Goal: Task Accomplishment & Management: Manage account settings

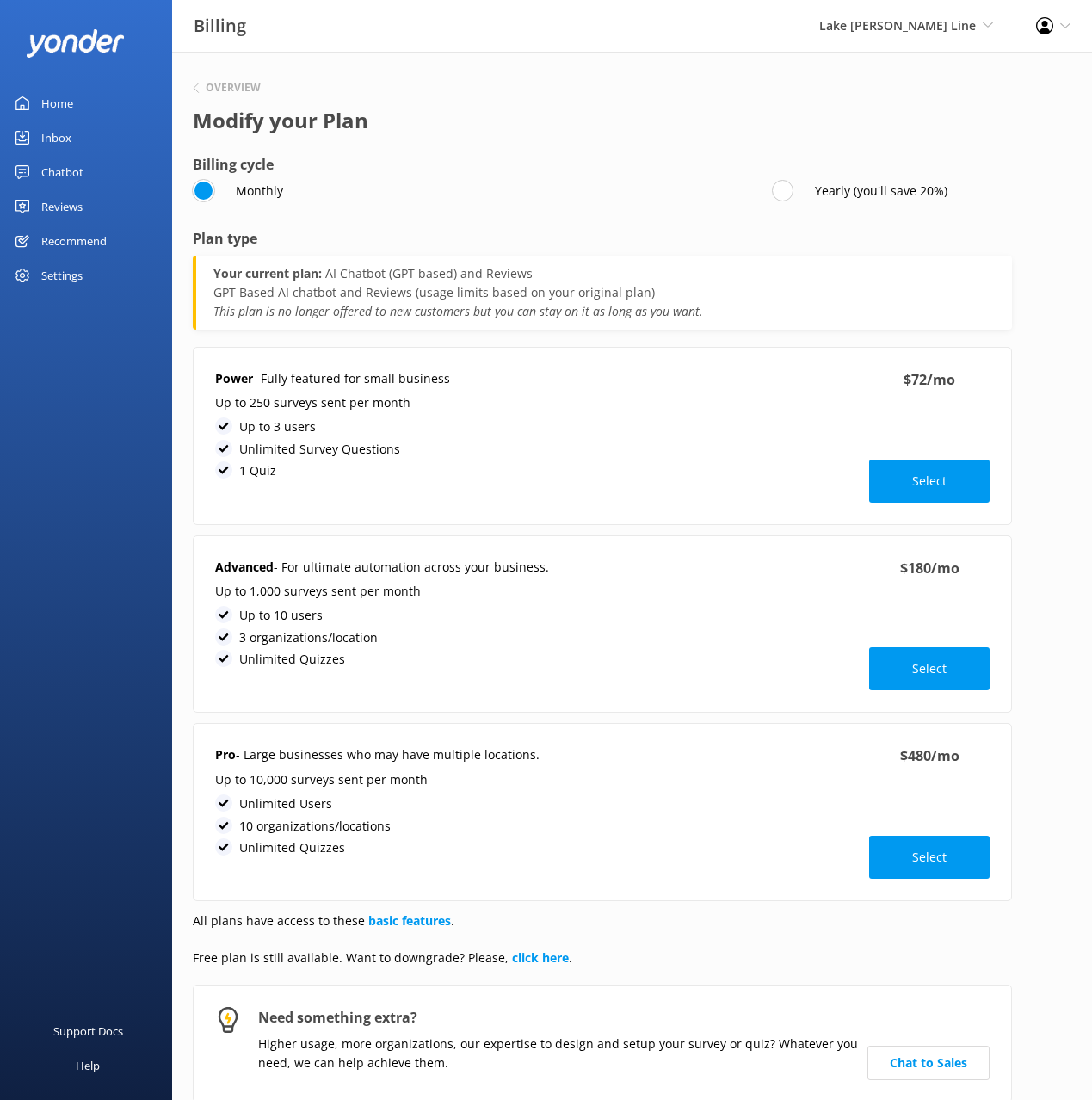
drag, startPoint x: 73, startPoint y: 104, endPoint x: 86, endPoint y: 104, distance: 13.0
click at [73, 104] on link "Home" at bounding box center [86, 103] width 172 height 34
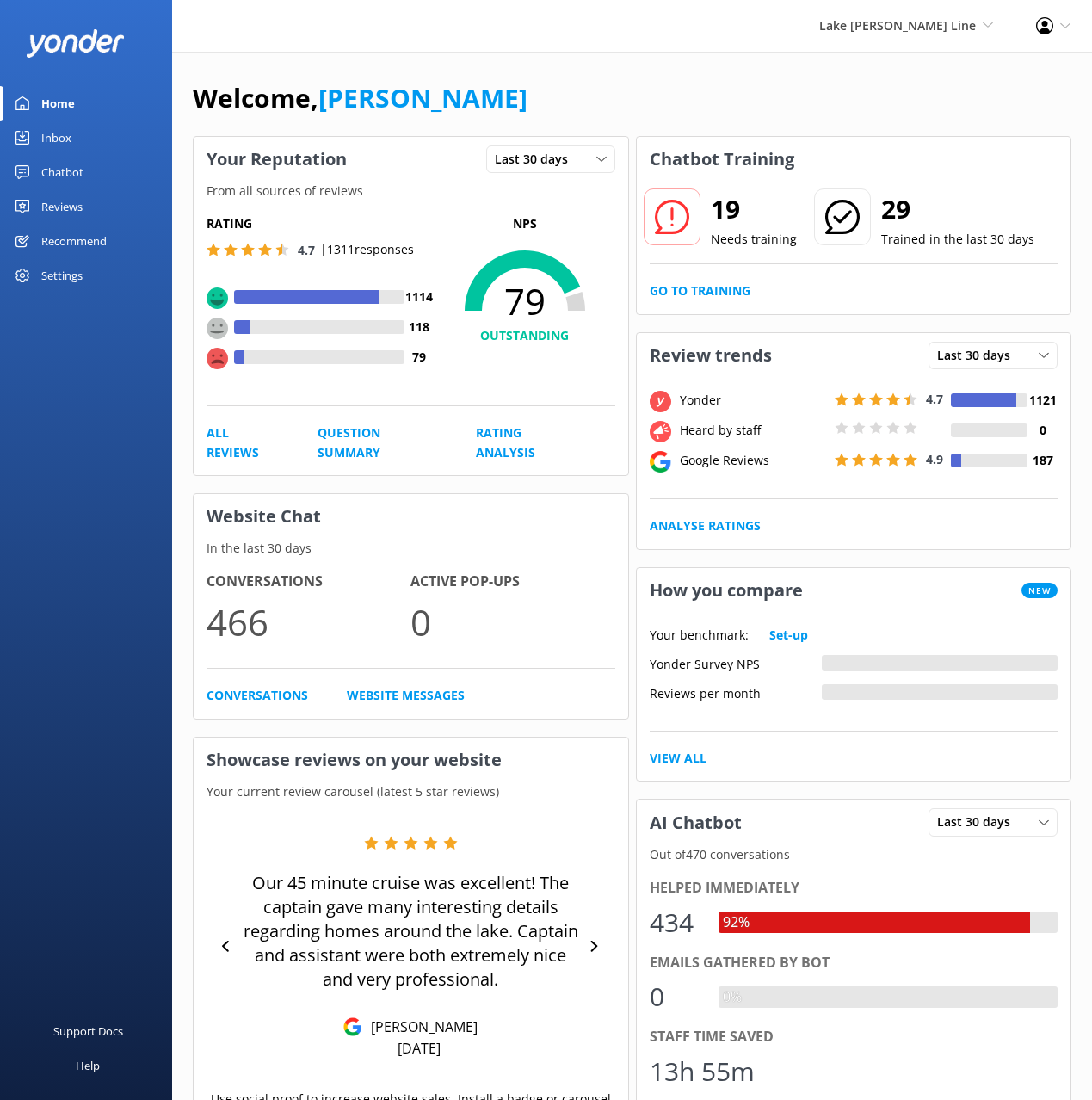
scroll to position [1, 0]
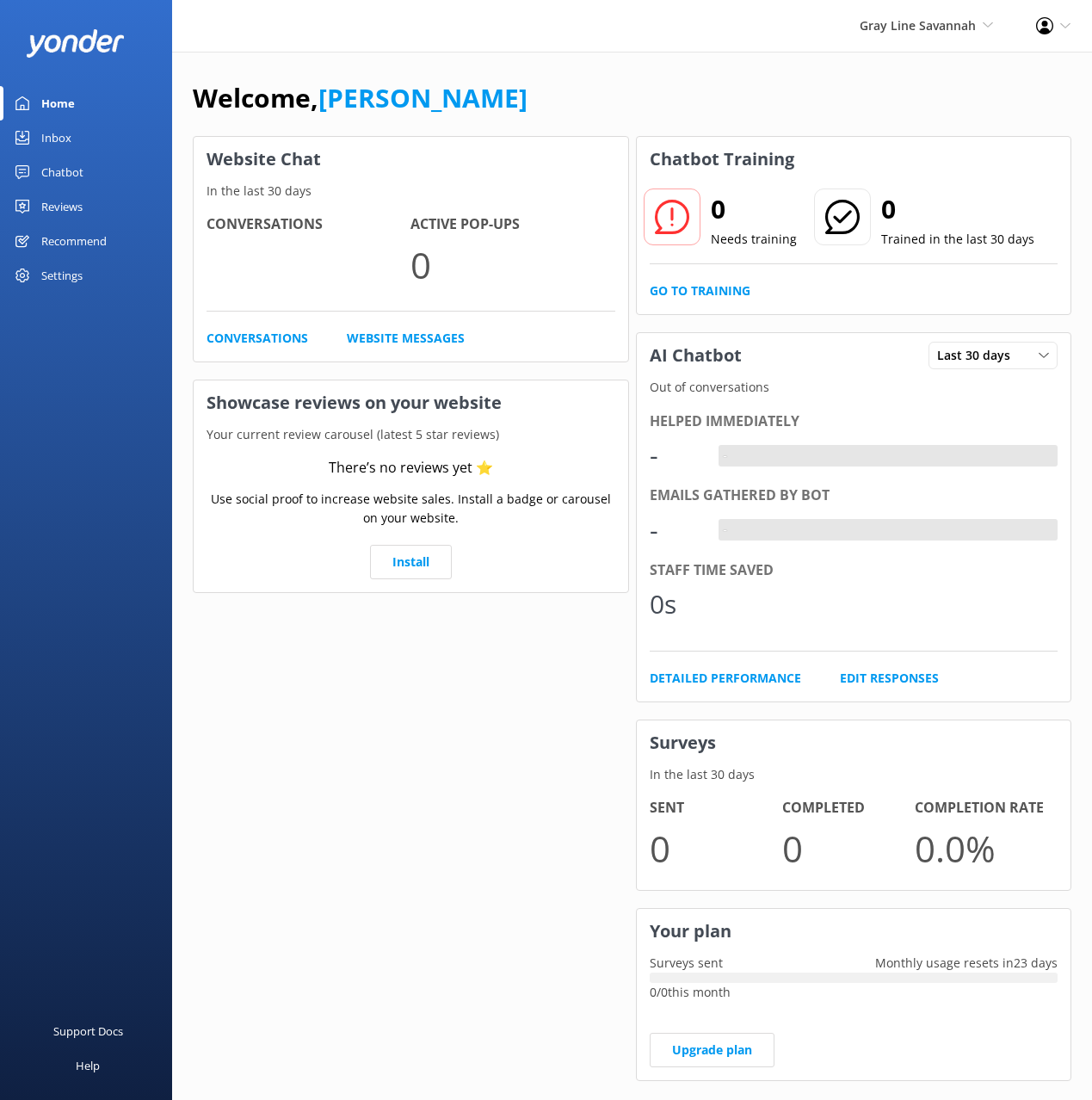
click at [109, 175] on link "Chatbot" at bounding box center [86, 171] width 172 height 34
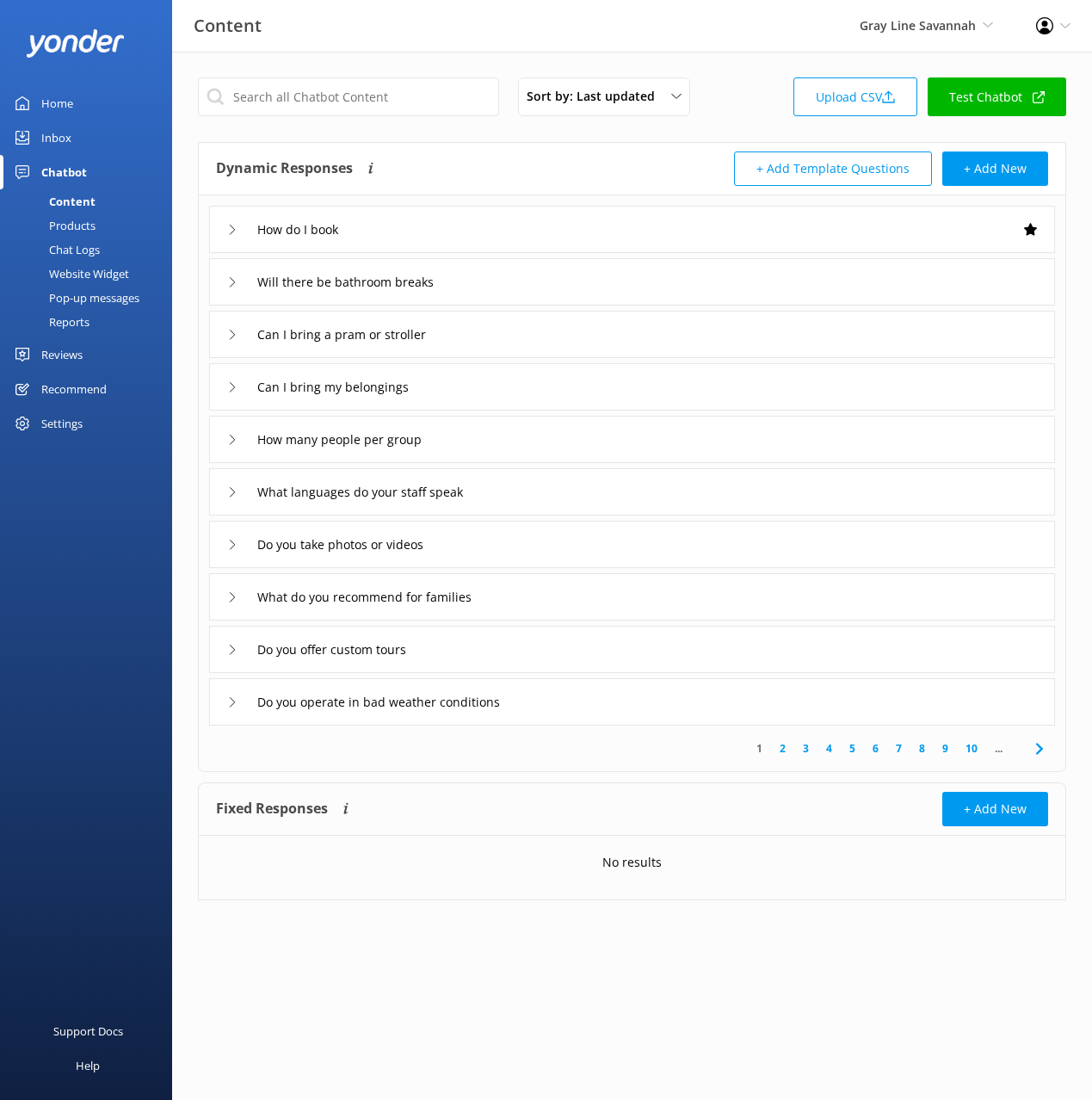
drag, startPoint x: 527, startPoint y: 148, endPoint x: 408, endPoint y: 194, distance: 127.6
click at [0, 0] on p "The chatbot will generate a response based on the content information, the cust…" at bounding box center [0, 0] width 0 height 0
drag, startPoint x: 98, startPoint y: 251, endPoint x: 132, endPoint y: 245, distance: 34.5
click at [98, 251] on div "Chat Logs" at bounding box center [55, 250] width 89 height 24
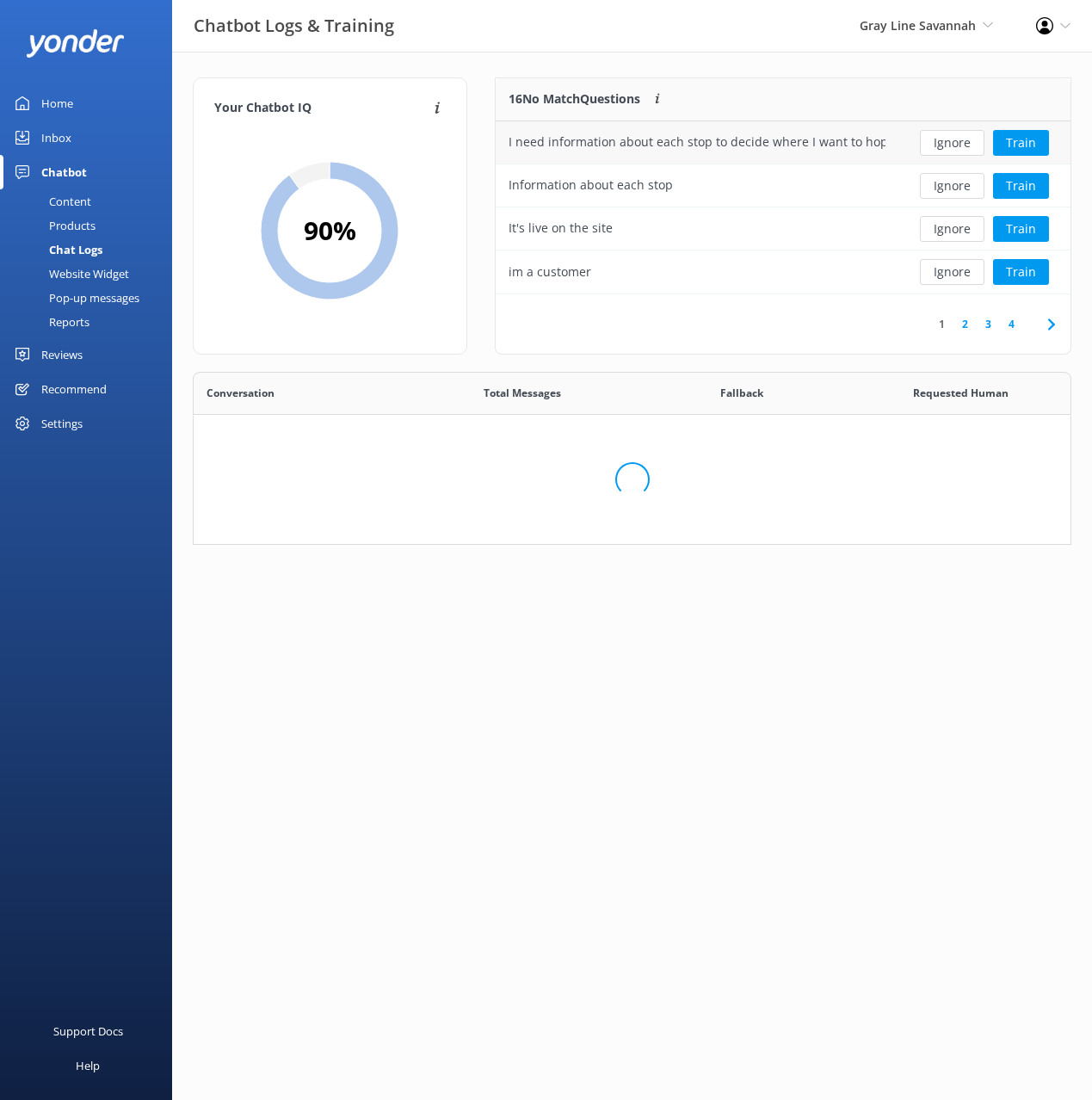
scroll to position [603, 877]
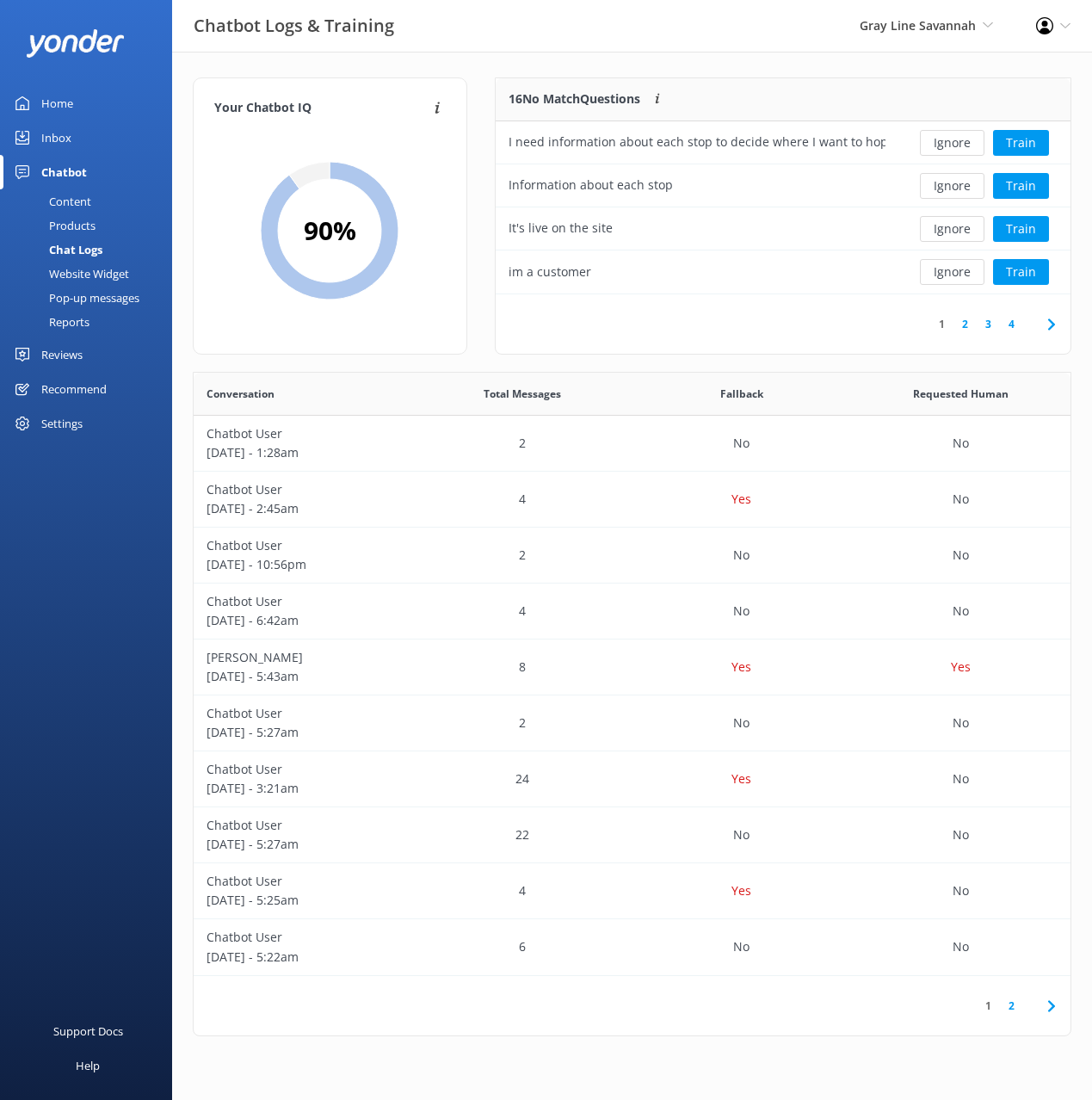
click at [577, 54] on div "Your Chatbot IQ Your Chatbot IQ is the percentage of trained FAQs against untra…" at bounding box center [632, 561] width 920 height 1019
click at [951, 274] on button "Ignore" at bounding box center [952, 272] width 65 height 25
click at [1011, 269] on button "Train" at bounding box center [1021, 272] width 56 height 25
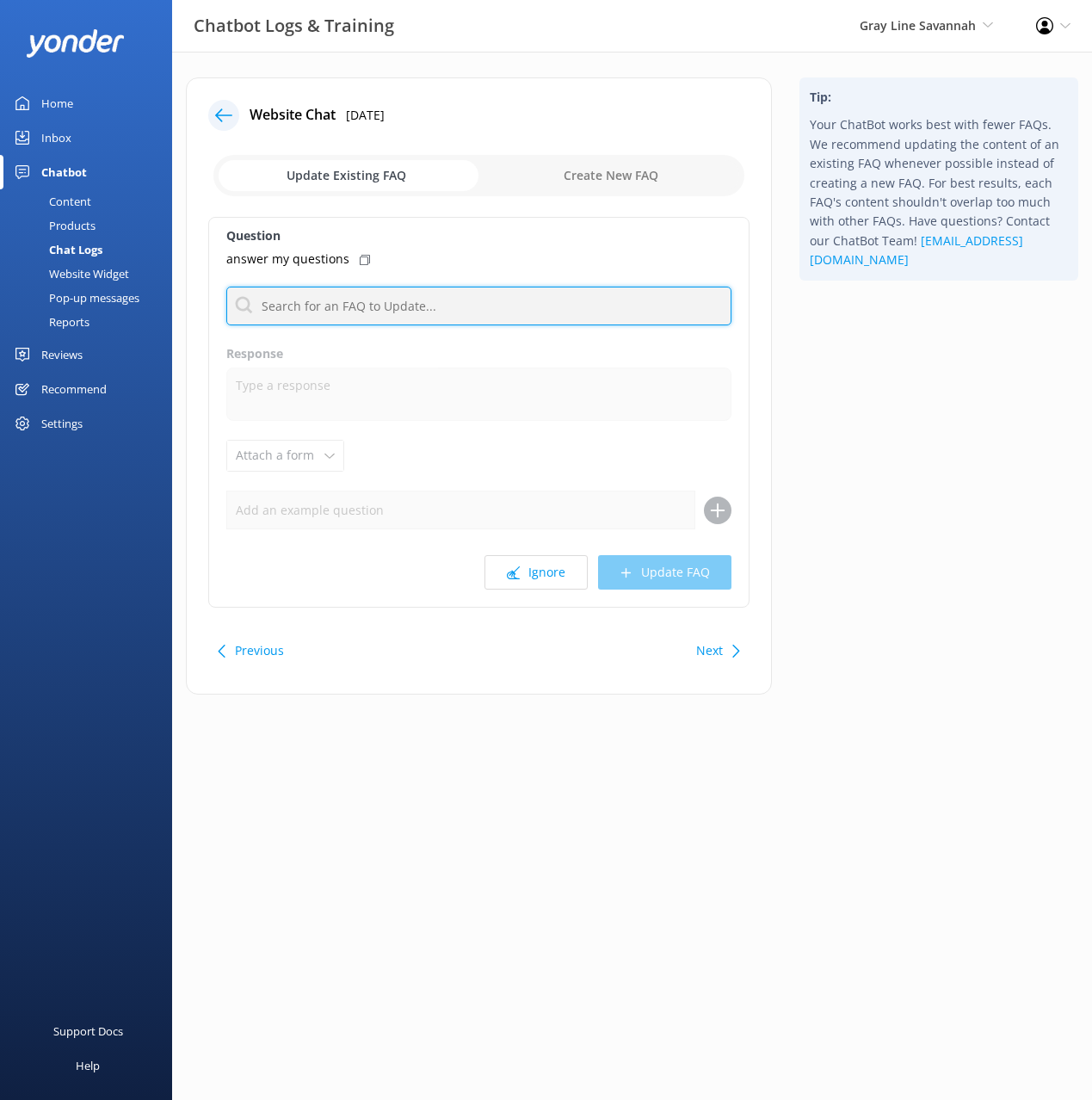
click at [408, 313] on input "text" at bounding box center [478, 306] width 505 height 39
type input "hello"
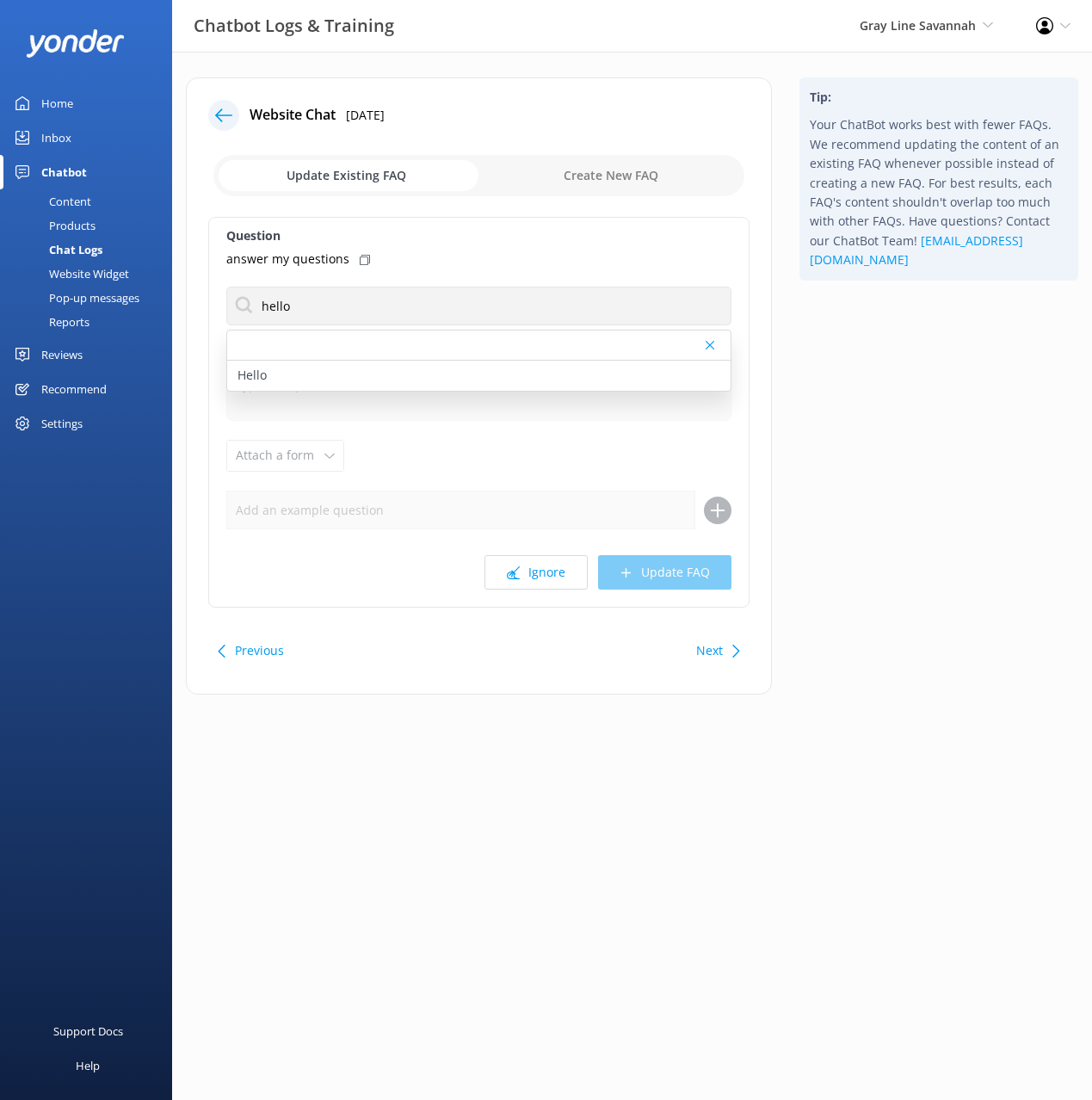
click at [360, 259] on icon at bounding box center [365, 259] width 11 height 11
click at [332, 375] on div "Hello" at bounding box center [478, 375] width 503 height 30
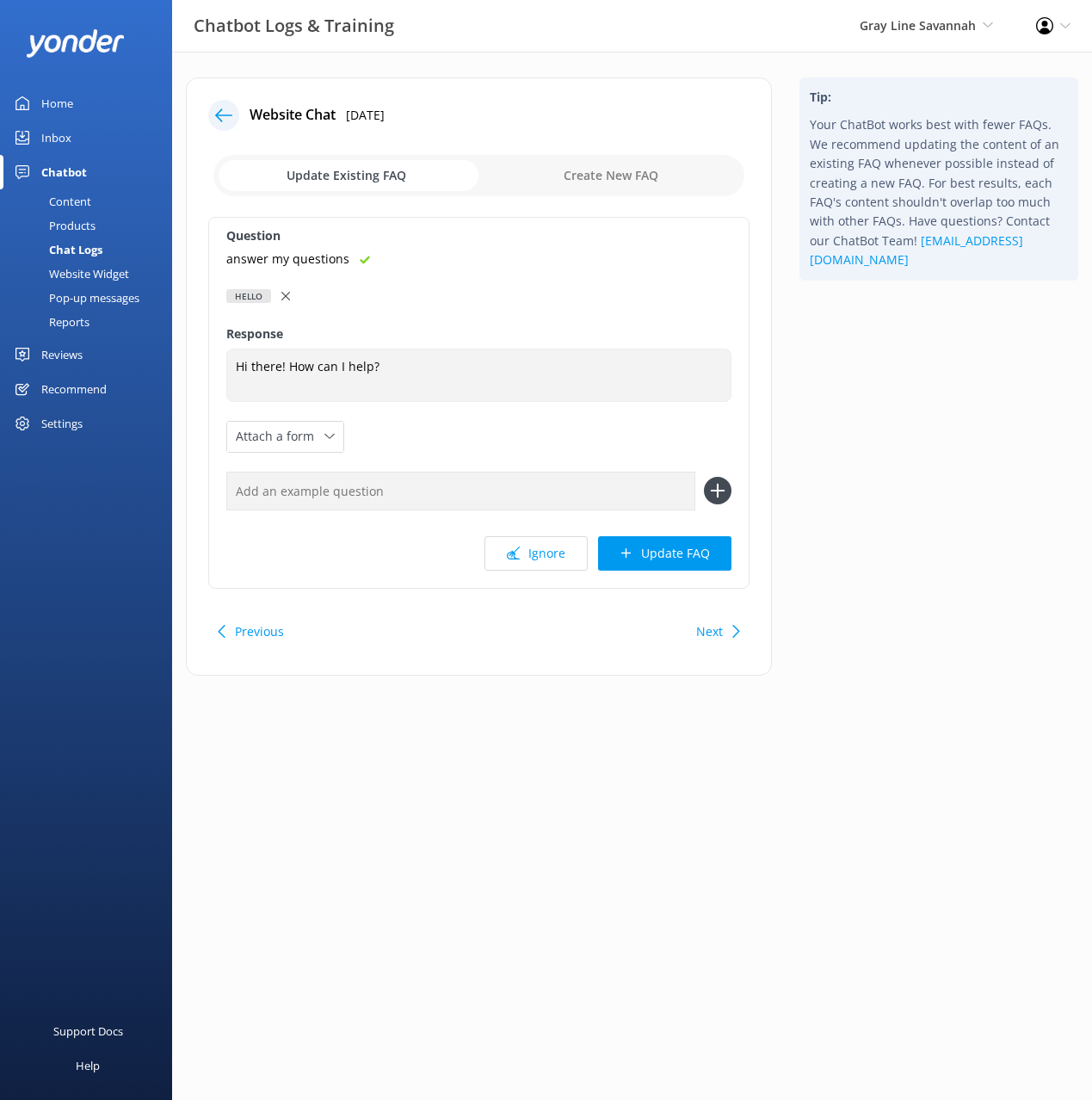
type textarea "Hi there! How can I help?"
drag, startPoint x: 558, startPoint y: 501, endPoint x: 738, endPoint y: 484, distance: 180.8
click at [568, 496] on input "text" at bounding box center [460, 491] width 469 height 39
paste input "answer my questions"
type input "answer my questions"
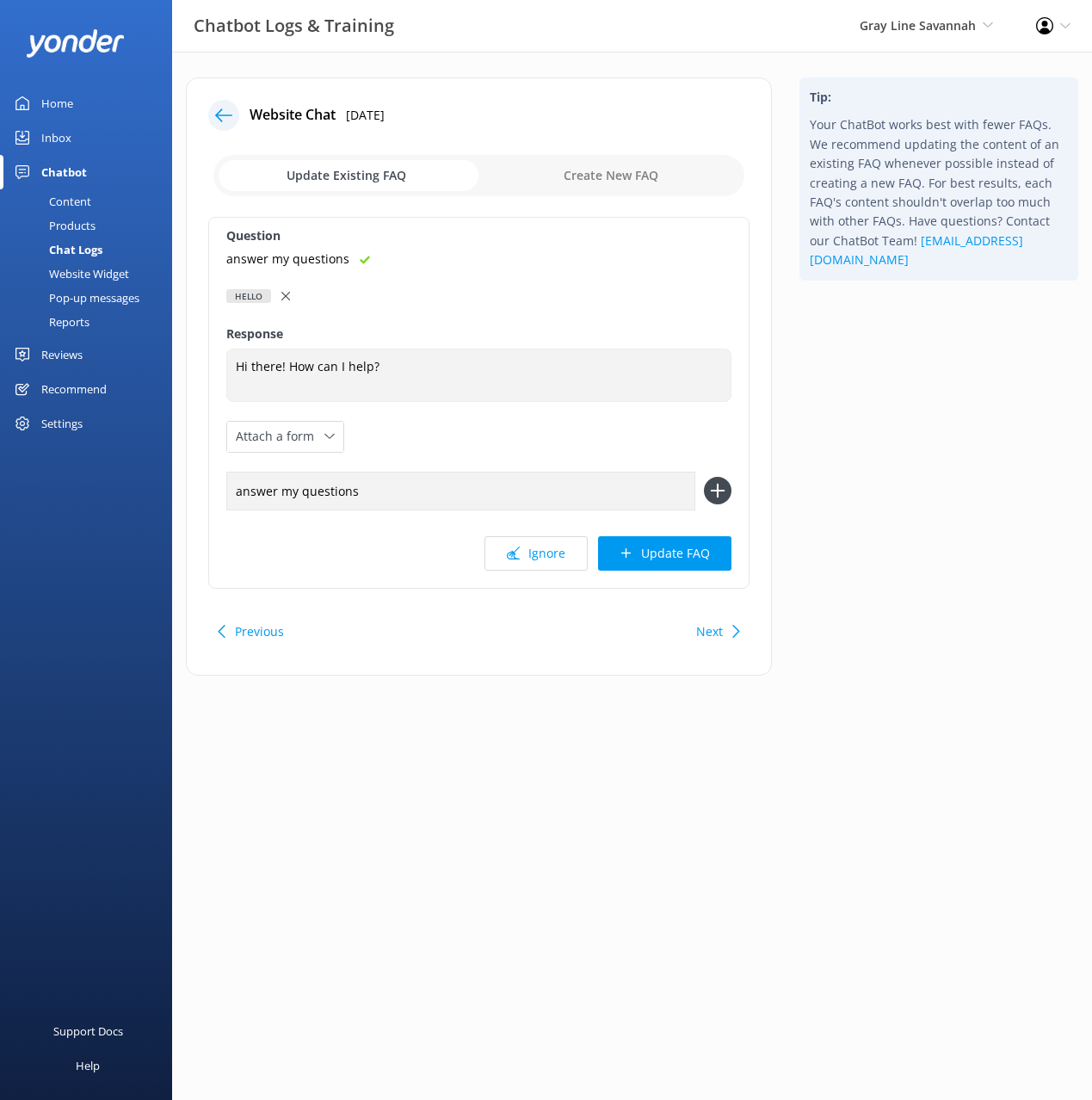
click at [719, 490] on use at bounding box center [717, 490] width 15 height 15
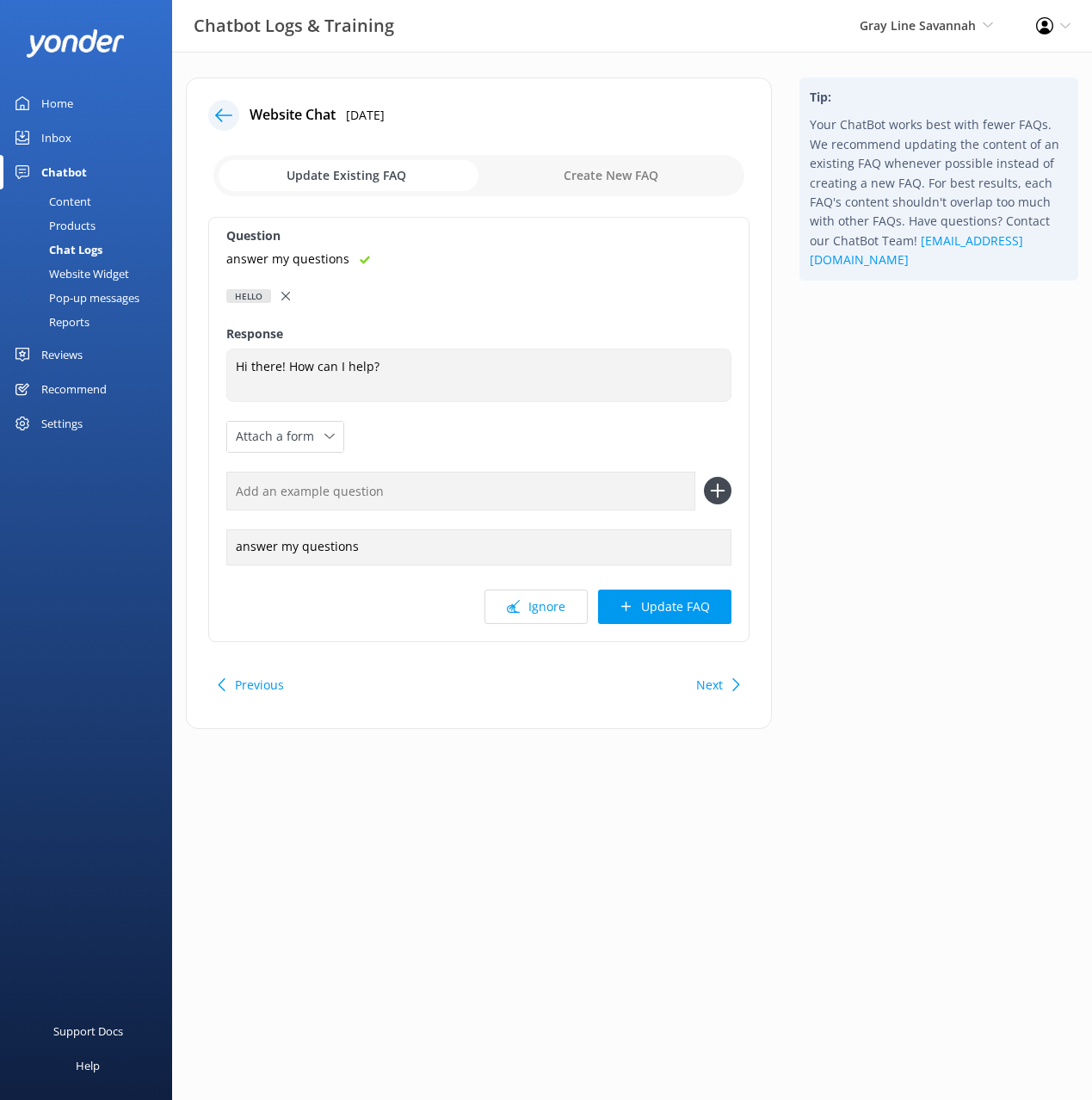
click at [696, 598] on button "Update FAQ" at bounding box center [664, 606] width 133 height 34
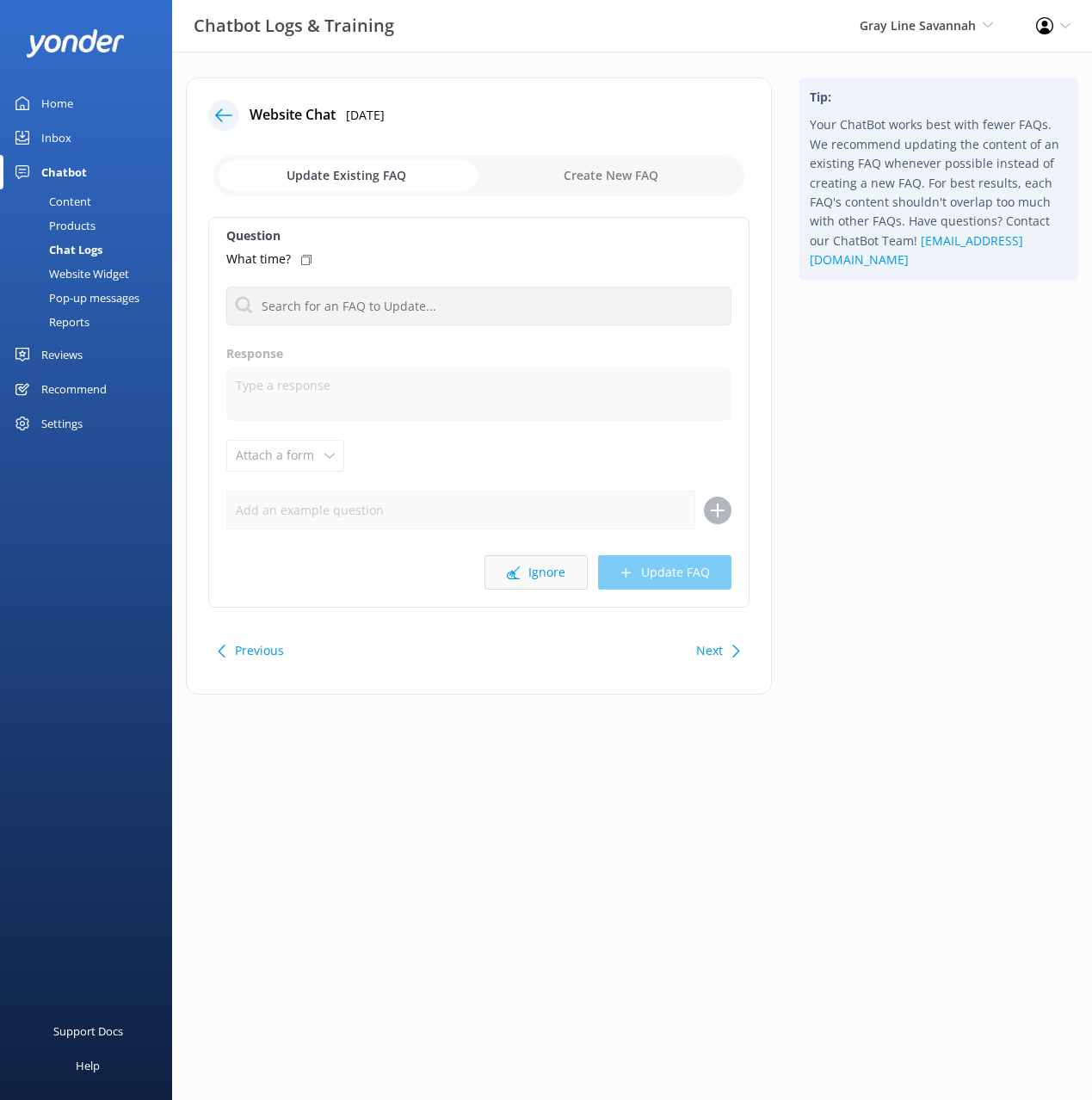
click at [544, 581] on button "Ignore" at bounding box center [536, 572] width 104 height 34
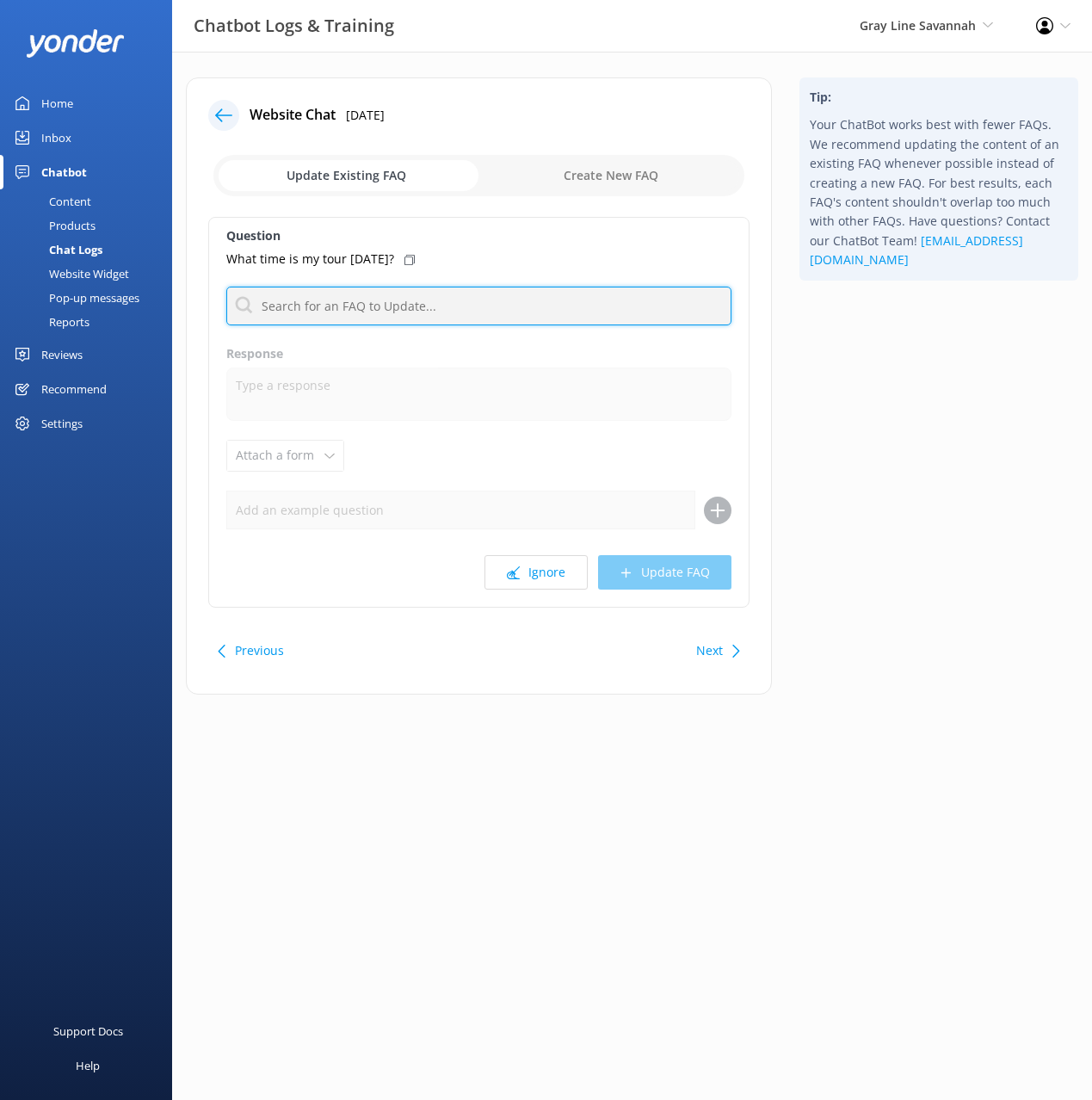
click at [430, 306] on input "text" at bounding box center [478, 306] width 505 height 39
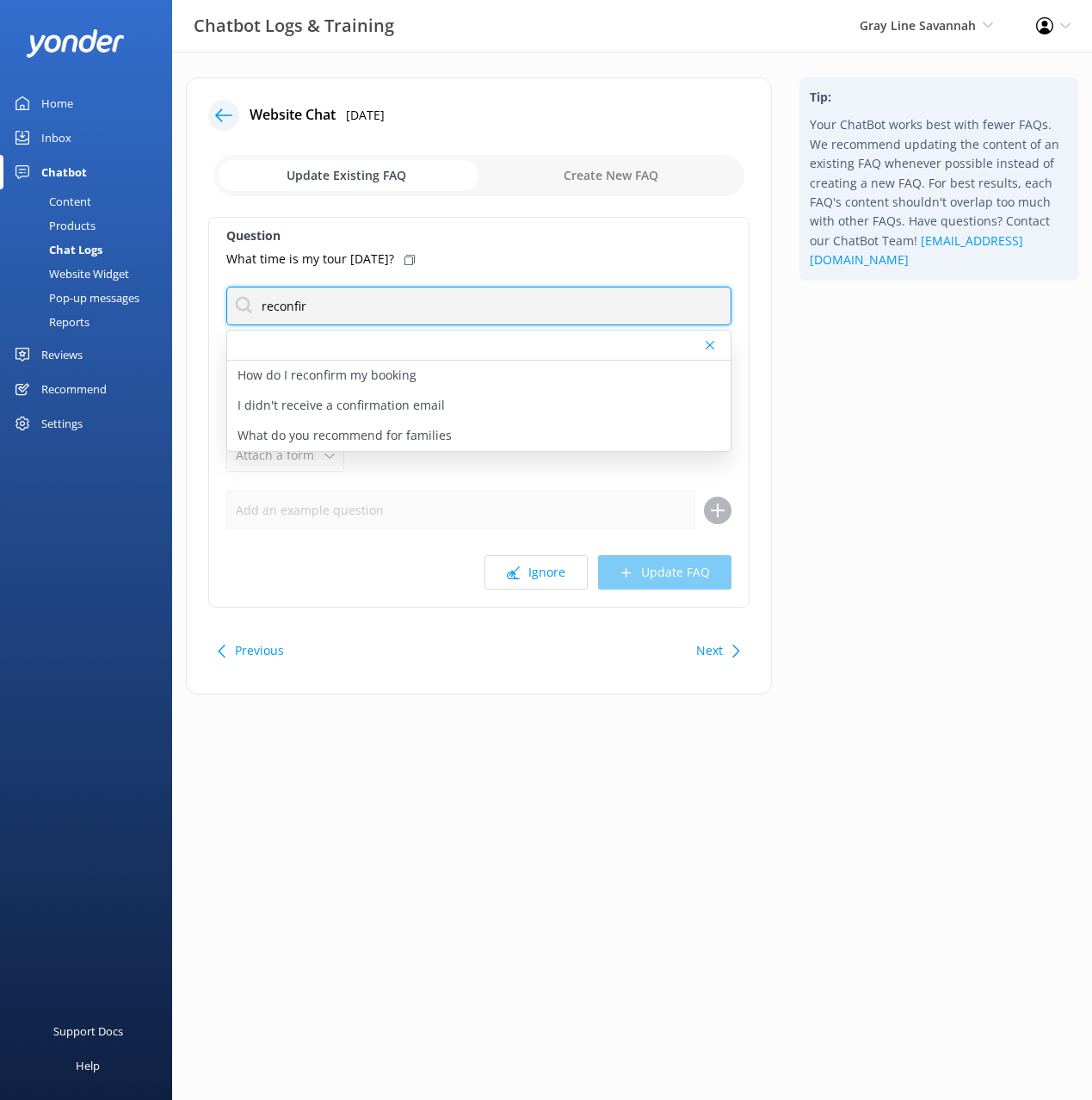
type input "reconfir"
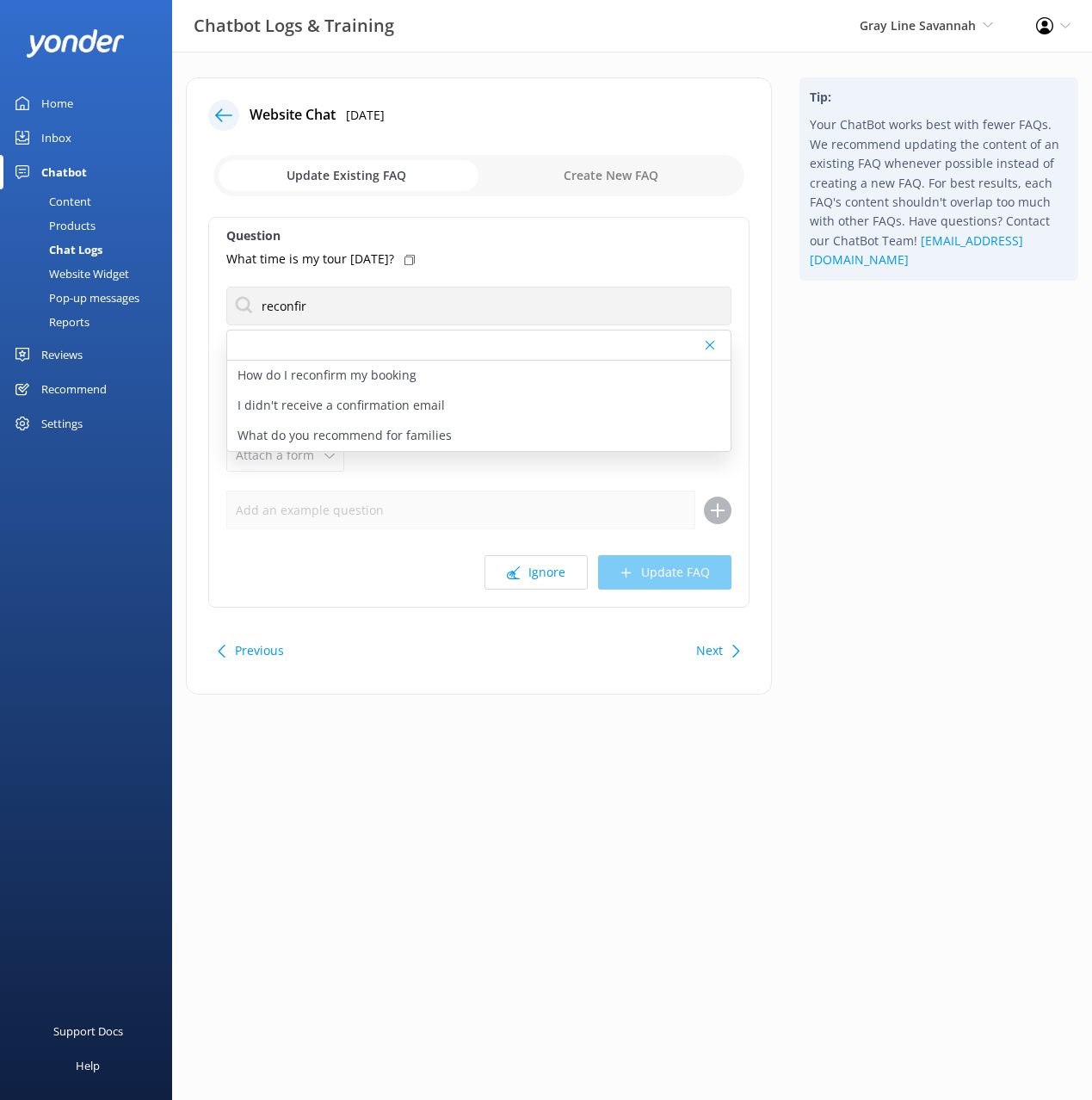
click at [404, 257] on icon at bounding box center [409, 259] width 11 height 11
click at [400, 368] on p "How do I reconfirm my booking" at bounding box center [327, 375] width 179 height 19
type textarea "You can reconfirm your booking by calling 912-964-8989 or emailing info@savanna…"
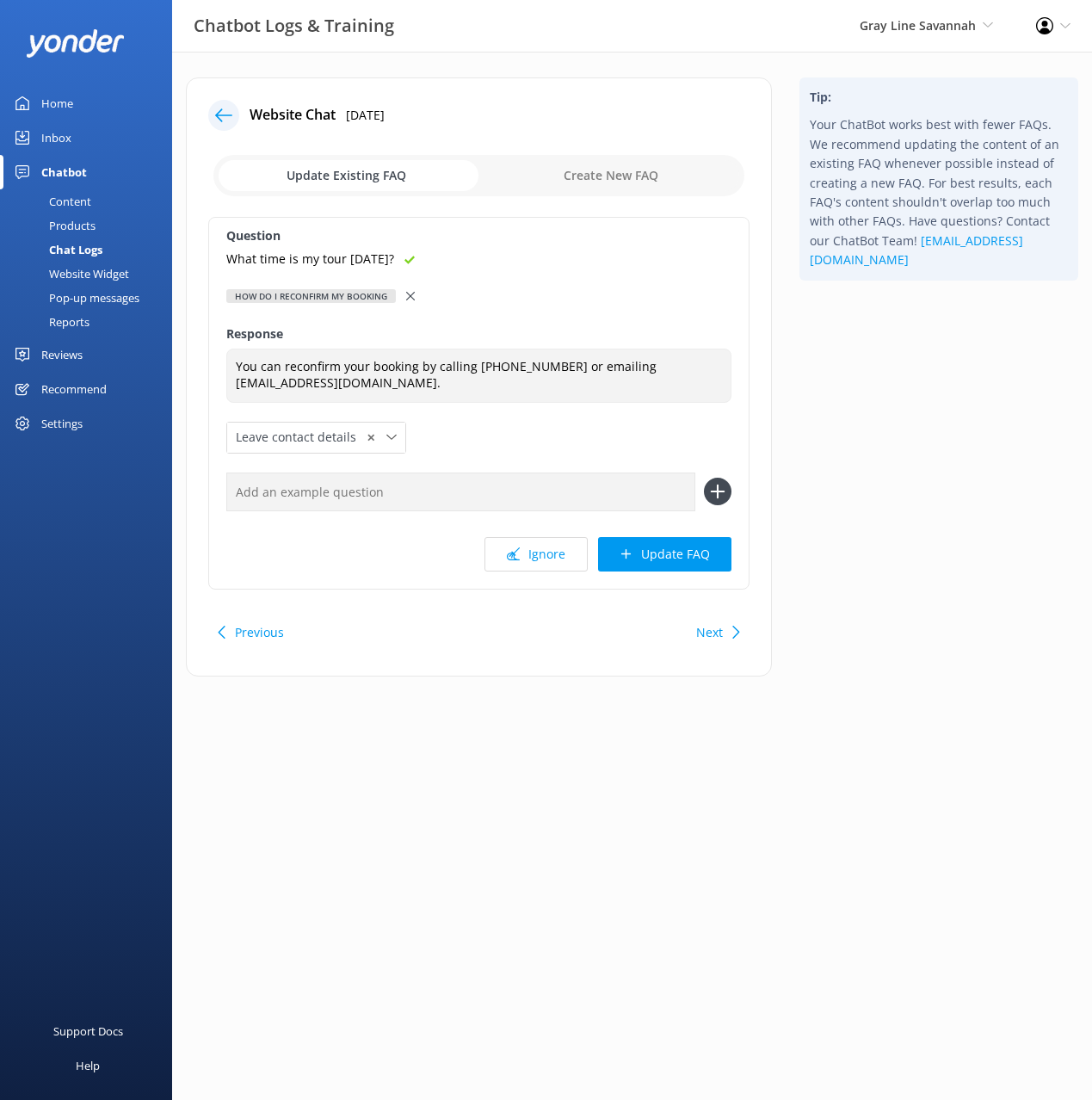
drag, startPoint x: 613, startPoint y: 487, endPoint x: 718, endPoint y: 496, distance: 105.4
click at [619, 487] on input "text" at bounding box center [460, 492] width 469 height 39
paste input "What time is my tour today?"
type input "What time is my tour today?"
click at [723, 495] on icon at bounding box center [717, 491] width 27 height 27
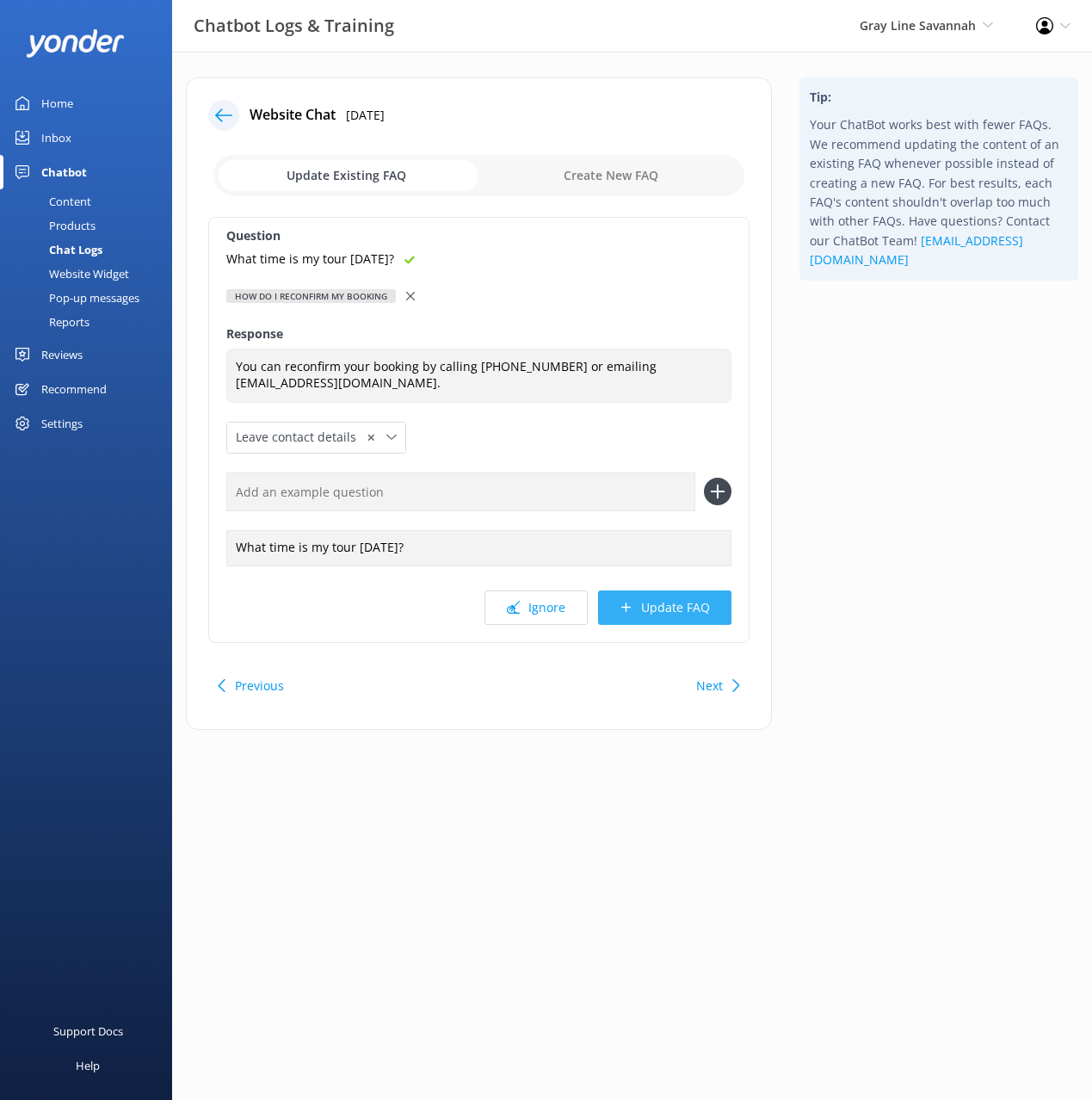
click at [704, 603] on button "Update FAQ" at bounding box center [664, 607] width 133 height 34
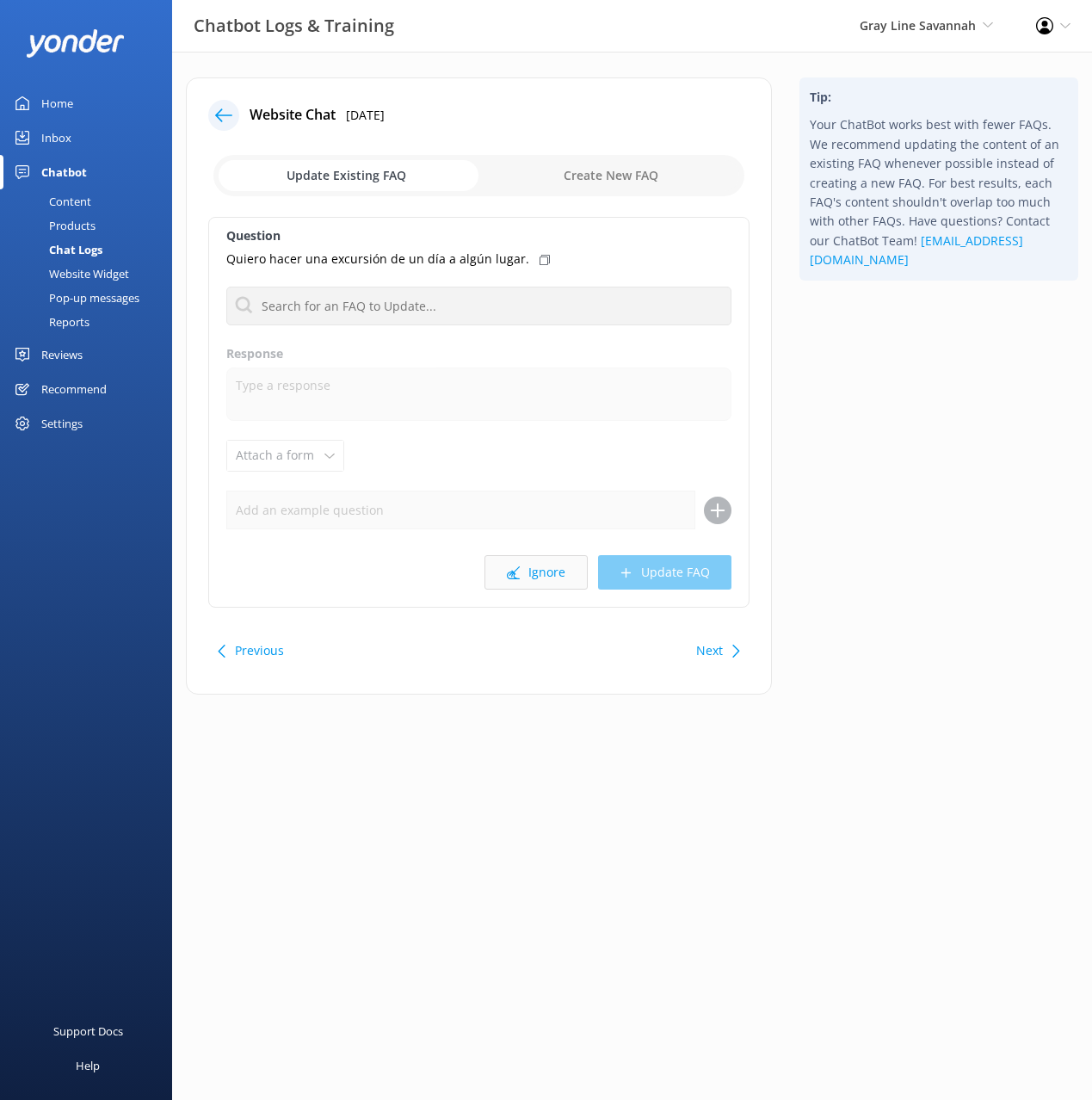
click at [541, 573] on button "Ignore" at bounding box center [536, 572] width 104 height 34
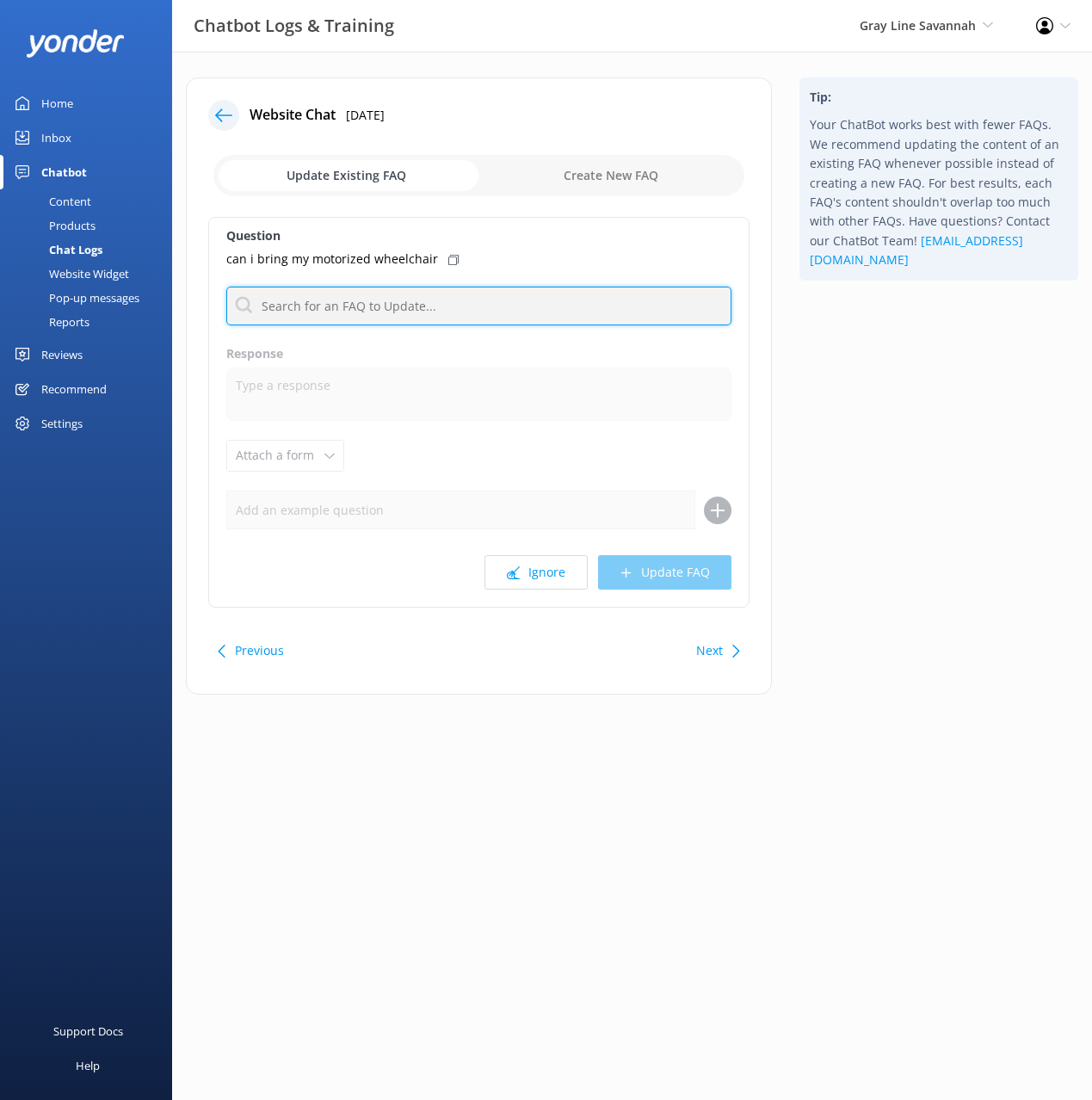
click at [409, 309] on input "text" at bounding box center [478, 306] width 505 height 39
type input "acces"
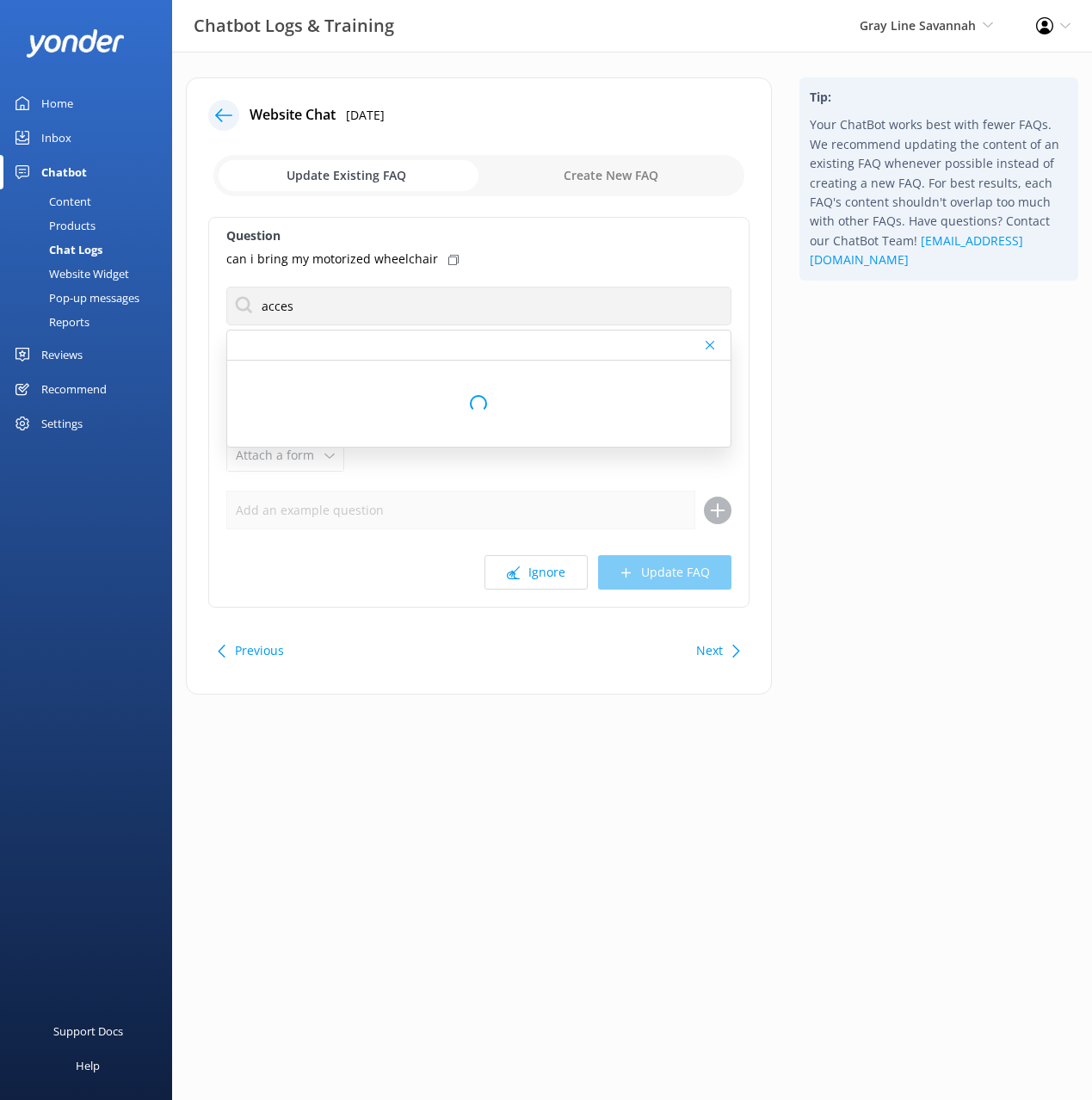
click at [448, 260] on icon at bounding box center [453, 259] width 11 height 11
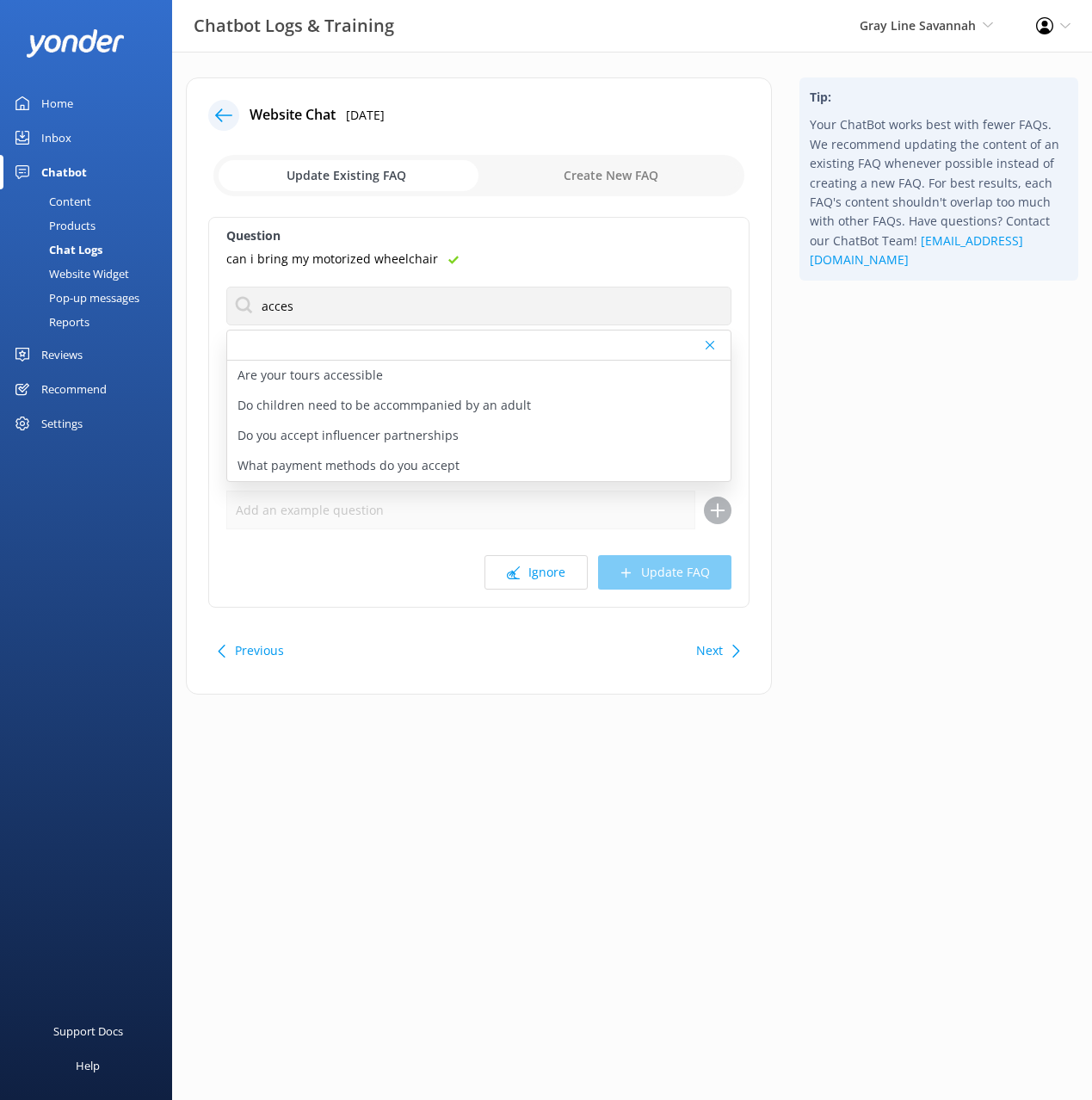
click at [382, 371] on div "Are your tours accessible" at bounding box center [478, 375] width 503 height 30
type textarea "We do require at least 24 hours' notice if you require an ADA lift, so we can e…"
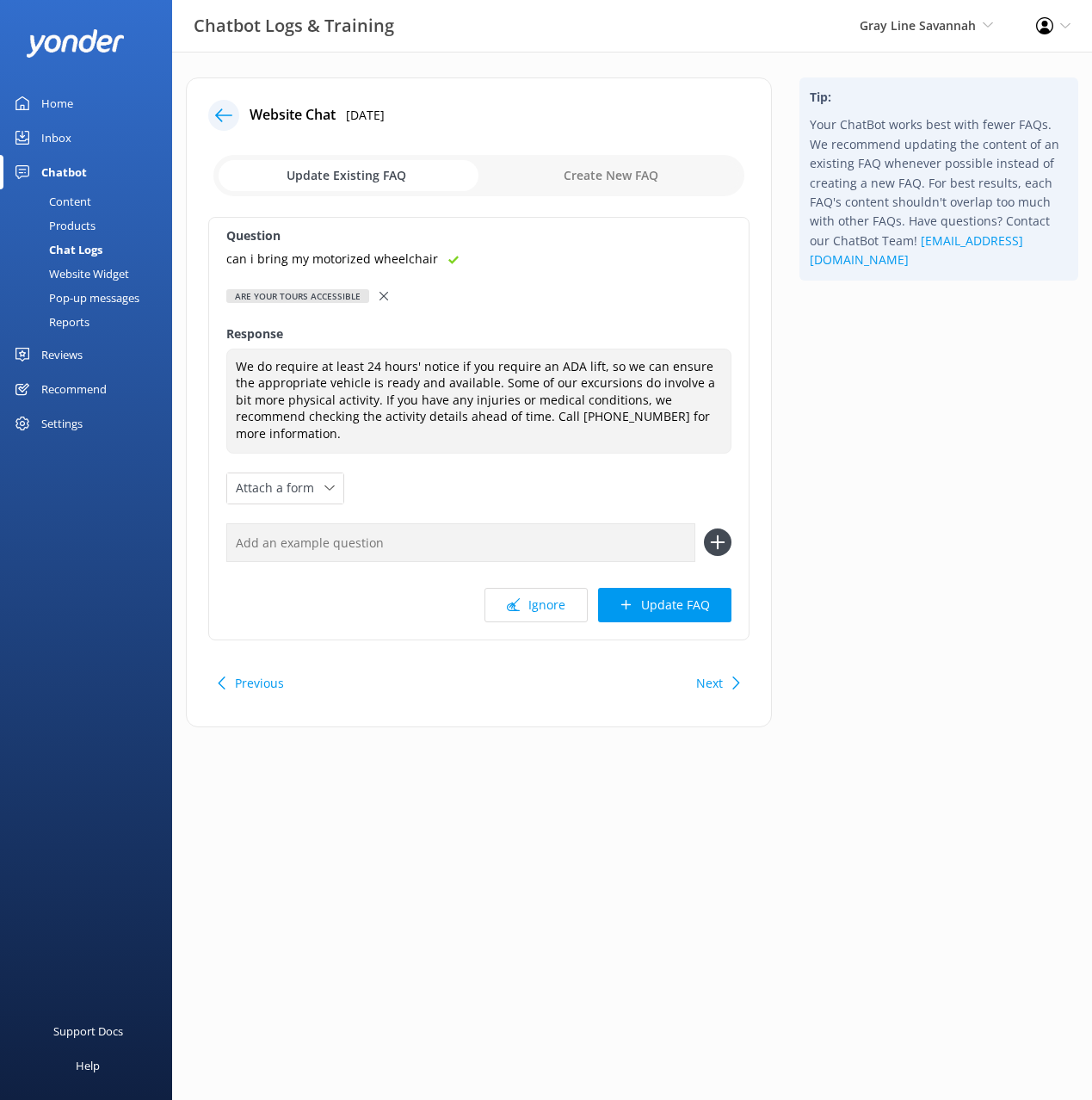
click at [583, 524] on input "text" at bounding box center [460, 543] width 469 height 39
paste input "can i bring my motorized wheelchair"
type input "can i bring my motorized wheelchair"
click at [723, 528] on icon at bounding box center [717, 542] width 27 height 27
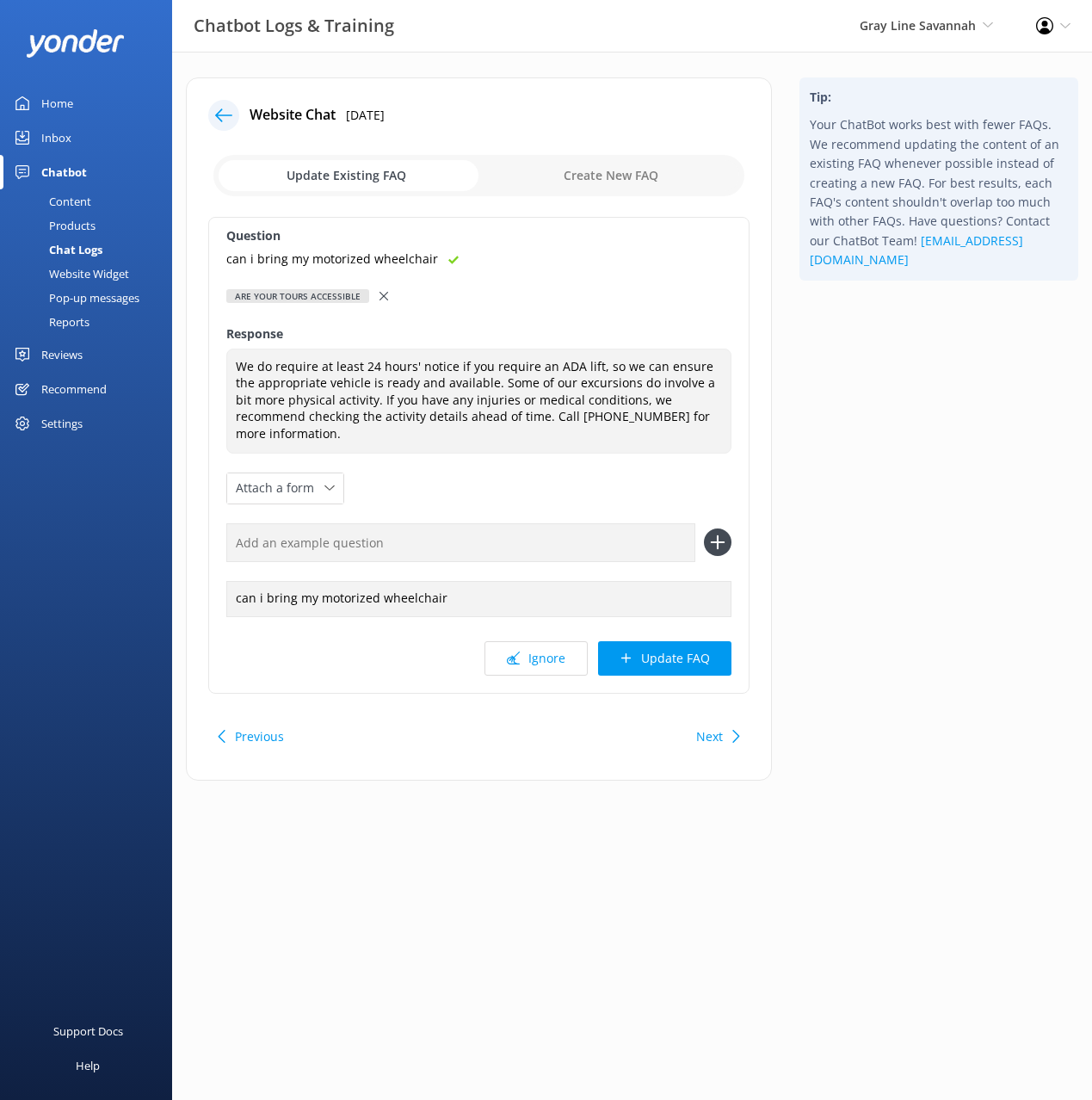
click at [685, 641] on button "Update FAQ" at bounding box center [664, 658] width 133 height 34
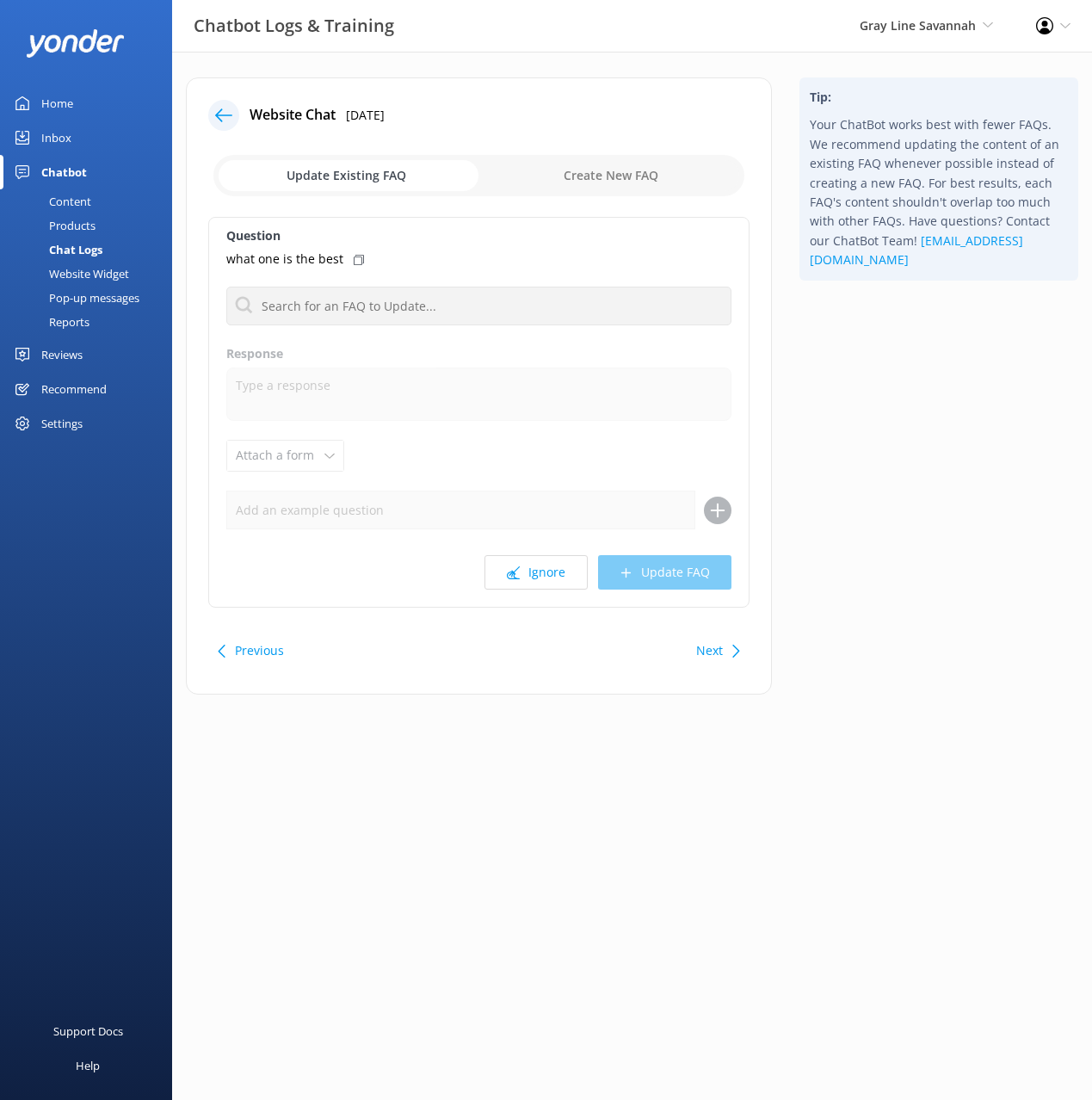
click at [859, 469] on div "Tip: Your ChatBot works best with fewer FAQs. We recommend updating the content…" at bounding box center [938, 394] width 306 height 634
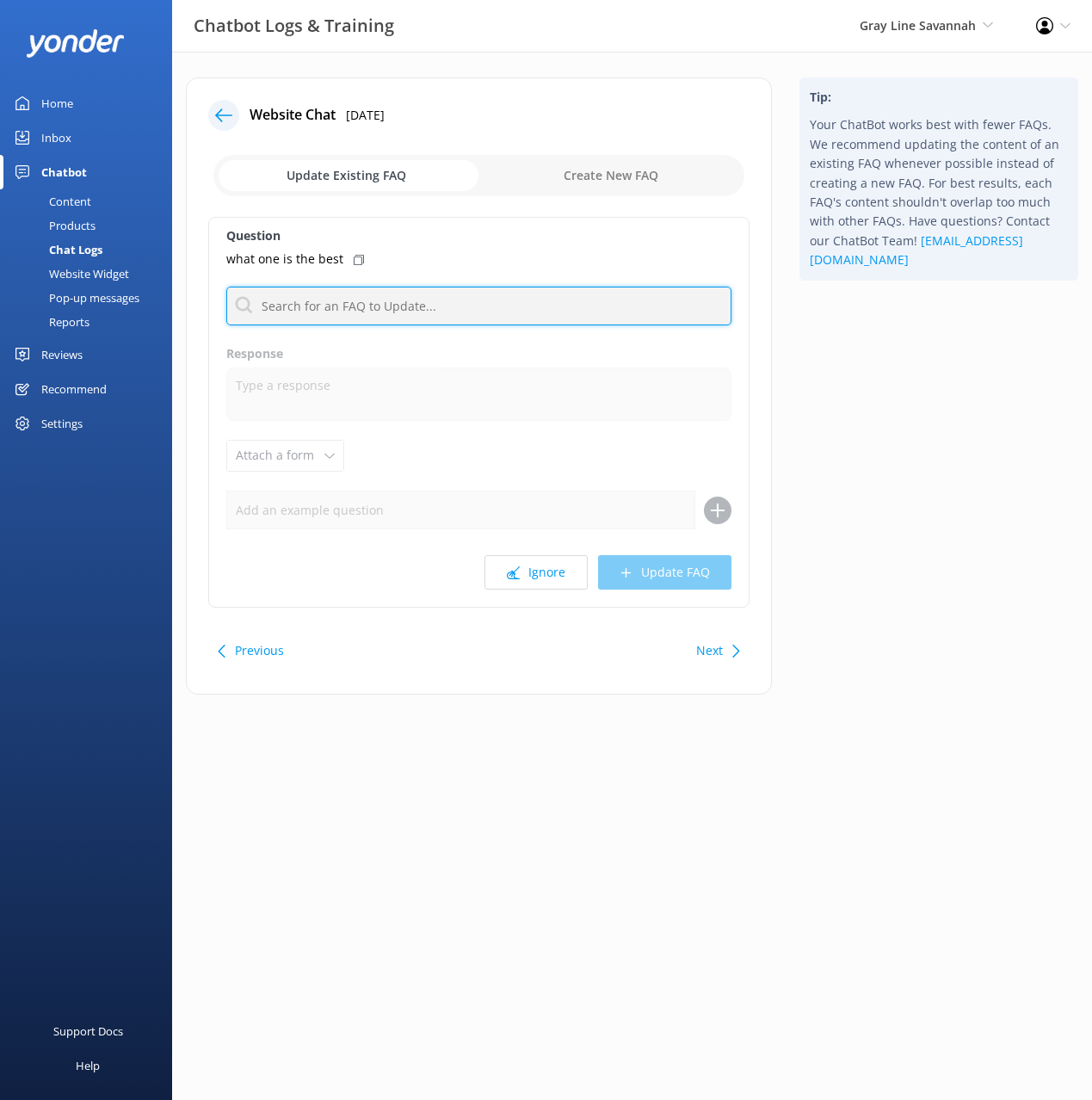
click at [360, 307] on input "text" at bounding box center [478, 306] width 505 height 39
type input "pop"
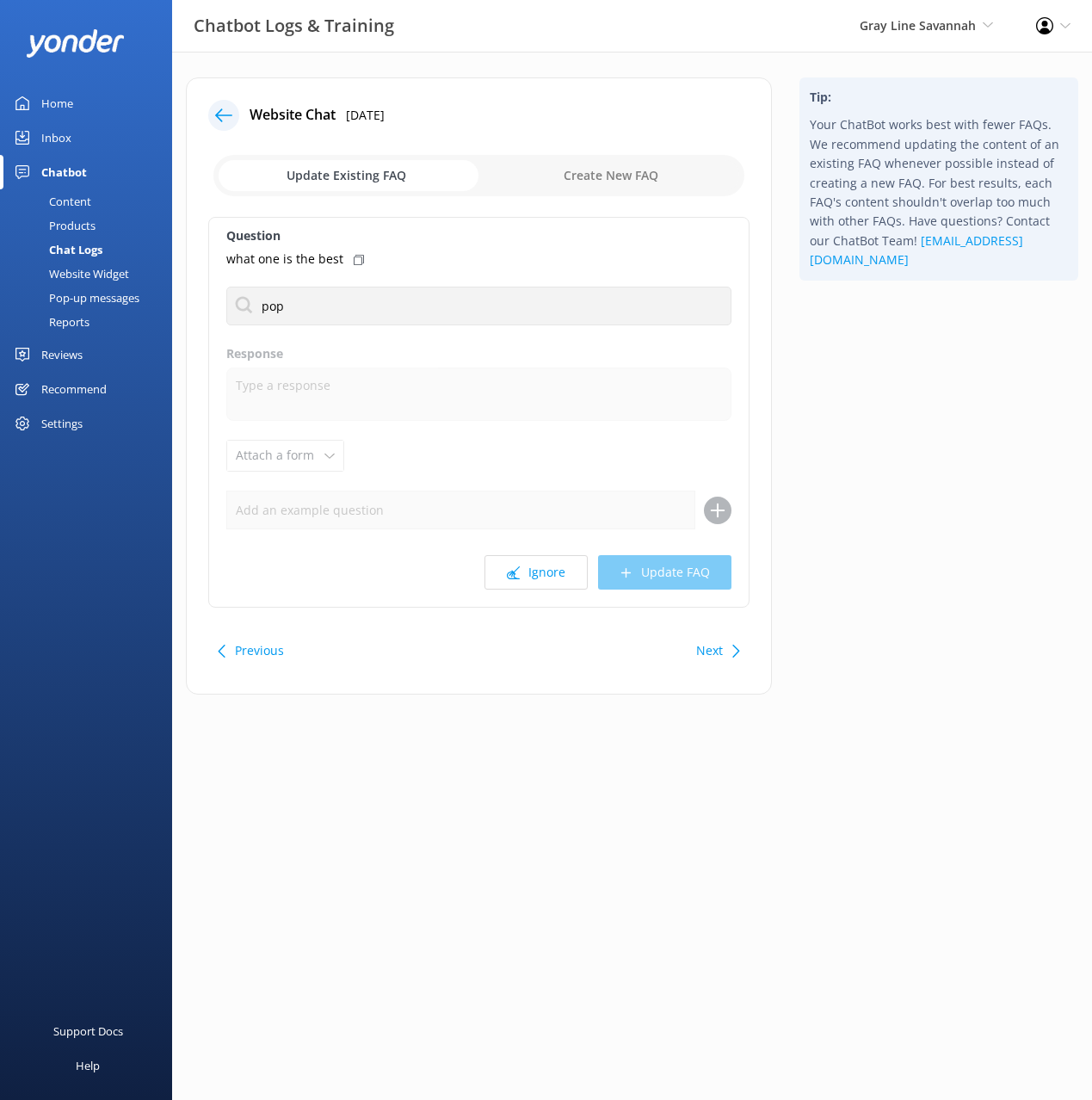
drag, startPoint x: 933, startPoint y: 446, endPoint x: 771, endPoint y: 630, distance: 245.2
click at [933, 446] on div "Tip: Your ChatBot works best with fewer FAQs. We recommend updating the content…" at bounding box center [938, 394] width 306 height 634
click at [404, 377] on div "Whats popular" at bounding box center [478, 375] width 503 height 30
type textarea "Our most popular experience is the Explore Savannah Trolley Tour, a 90-minute n…"
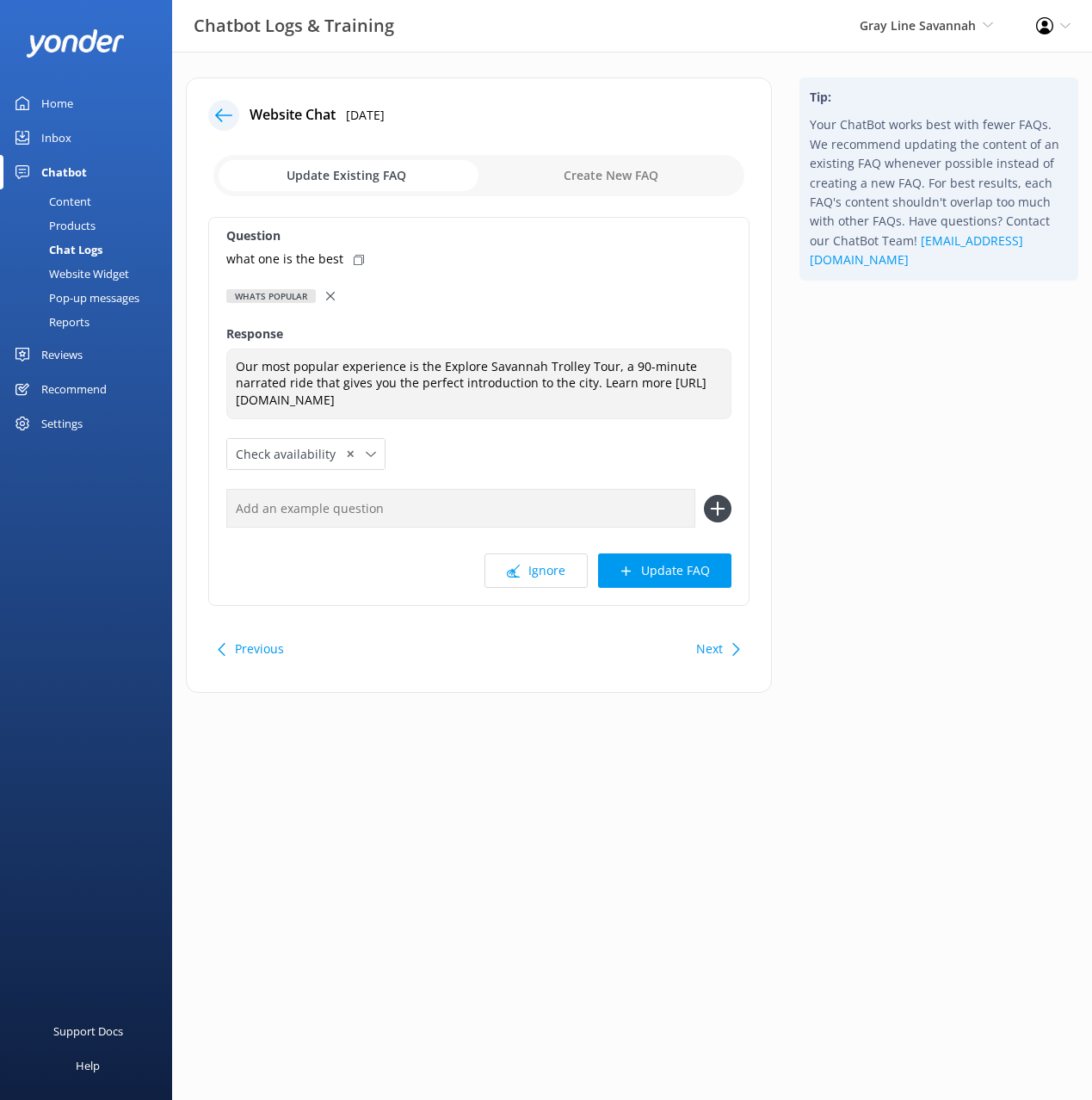
click at [356, 260] on icon at bounding box center [358, 259] width 11 height 11
drag, startPoint x: 500, startPoint y: 504, endPoint x: 516, endPoint y: 508, distance: 16.5
click at [500, 504] on input "text" at bounding box center [460, 509] width 469 height 39
paste input "what one is the best"
type input "what one is the best"
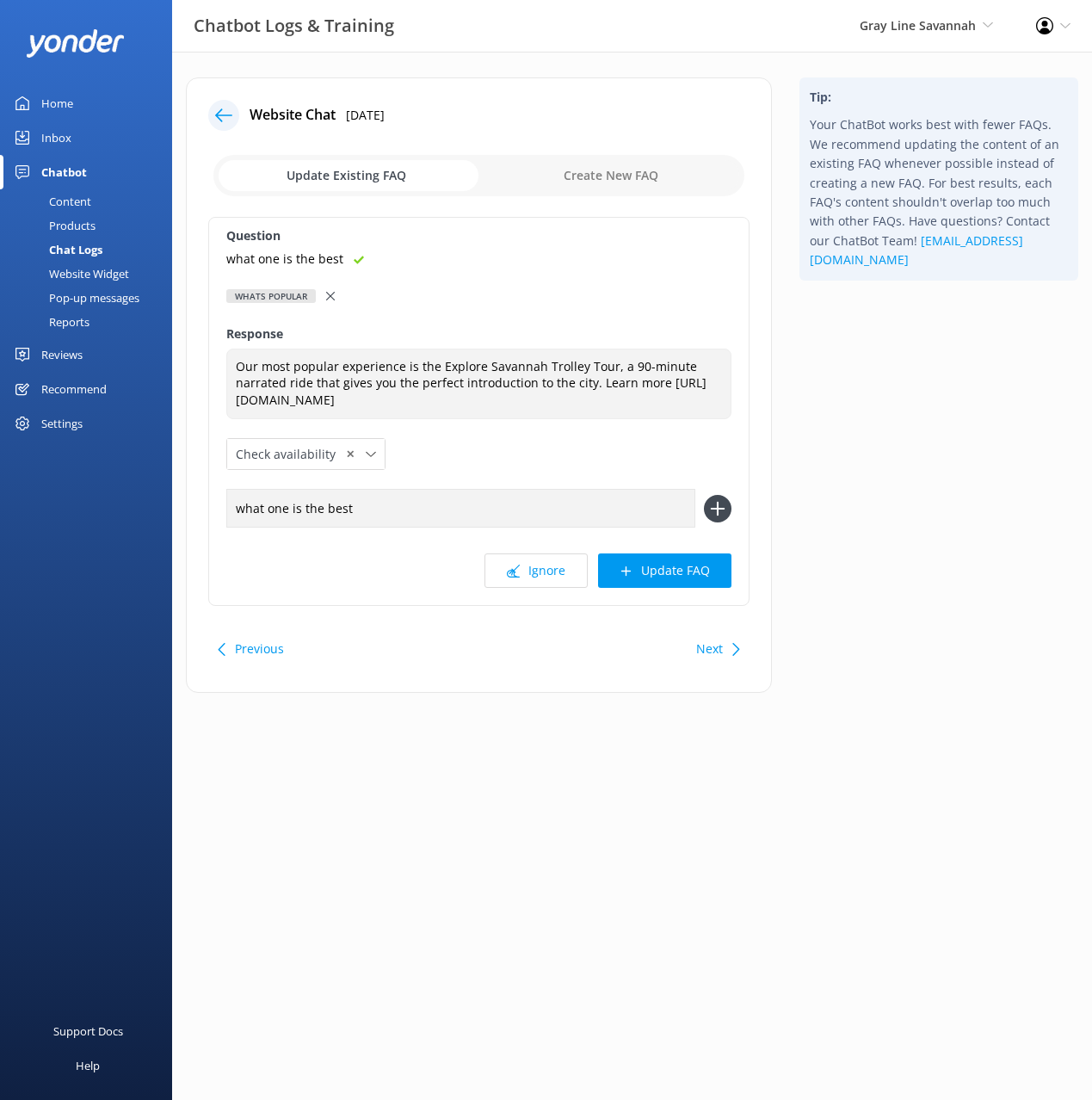
drag, startPoint x: 717, startPoint y: 505, endPoint x: 710, endPoint y: 530, distance: 26.0
click at [717, 505] on icon at bounding box center [717, 509] width 27 height 27
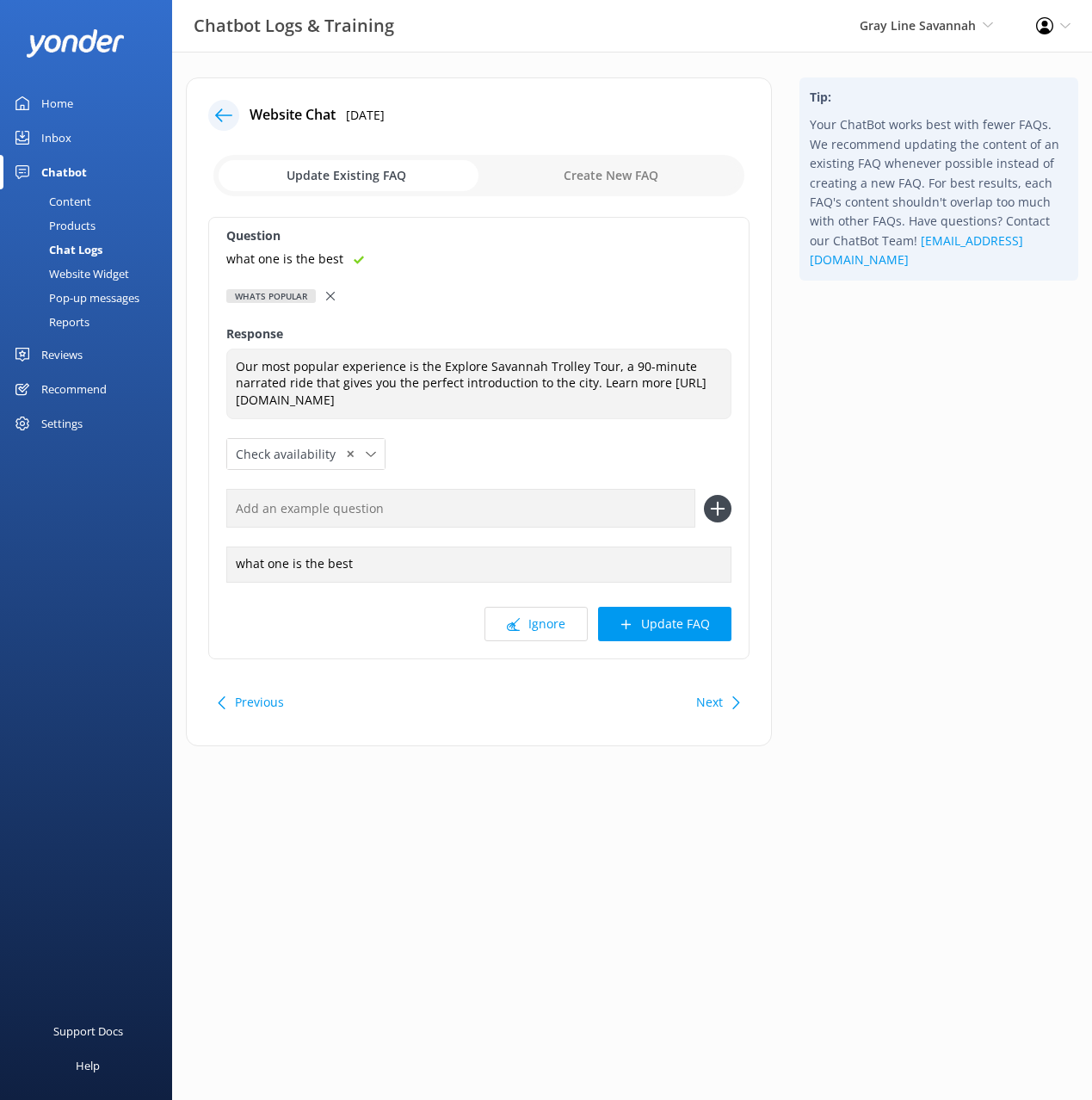
drag, startPoint x: 655, startPoint y: 623, endPoint x: 686, endPoint y: 619, distance: 31.3
click at [656, 623] on button "Update FAQ" at bounding box center [664, 623] width 133 height 34
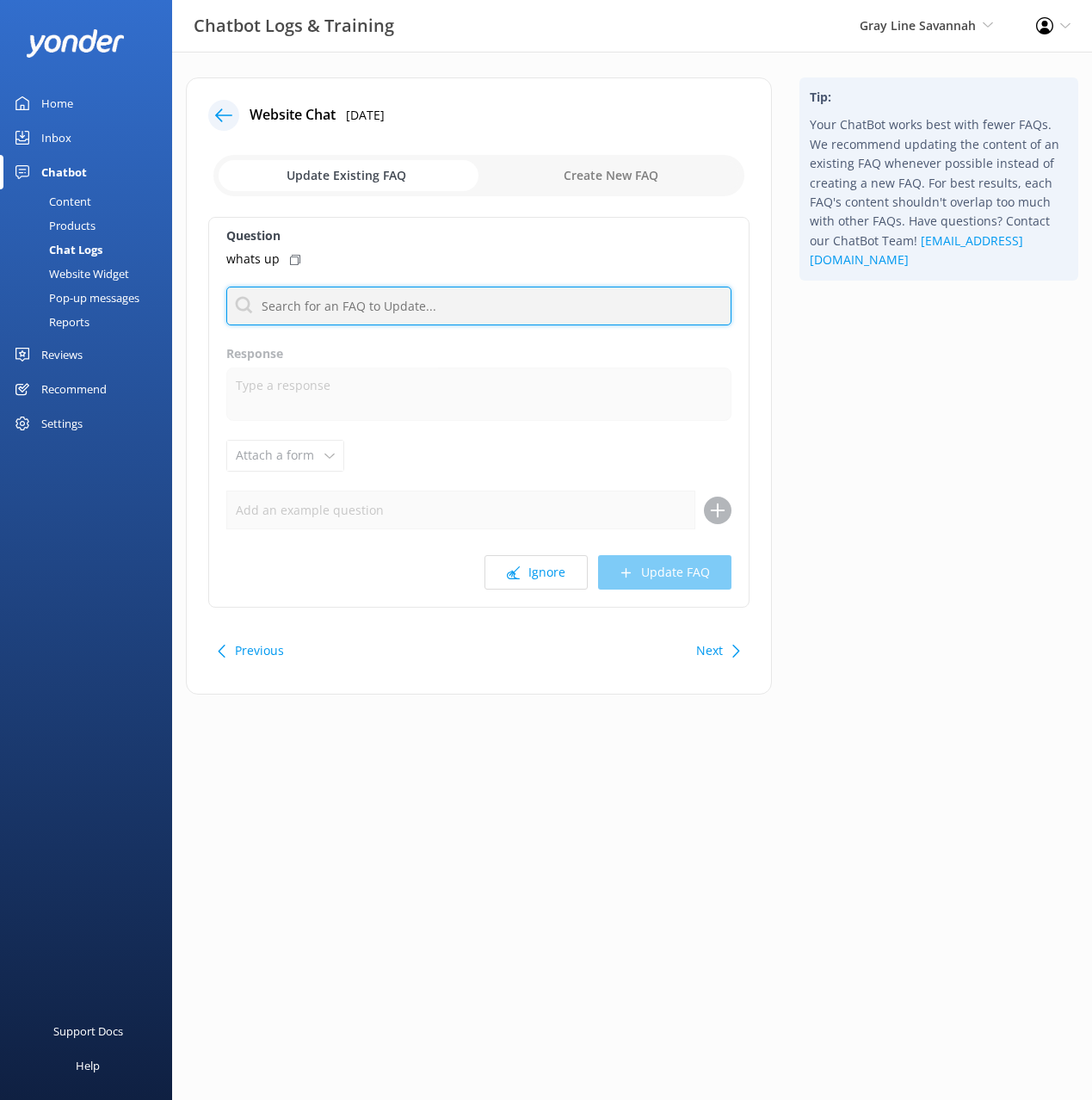
click at [401, 297] on input "text" at bounding box center [478, 306] width 505 height 39
type input "hello"
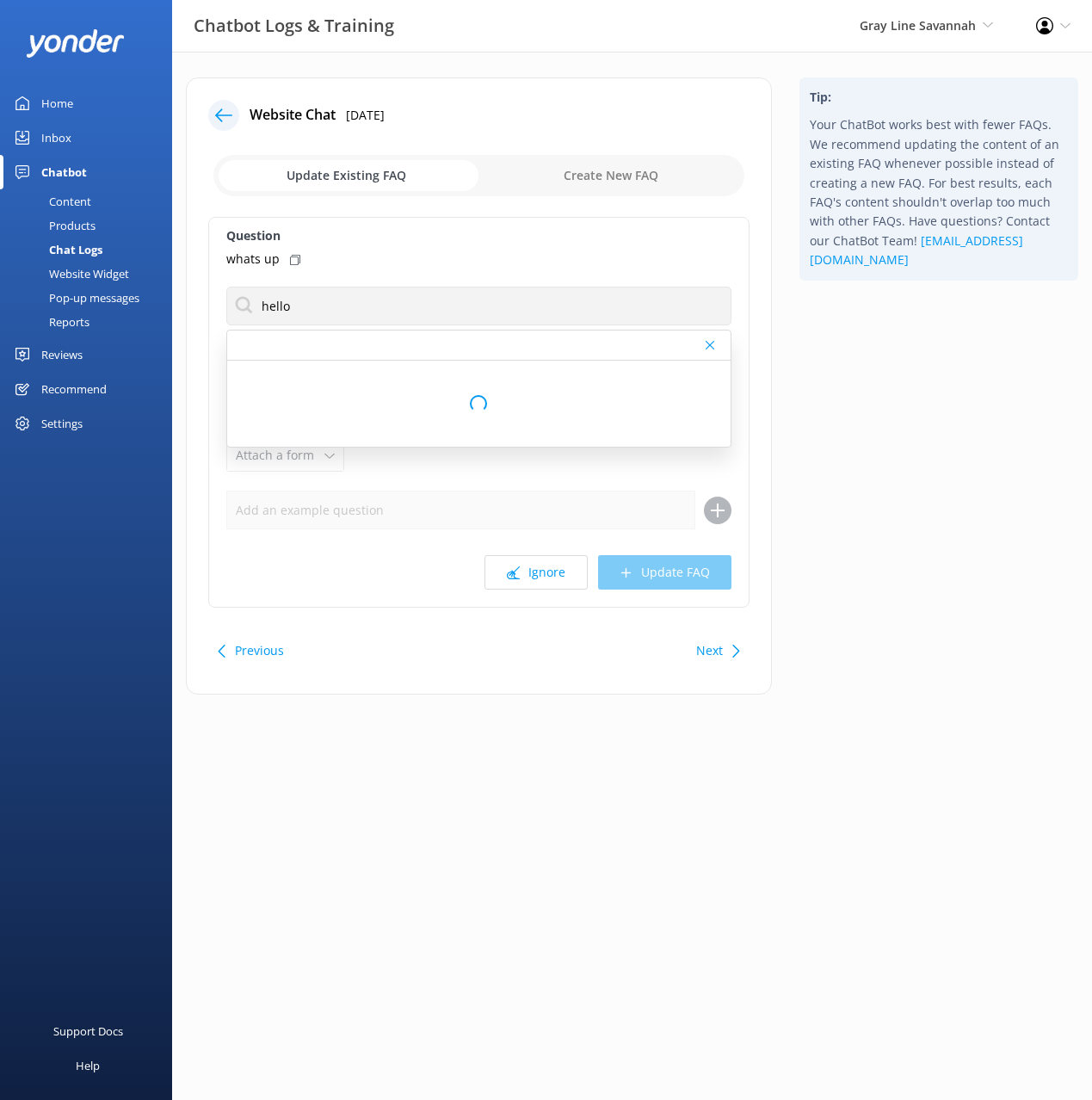
click at [294, 256] on use at bounding box center [295, 259] width 11 height 11
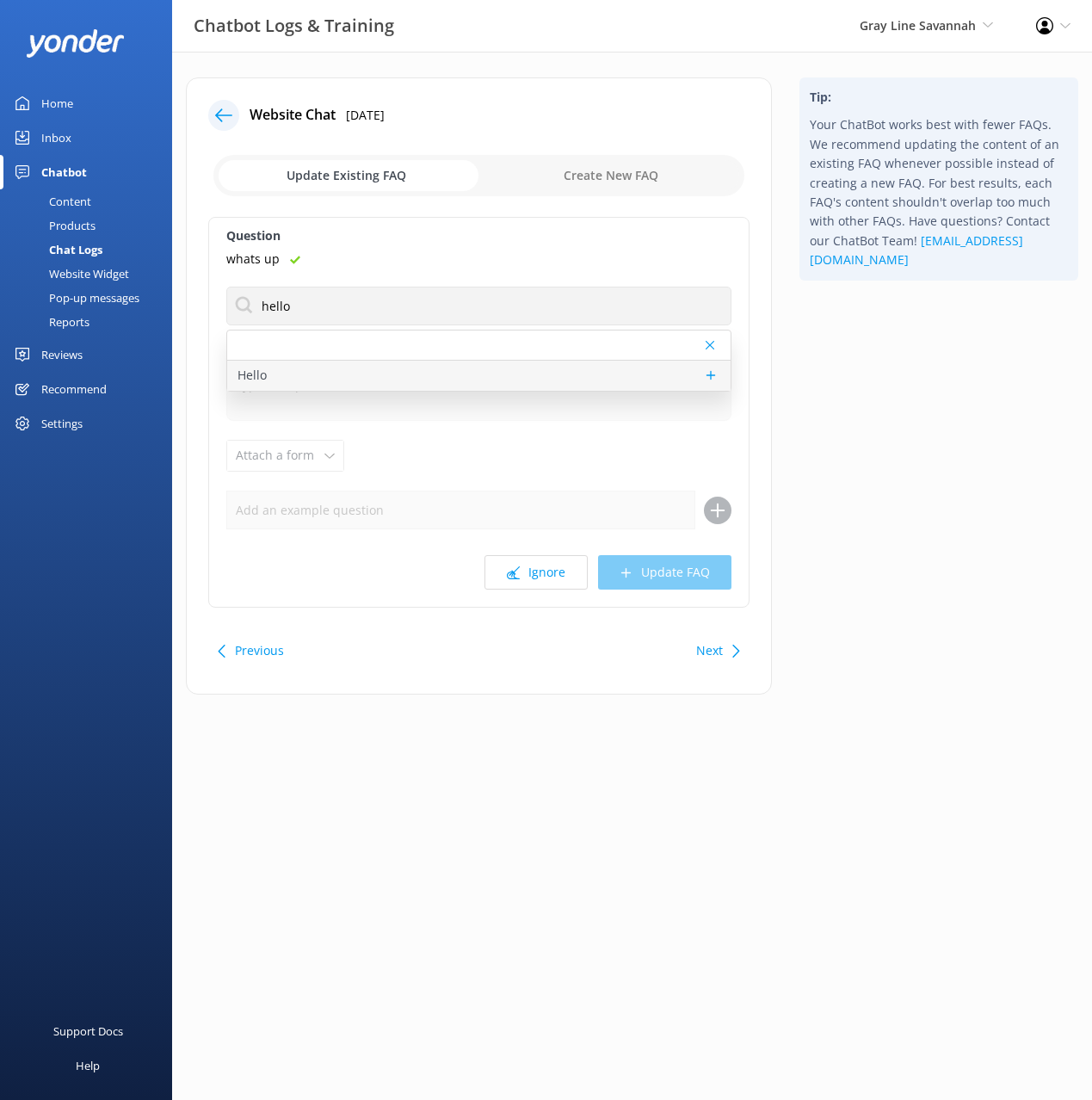
click at [344, 371] on div "Hello" at bounding box center [478, 375] width 503 height 30
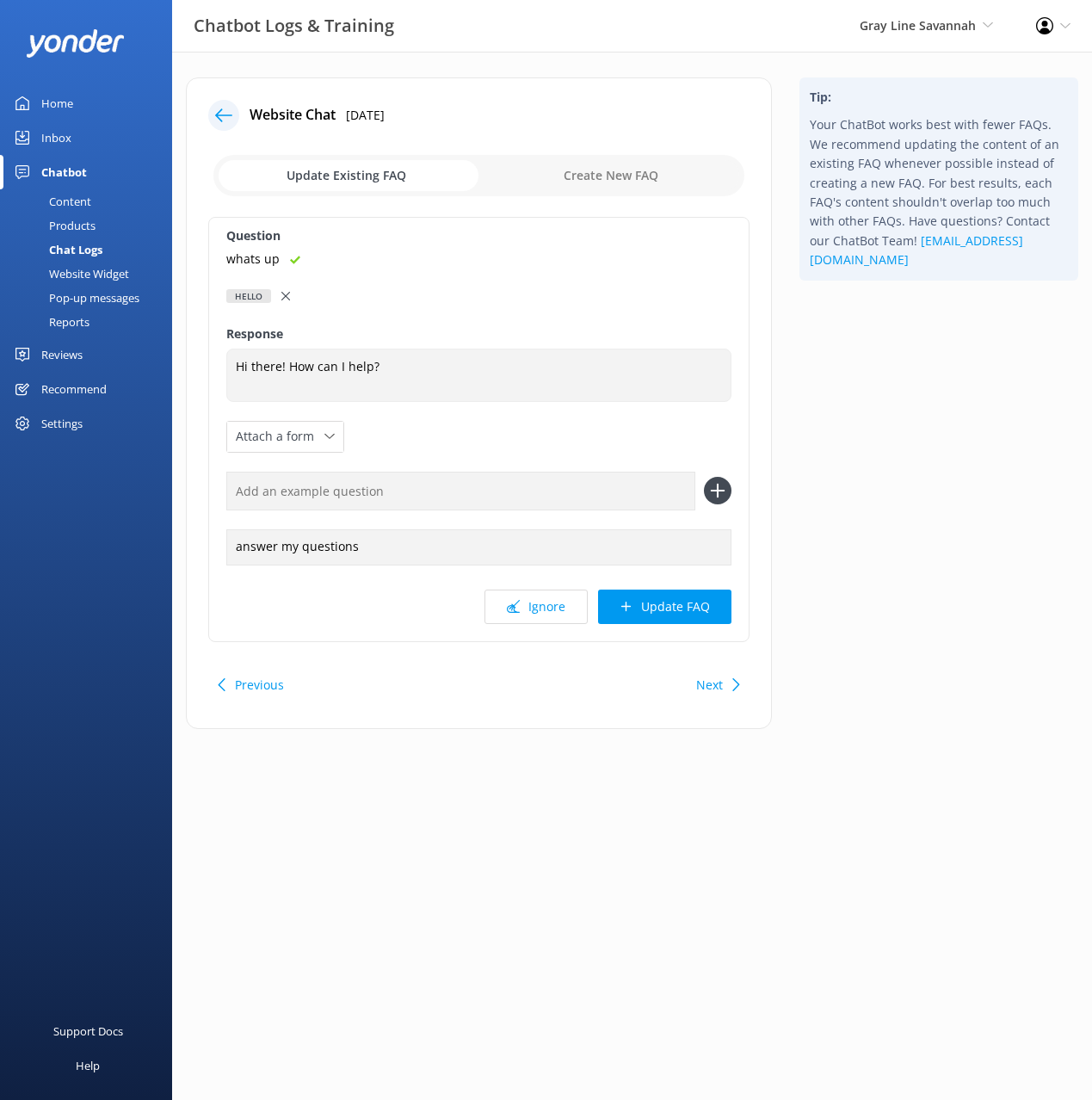
type textarea "Hi there! How can I help?"
drag, startPoint x: 646, startPoint y: 493, endPoint x: 691, endPoint y: 493, distance: 45.0
click at [651, 492] on input "text" at bounding box center [460, 491] width 469 height 39
paste input "whats up"
type input "whats up"
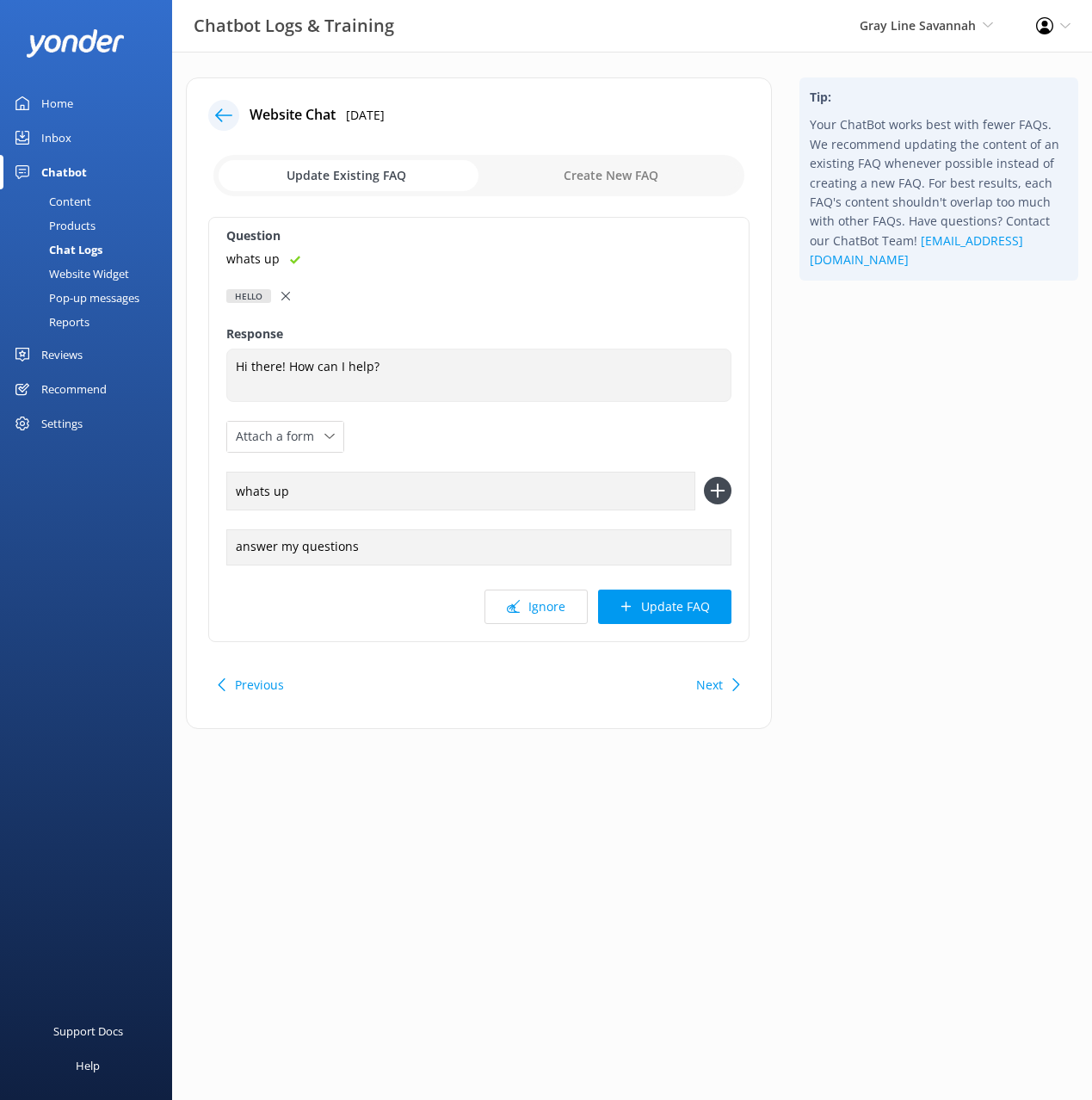
drag, startPoint x: 722, startPoint y: 494, endPoint x: 705, endPoint y: 623, distance: 130.1
click at [722, 494] on icon at bounding box center [717, 490] width 27 height 27
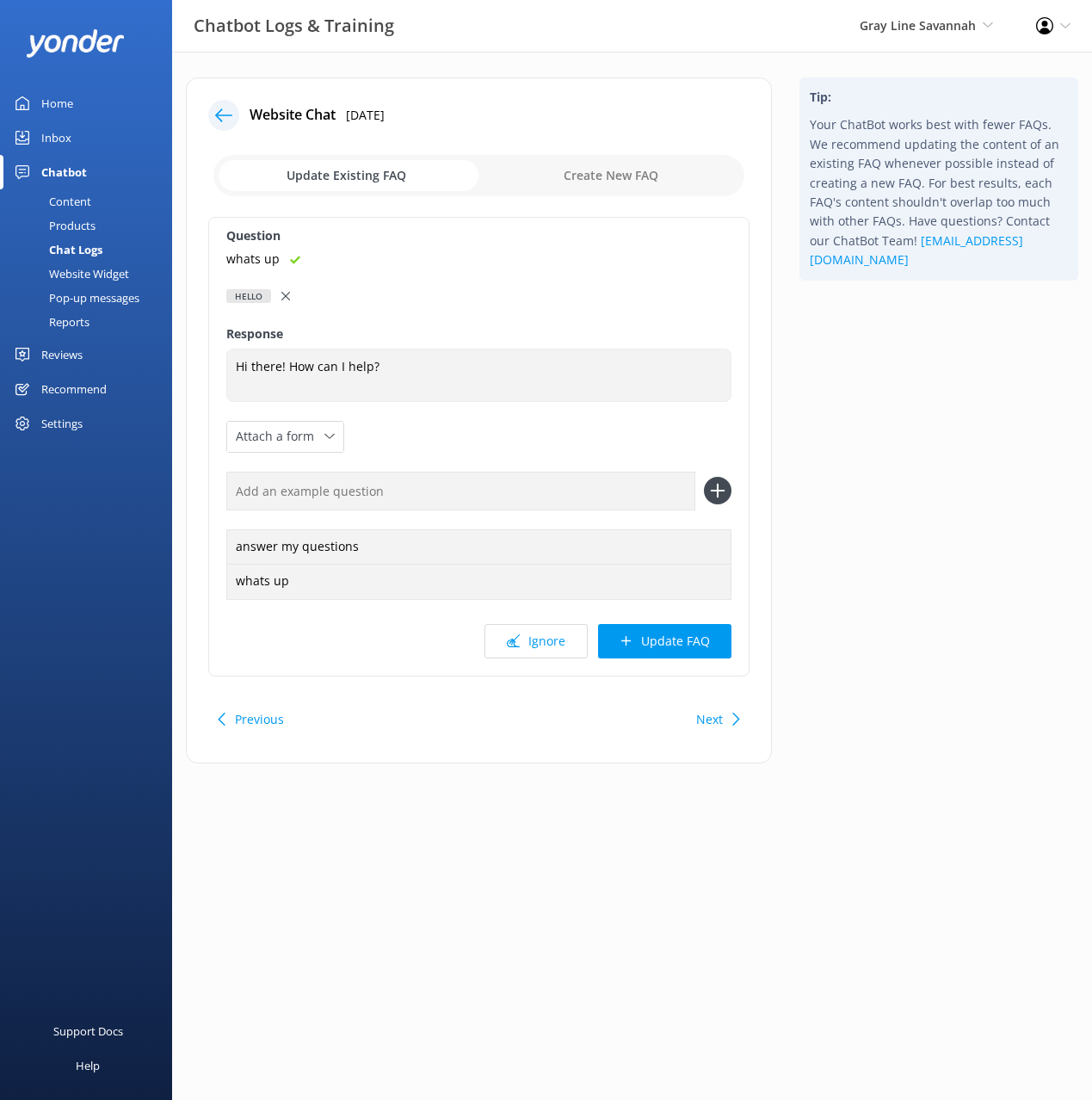
click at [705, 653] on button "Update FAQ" at bounding box center [664, 641] width 133 height 34
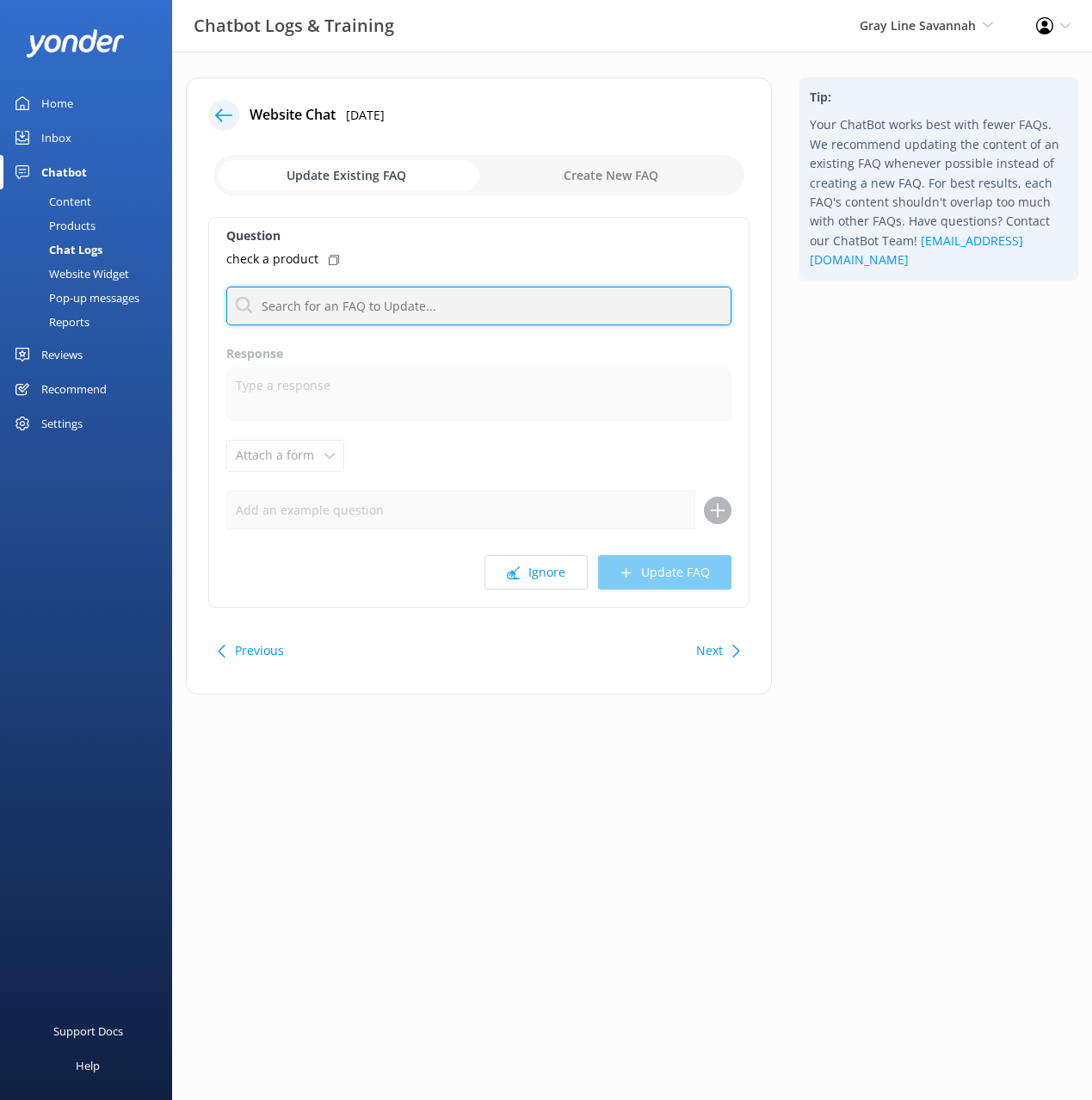
click at [408, 304] on input "text" at bounding box center [478, 306] width 505 height 39
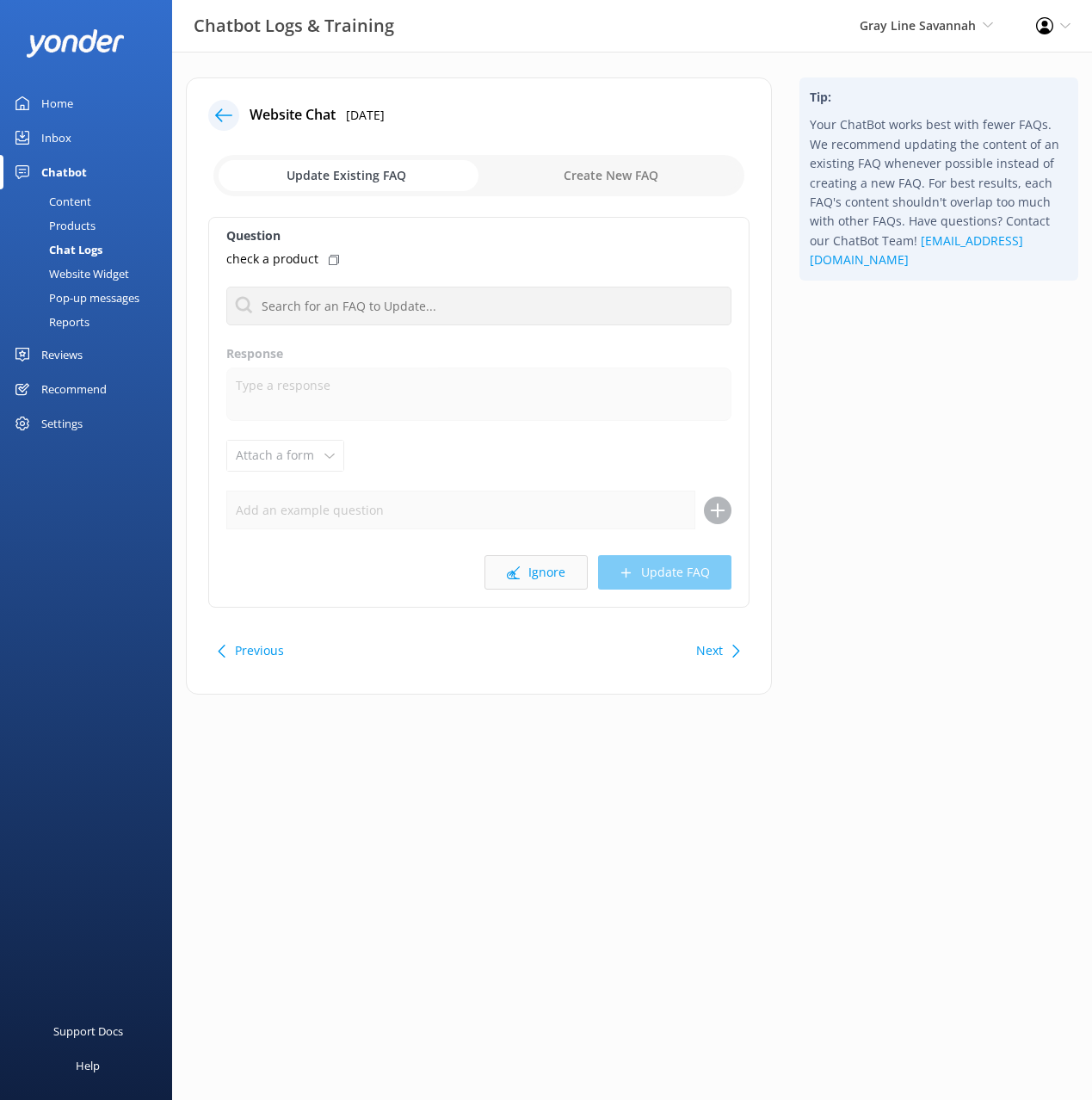
click at [550, 575] on button "Ignore" at bounding box center [536, 572] width 104 height 34
click at [882, 492] on div "Tip: Your ChatBot works best with fewer FAQs. We recommend updating the content…" at bounding box center [938, 394] width 306 height 634
click at [539, 574] on button "Ignore" at bounding box center [536, 572] width 104 height 34
click at [717, 644] on button "Next" at bounding box center [708, 650] width 26 height 34
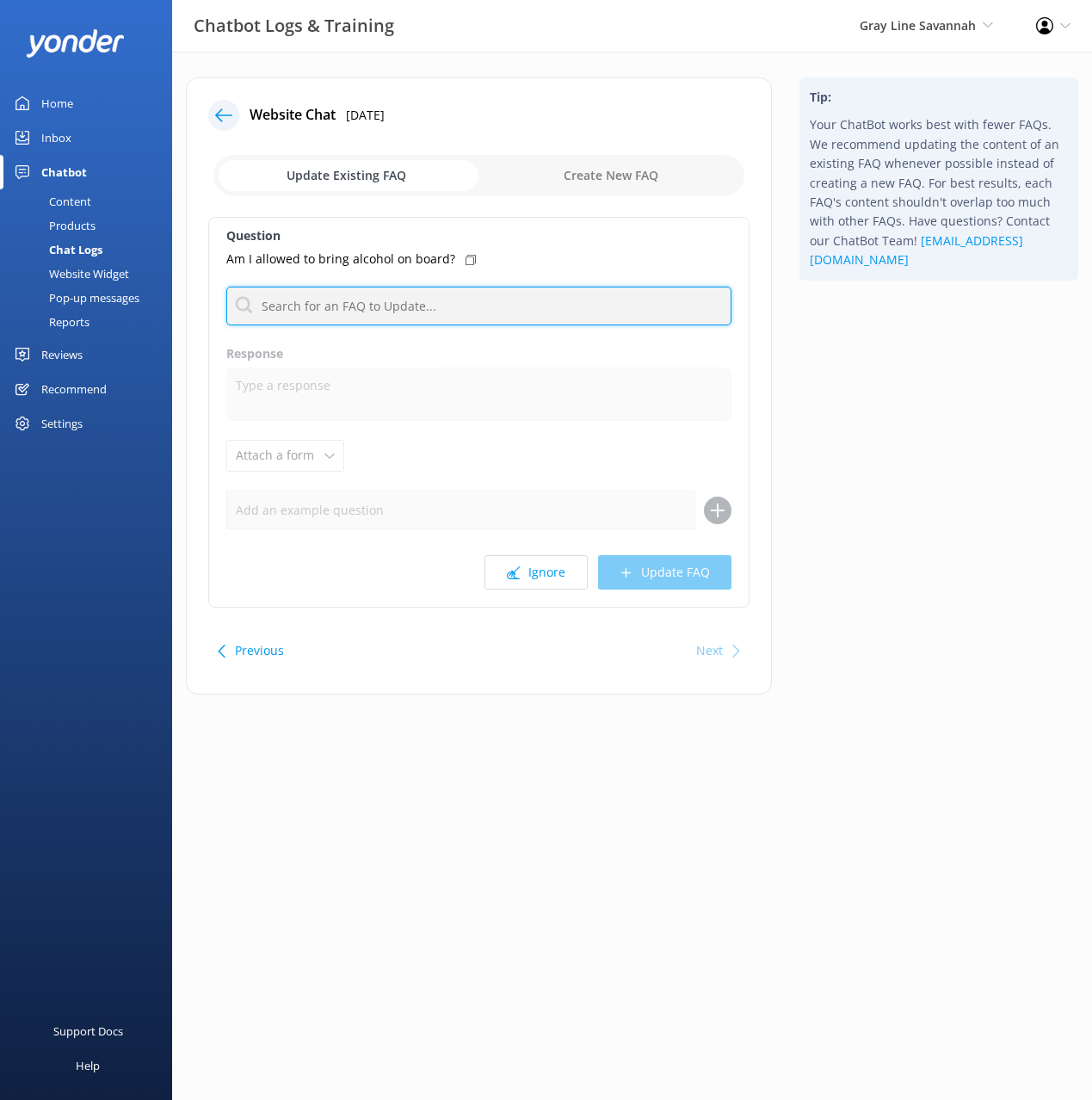
click at [456, 304] on input "text" at bounding box center [478, 306] width 505 height 39
type input "own f"
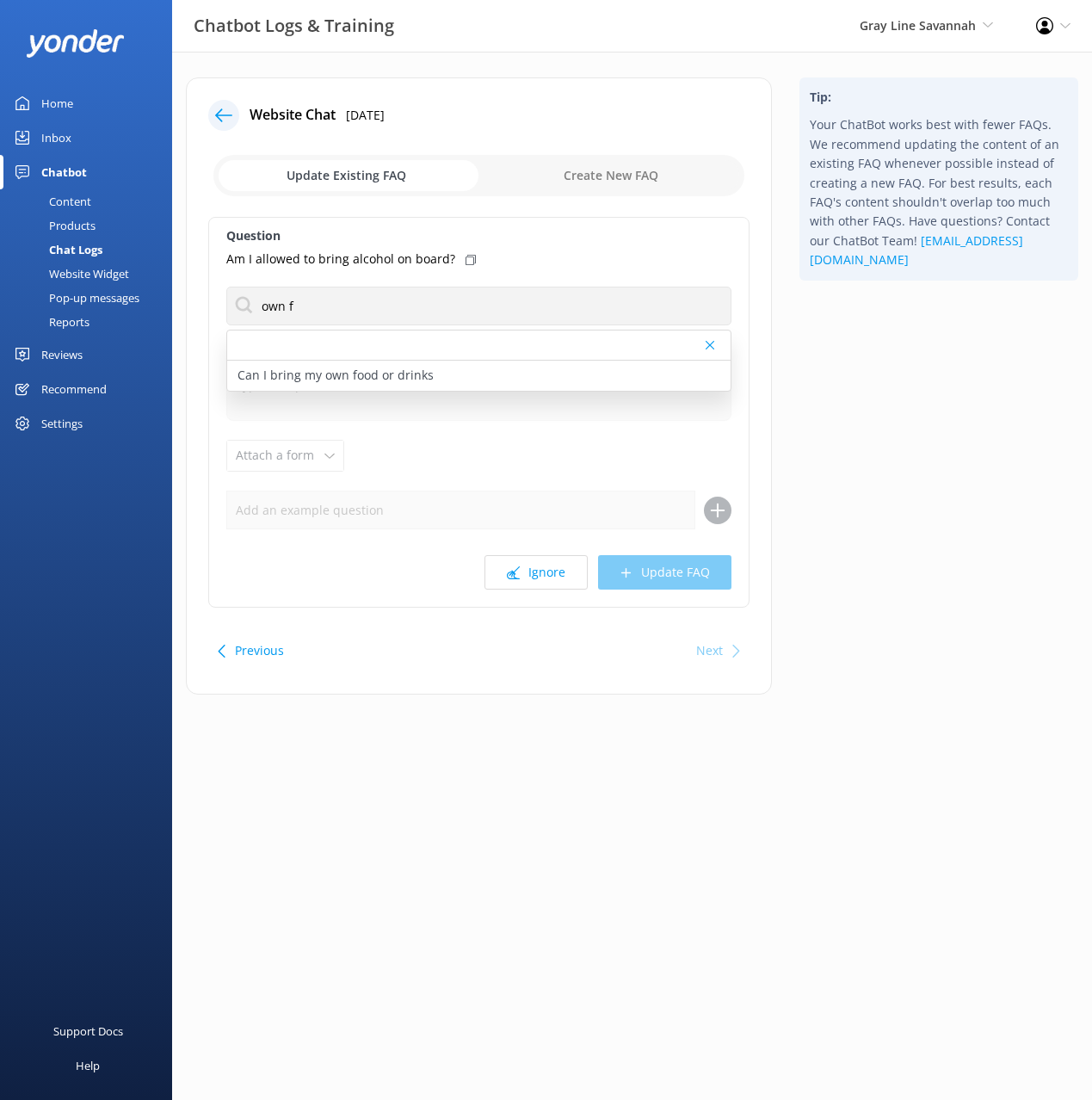
click at [466, 255] on icon at bounding box center [471, 259] width 11 height 11
click at [449, 375] on div "Can I bring my own food or drinks" at bounding box center [478, 375] width 503 height 30
type textarea "You’re welcome to bring your own snacks or non-alcoholic drinks to enjoy during…"
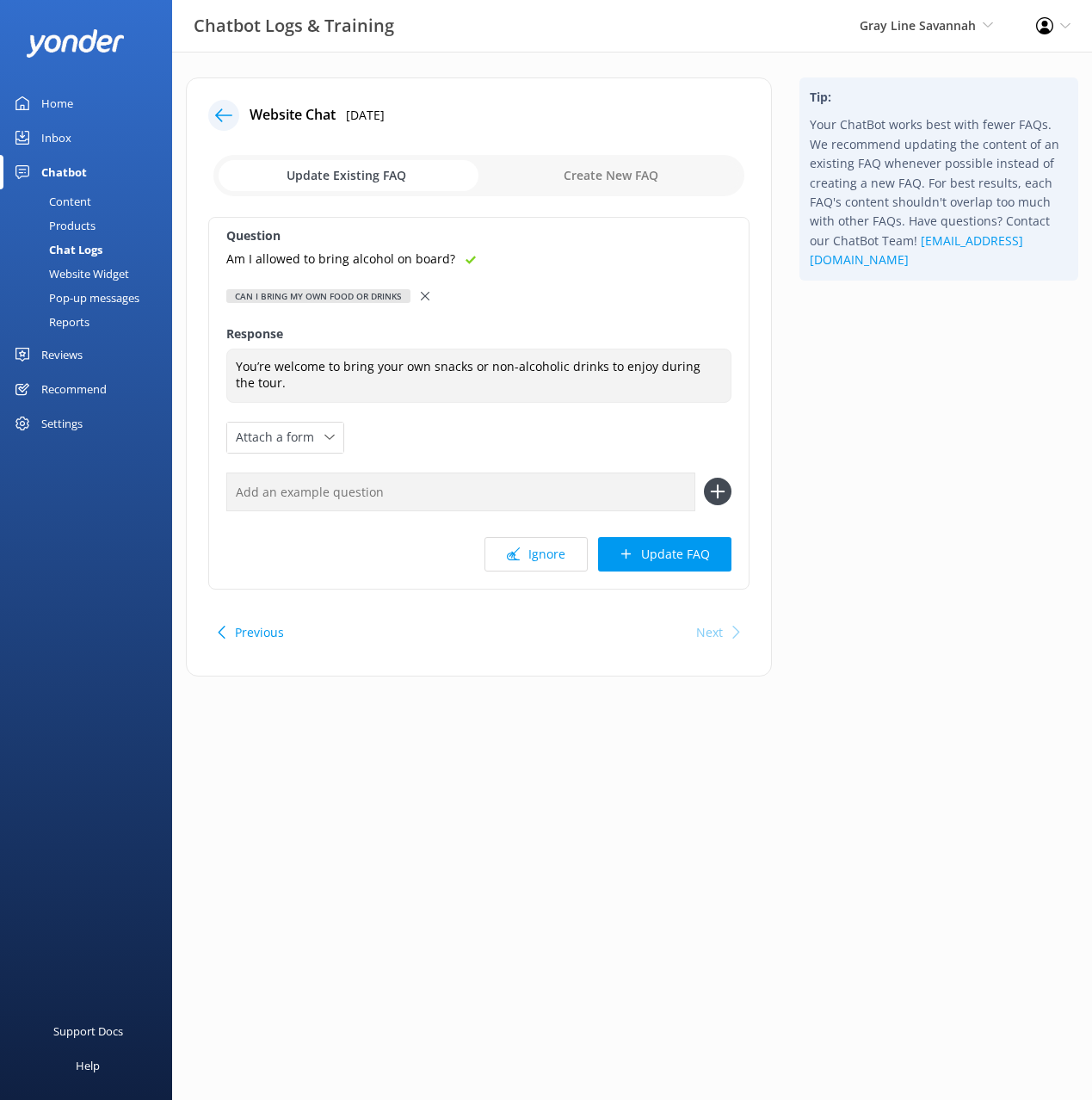
drag, startPoint x: 578, startPoint y: 488, endPoint x: 660, endPoint y: 495, distance: 82.3
click at [578, 488] on input "text" at bounding box center [460, 492] width 469 height 39
paste input "Am I allowed to bring alcohol on board?"
type input "Am I allowed to bring alcohol on board?"
drag, startPoint x: 723, startPoint y: 492, endPoint x: 698, endPoint y: 574, distance: 85.7
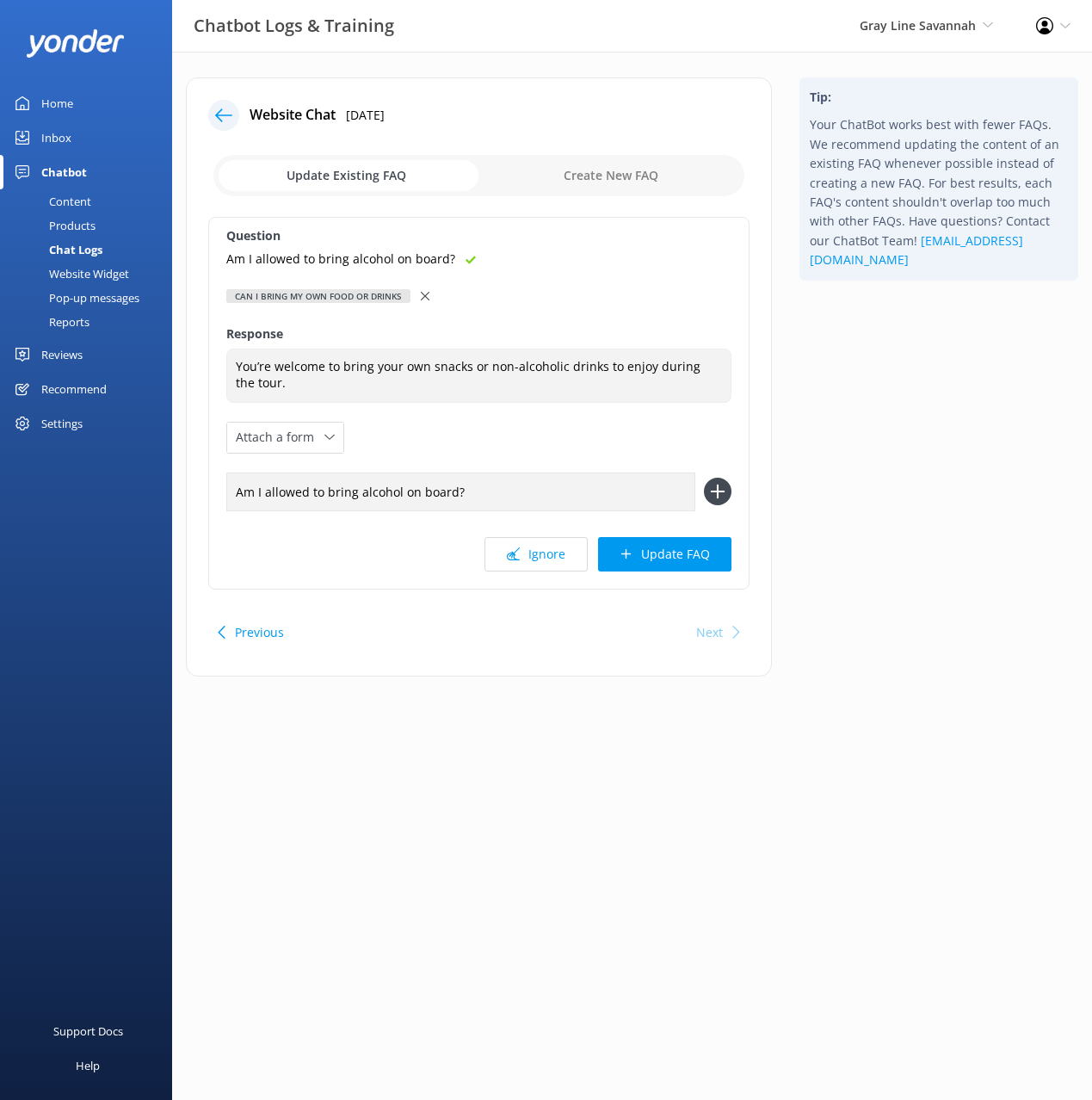
click at [723, 492] on icon at bounding box center [717, 491] width 27 height 27
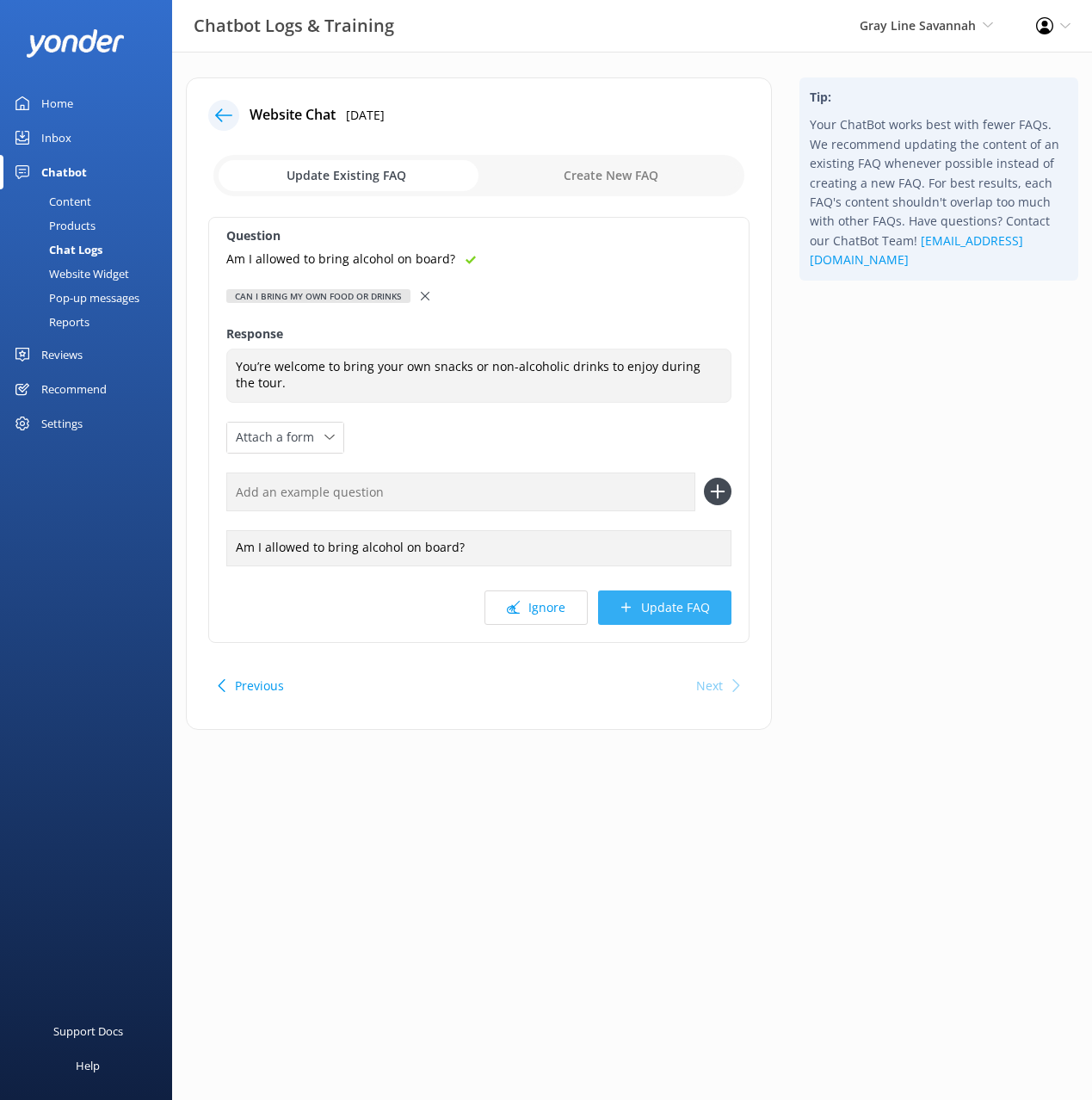
click at [682, 611] on button "Update FAQ" at bounding box center [664, 607] width 133 height 34
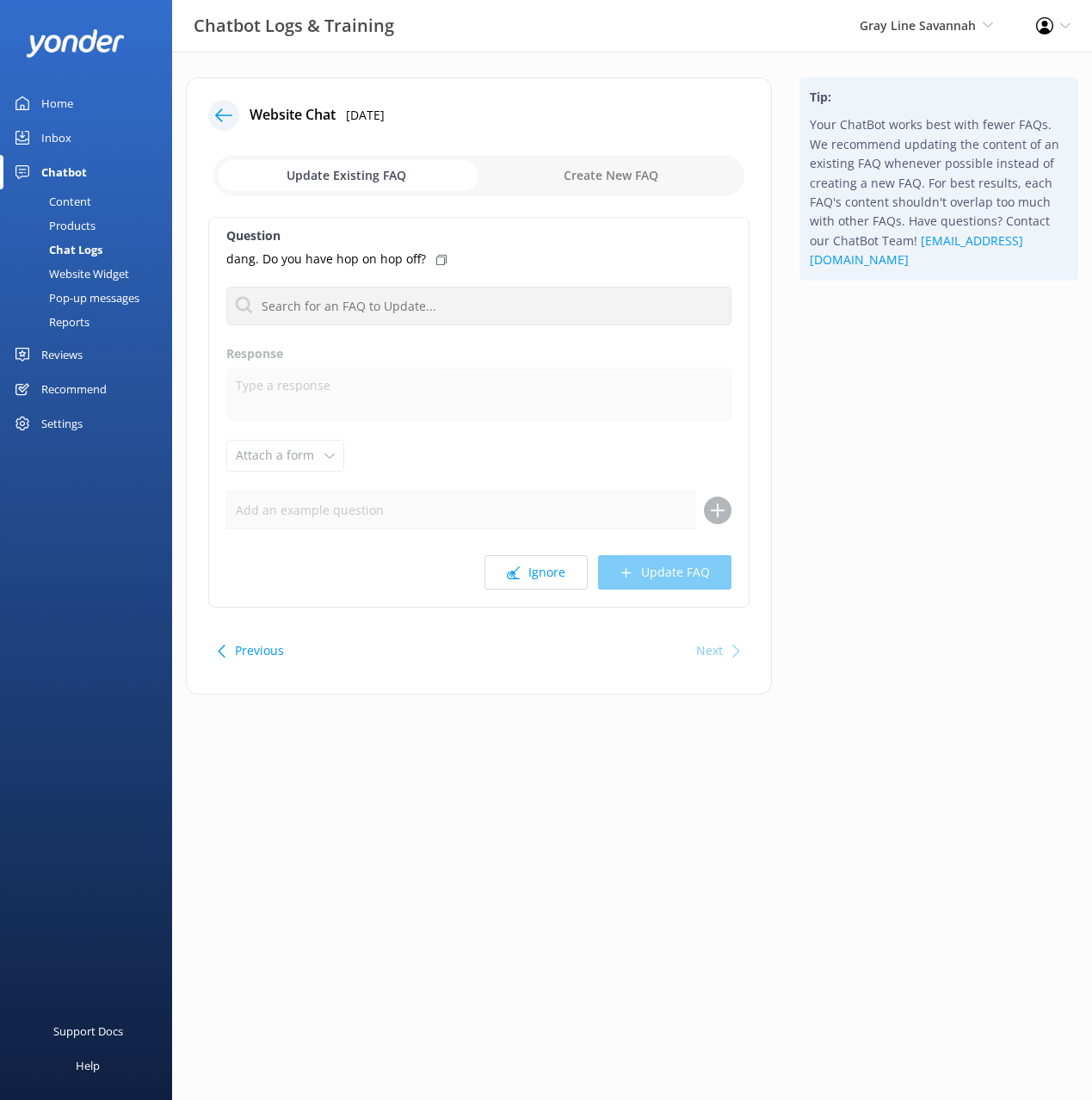
click at [887, 562] on div "Tip: Your ChatBot works best with fewer FAQs. We recommend updating the content…" at bounding box center [938, 394] width 306 height 634
click at [249, 651] on button "Previous" at bounding box center [259, 650] width 49 height 34
click at [531, 573] on button "Ignore" at bounding box center [536, 572] width 104 height 34
click at [249, 646] on button "Previous" at bounding box center [259, 650] width 49 height 34
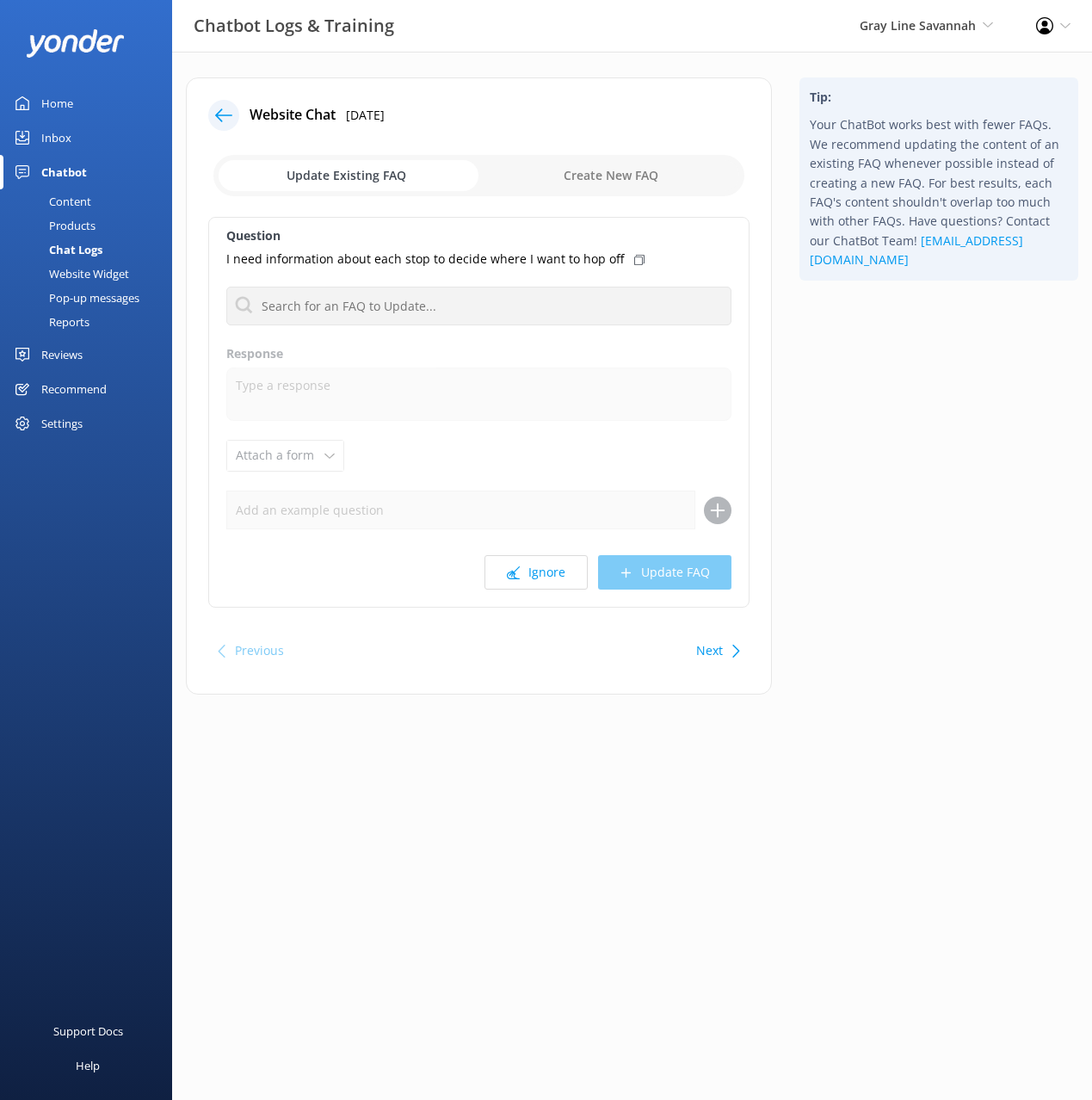
click at [720, 644] on button "Next" at bounding box center [708, 650] width 26 height 34
click at [524, 567] on button "Ignore" at bounding box center [536, 572] width 104 height 34
click at [274, 651] on button "Previous" at bounding box center [259, 650] width 49 height 34
click at [274, 651] on div "Previous" at bounding box center [259, 650] width 49 height 34
click at [232, 115] on use at bounding box center [224, 115] width 18 height 13
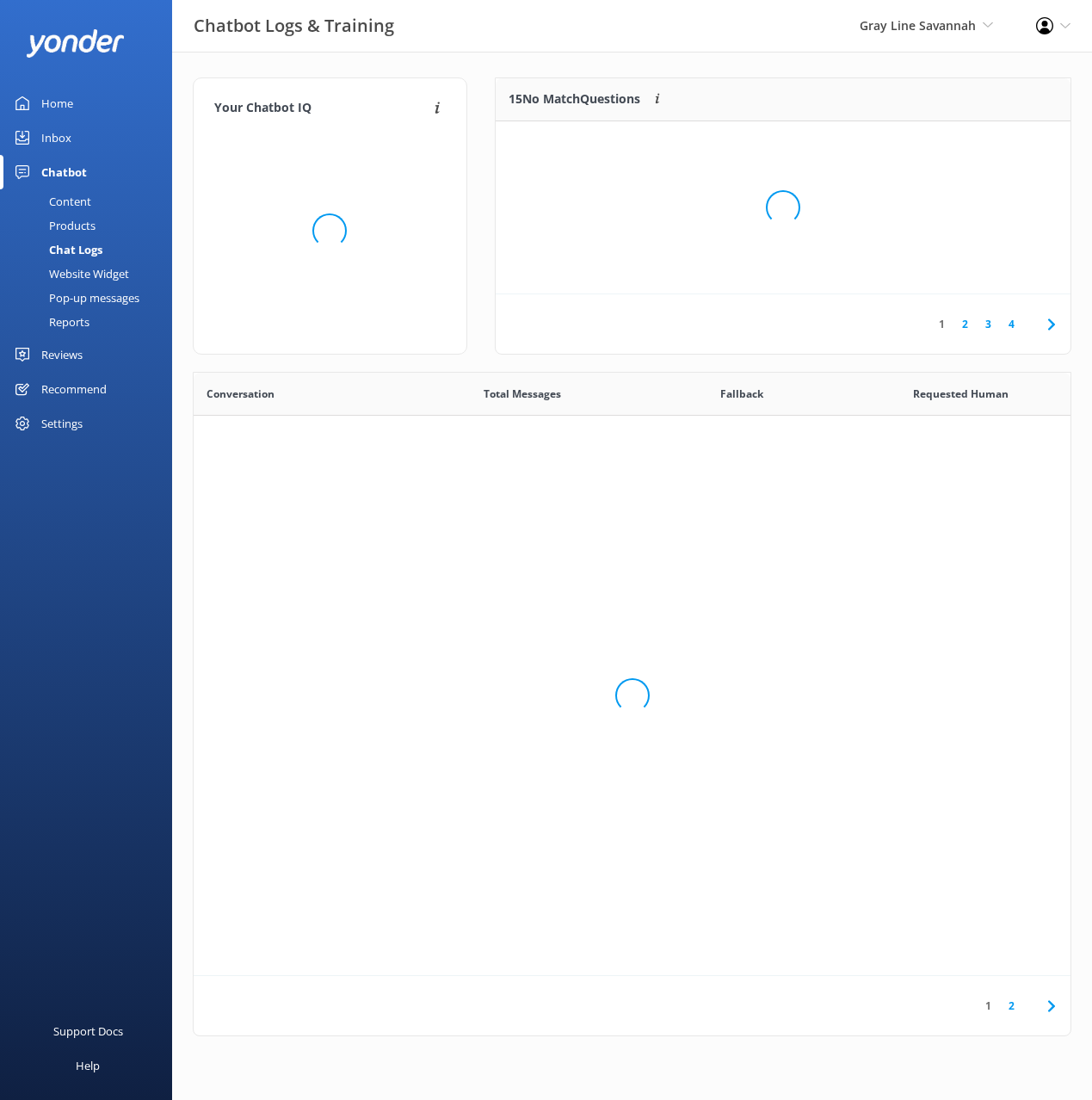
scroll to position [130, 574]
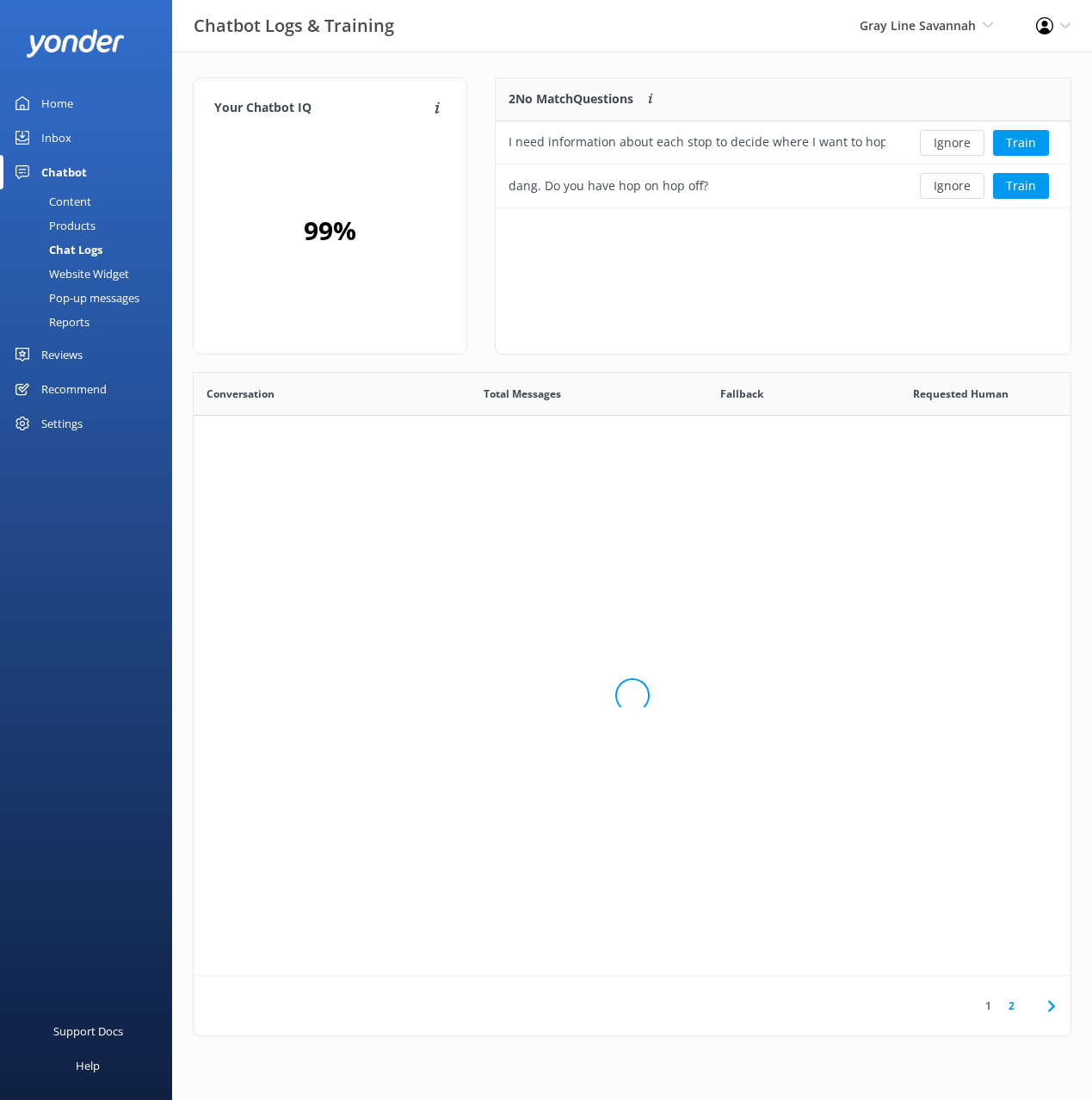
drag, startPoint x: 648, startPoint y: 58, endPoint x: 579, endPoint y: 81, distance: 72.7
click at [648, 58] on div "Your Chatbot IQ Your Chatbot IQ is the percentage of trained FAQs against untra…" at bounding box center [632, 561] width 920 height 1019
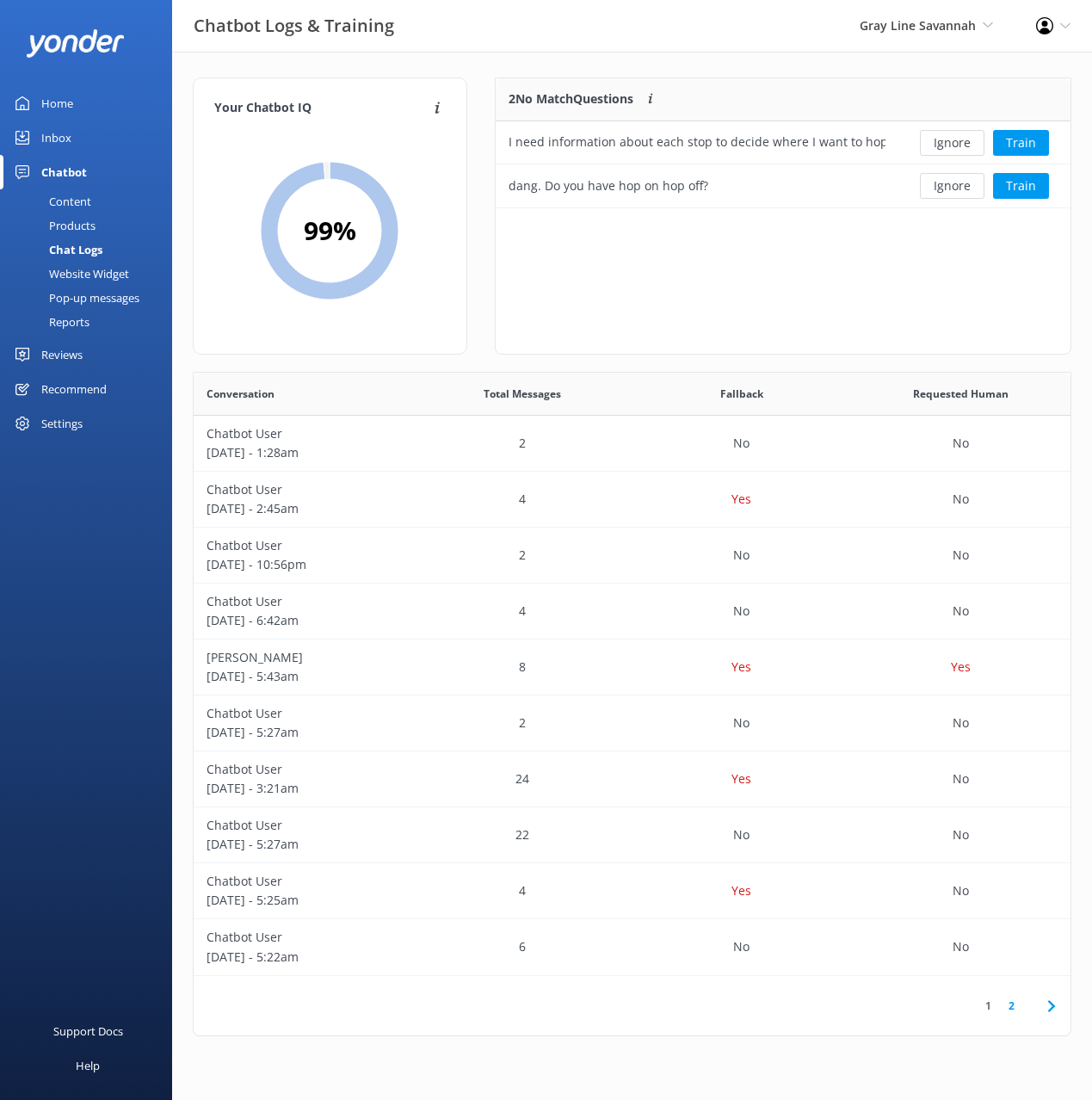
drag, startPoint x: 84, startPoint y: 196, endPoint x: 148, endPoint y: 198, distance: 64.0
click at [85, 196] on div "Content" at bounding box center [51, 201] width 81 height 24
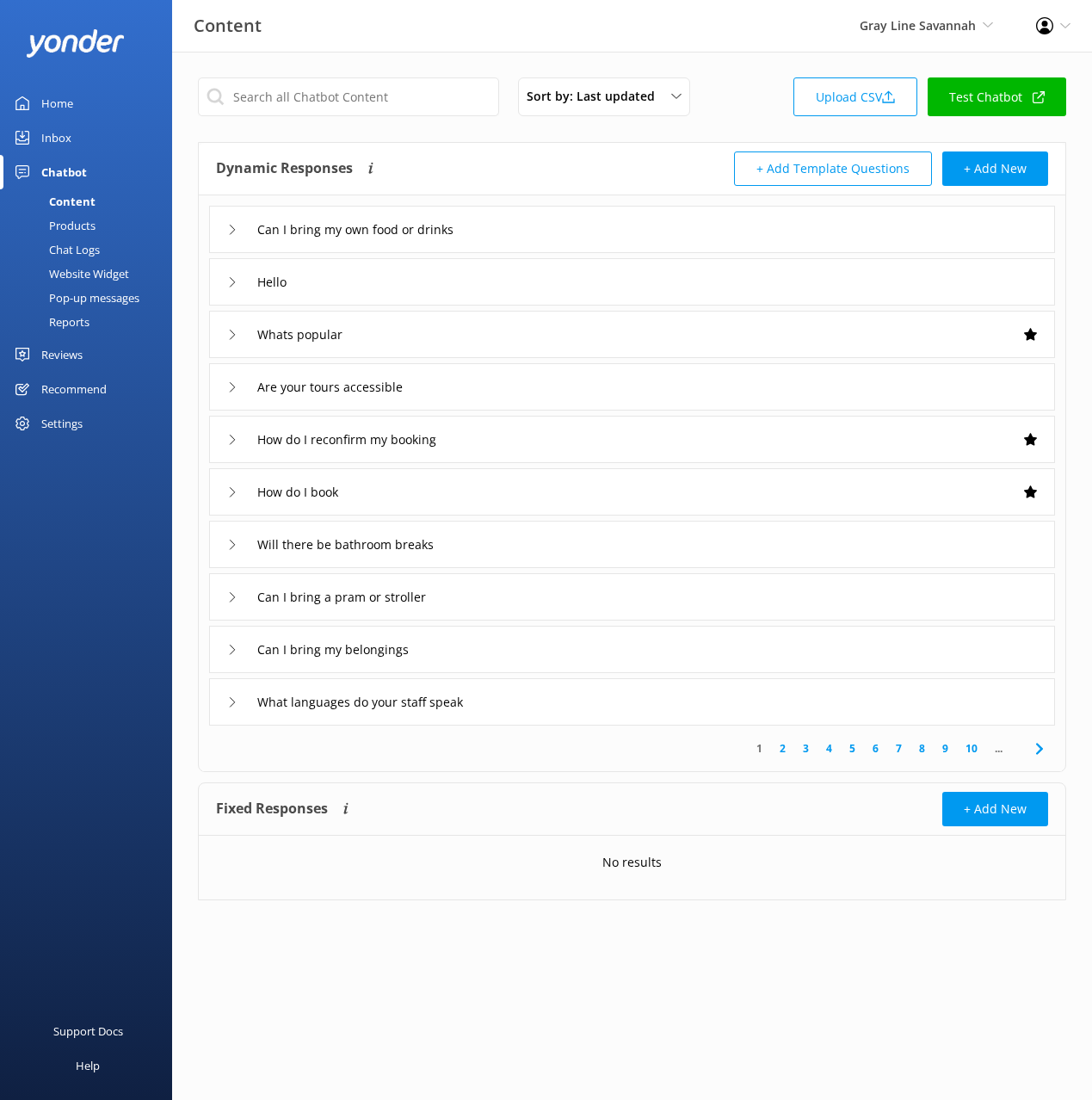
click at [650, 161] on div "+ Add Template Questions + Add New" at bounding box center [841, 168] width 417 height 34
click at [611, 143] on div "Dynamic Responses The chatbot will generate a response based on the content inf…" at bounding box center [632, 169] width 867 height 53
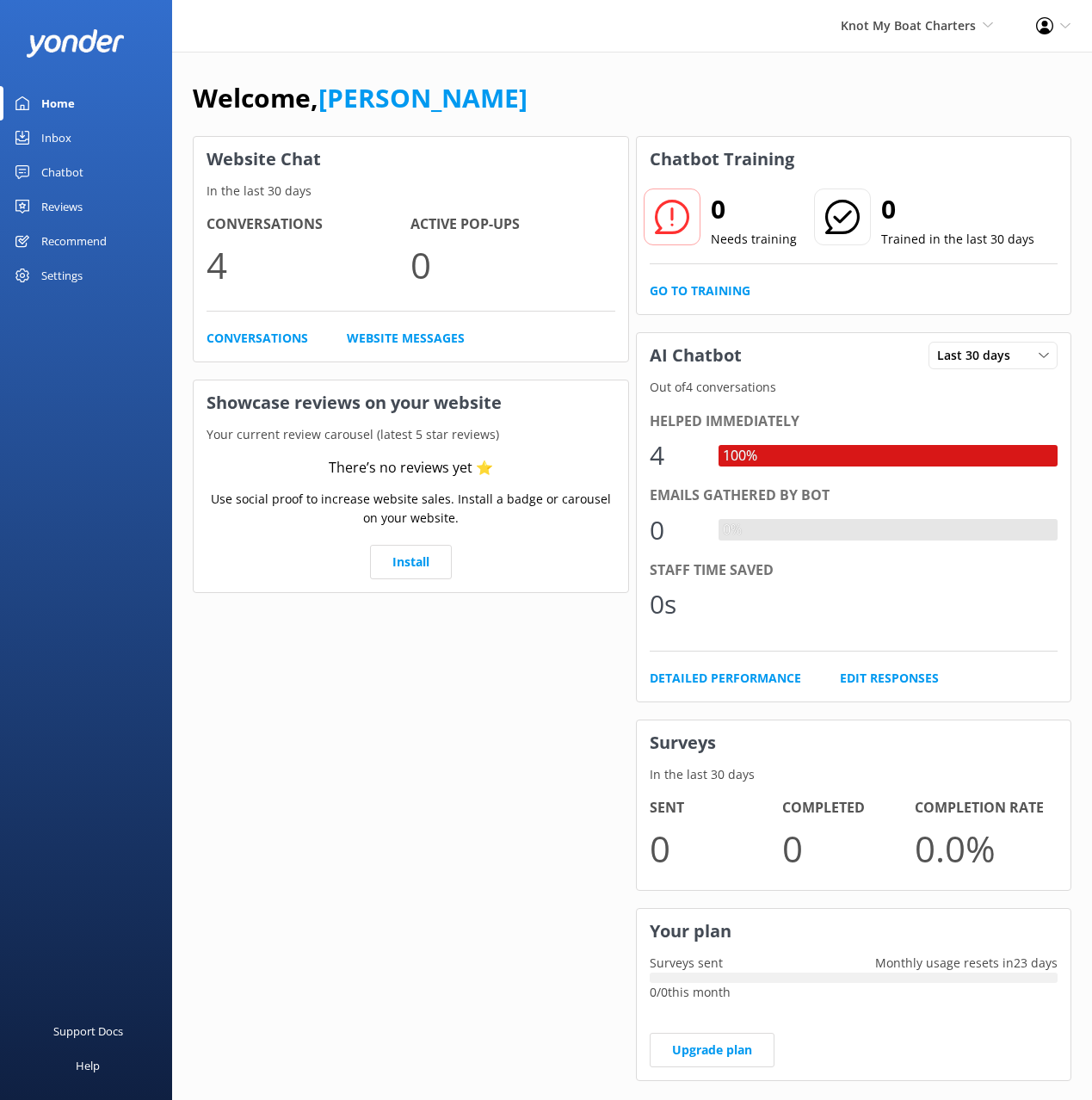
drag, startPoint x: 42, startPoint y: 170, endPoint x: 160, endPoint y: 160, distance: 118.4
click at [44, 169] on div "Chatbot" at bounding box center [62, 171] width 42 height 34
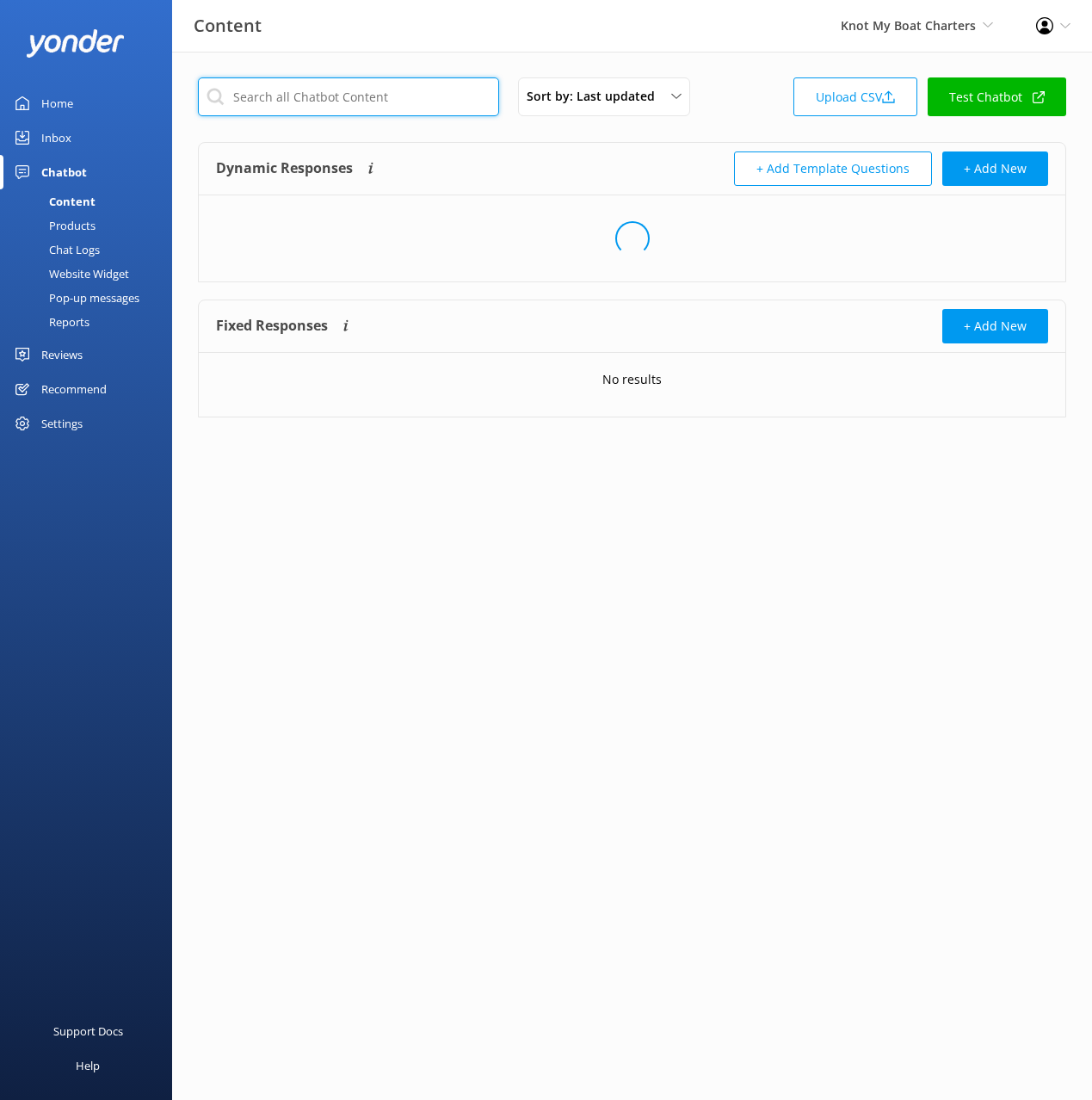
drag, startPoint x: 430, startPoint y: 95, endPoint x: 461, endPoint y: 103, distance: 32.0
click at [430, 95] on input "text" at bounding box center [348, 97] width 301 height 39
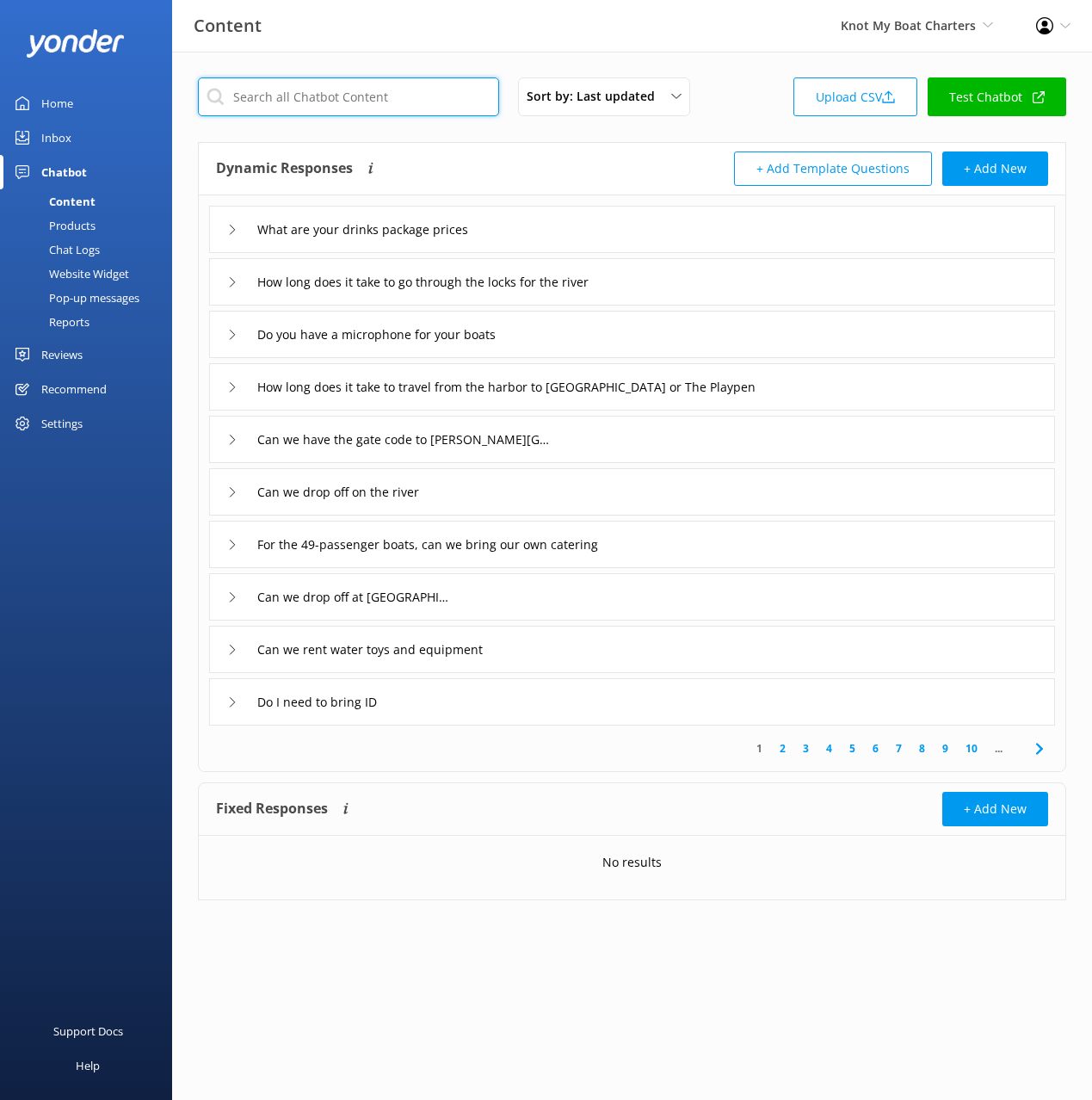
paste input "37ft Rinks Fiesta Vee"
click at [753, 96] on div "37ft Rinks Fiesta Vee Sort by: Last updated Title (A-Z) Last updated Upload CSV…" at bounding box center [631, 102] width 868 height 49
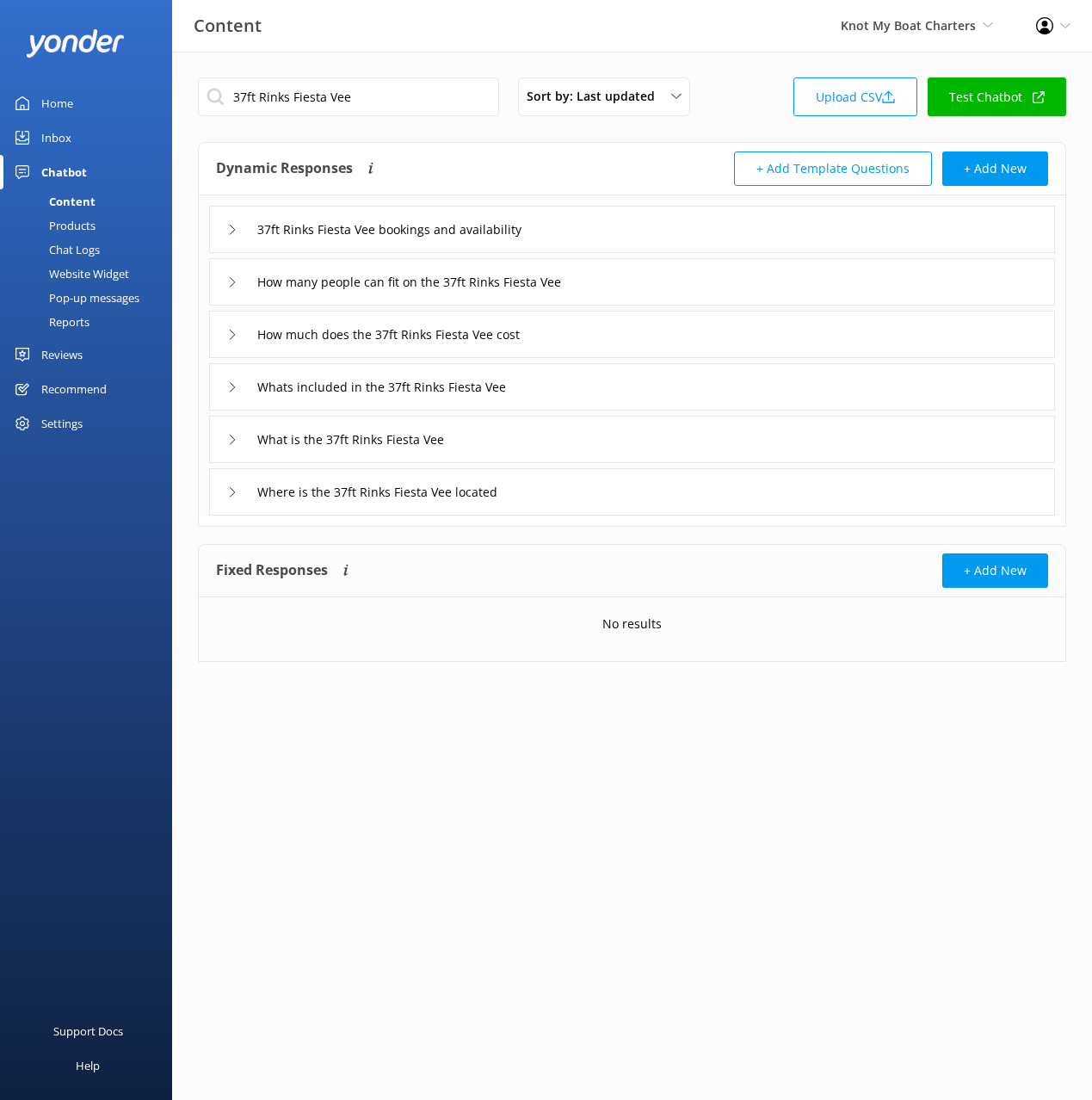
click at [519, 156] on div "Dynamic Responses The chatbot will generate a response based on the content inf…" at bounding box center [425, 168] width 417 height 34
click at [674, 226] on div "37ft Rinks Fiesta Vee bookings and availability" at bounding box center [632, 229] width 845 height 47
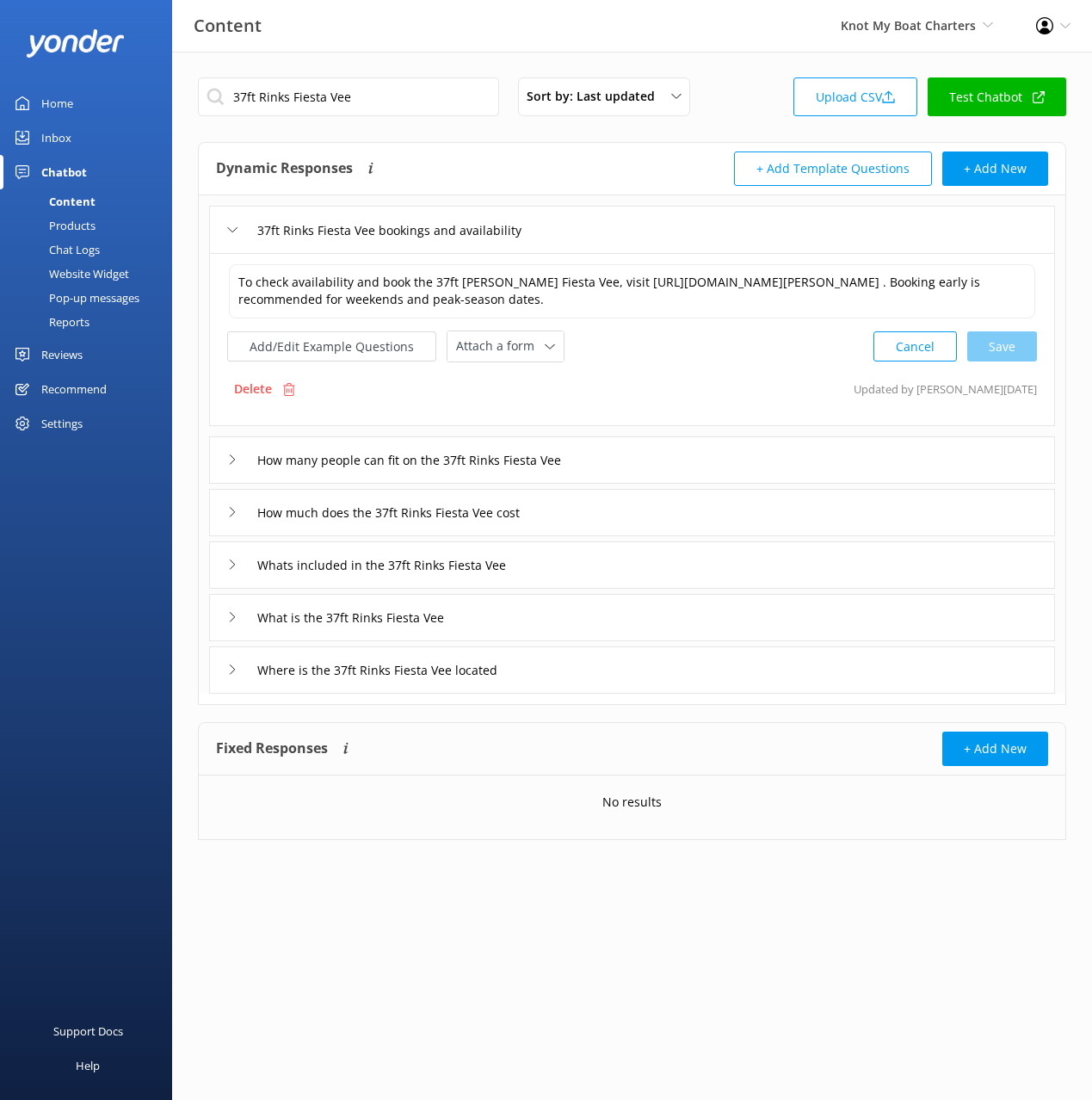
click at [250, 387] on p "Delete" at bounding box center [252, 389] width 38 height 19
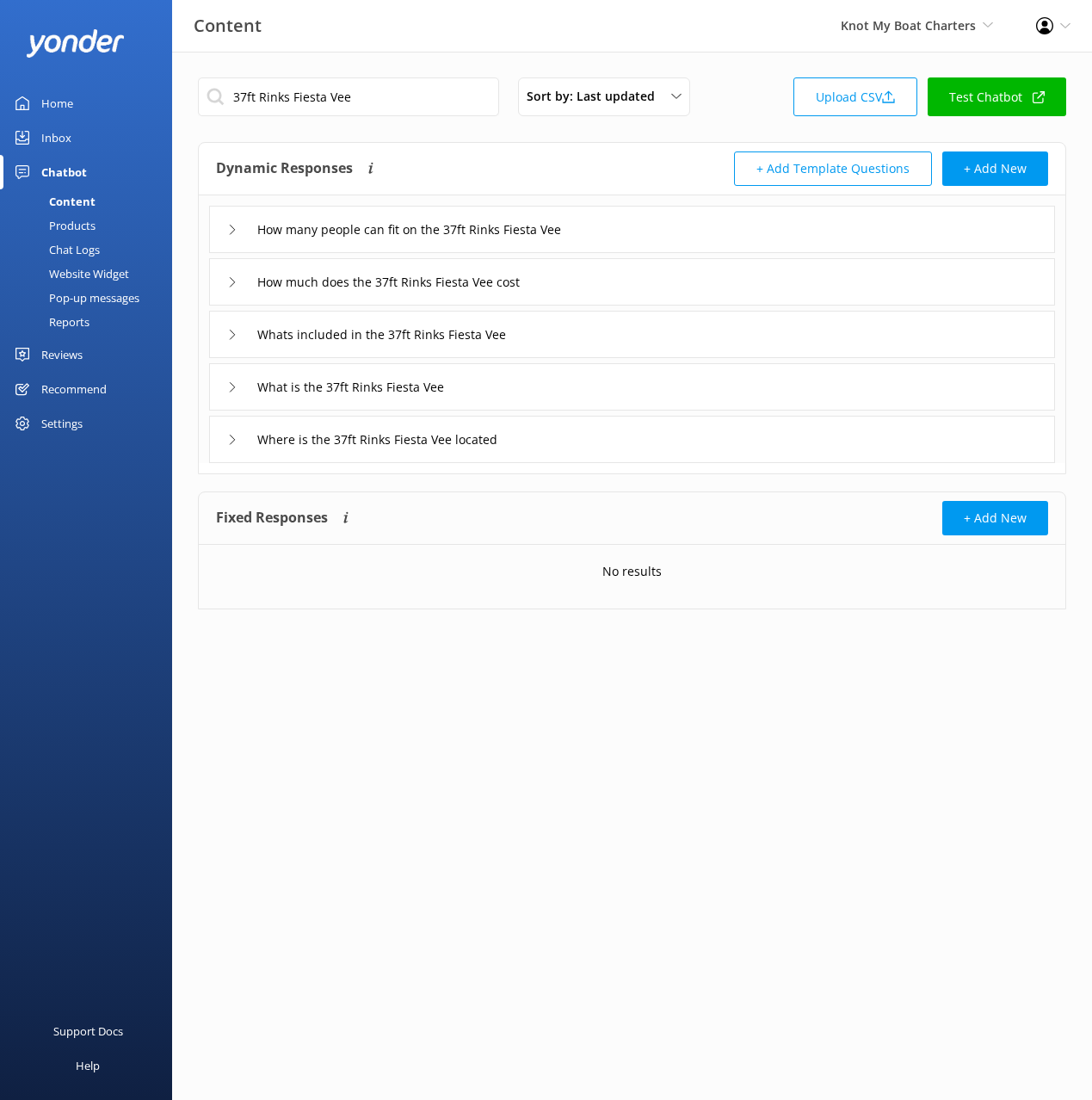
drag, startPoint x: 674, startPoint y: 215, endPoint x: 660, endPoint y: 239, distance: 27.8
click at [674, 215] on div "How many people can fit on the 37ft Rinks Fiesta Vee" at bounding box center [632, 229] width 845 height 47
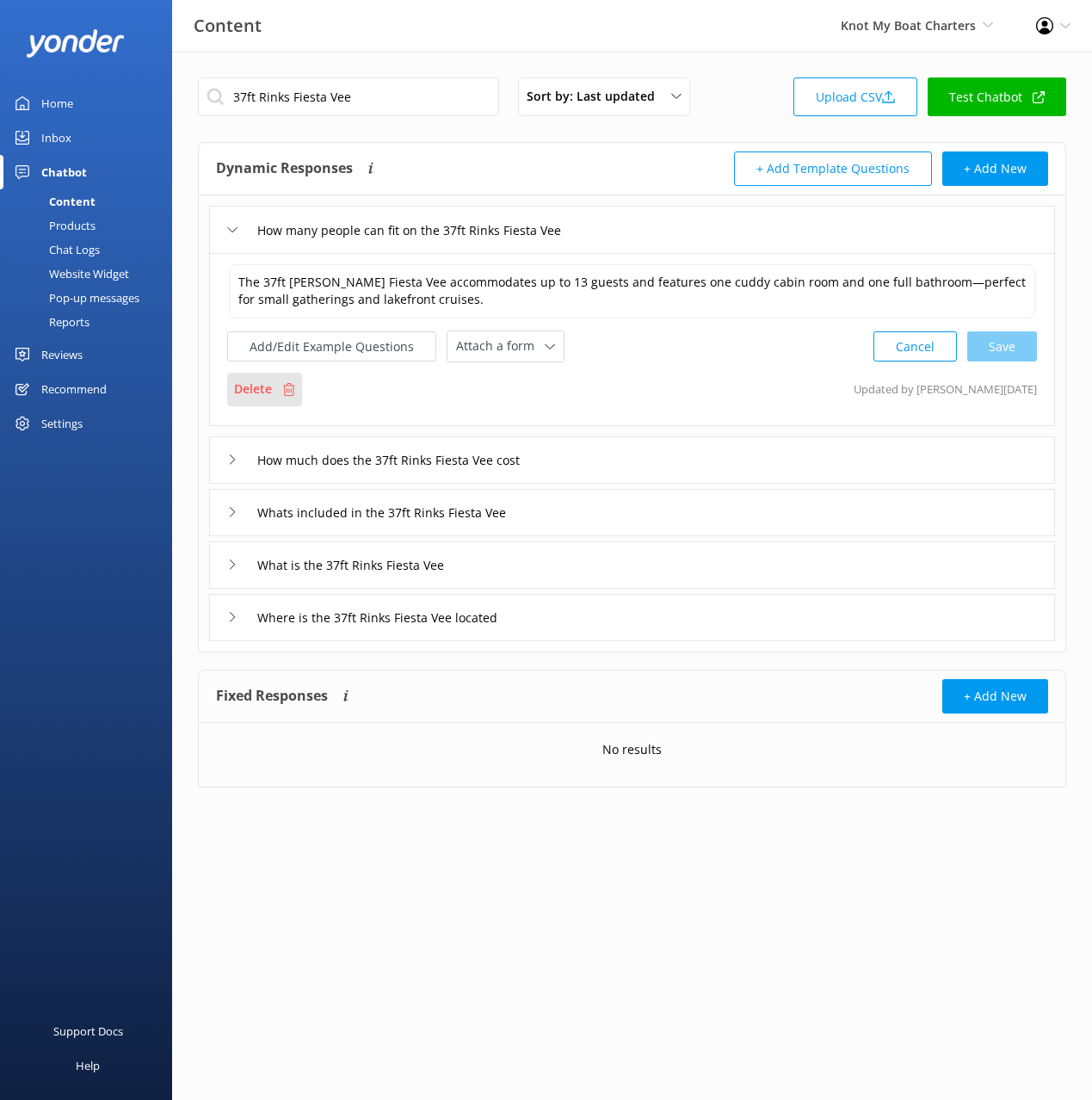
click at [291, 395] on use at bounding box center [289, 389] width 12 height 13
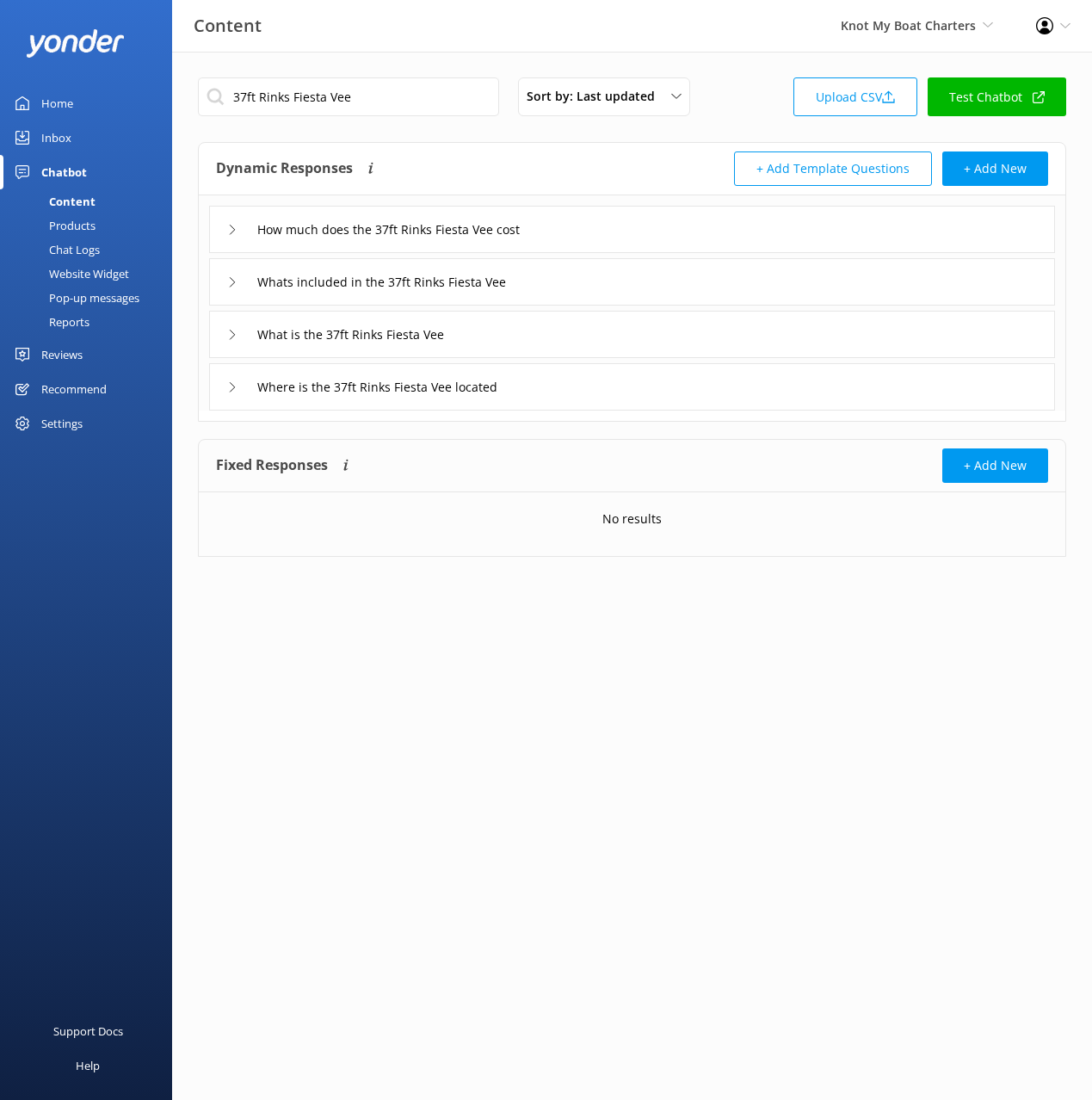
drag, startPoint x: 689, startPoint y: 221, endPoint x: 643, endPoint y: 245, distance: 51.9
click at [691, 226] on div "How much does the 37ft Rinks Fiesta Vee cost" at bounding box center [632, 229] width 845 height 47
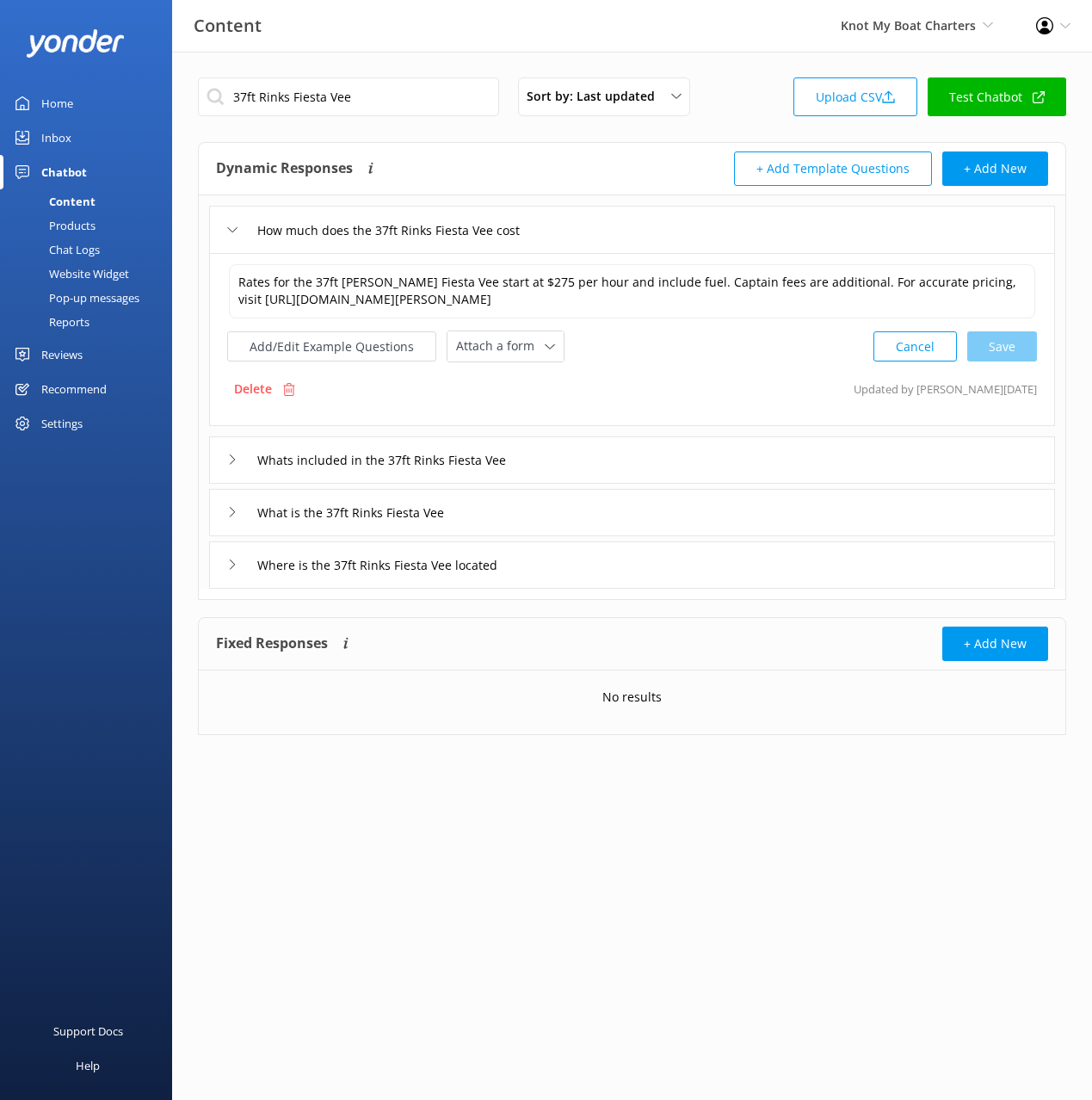
click at [273, 384] on div "Delete" at bounding box center [264, 389] width 75 height 32
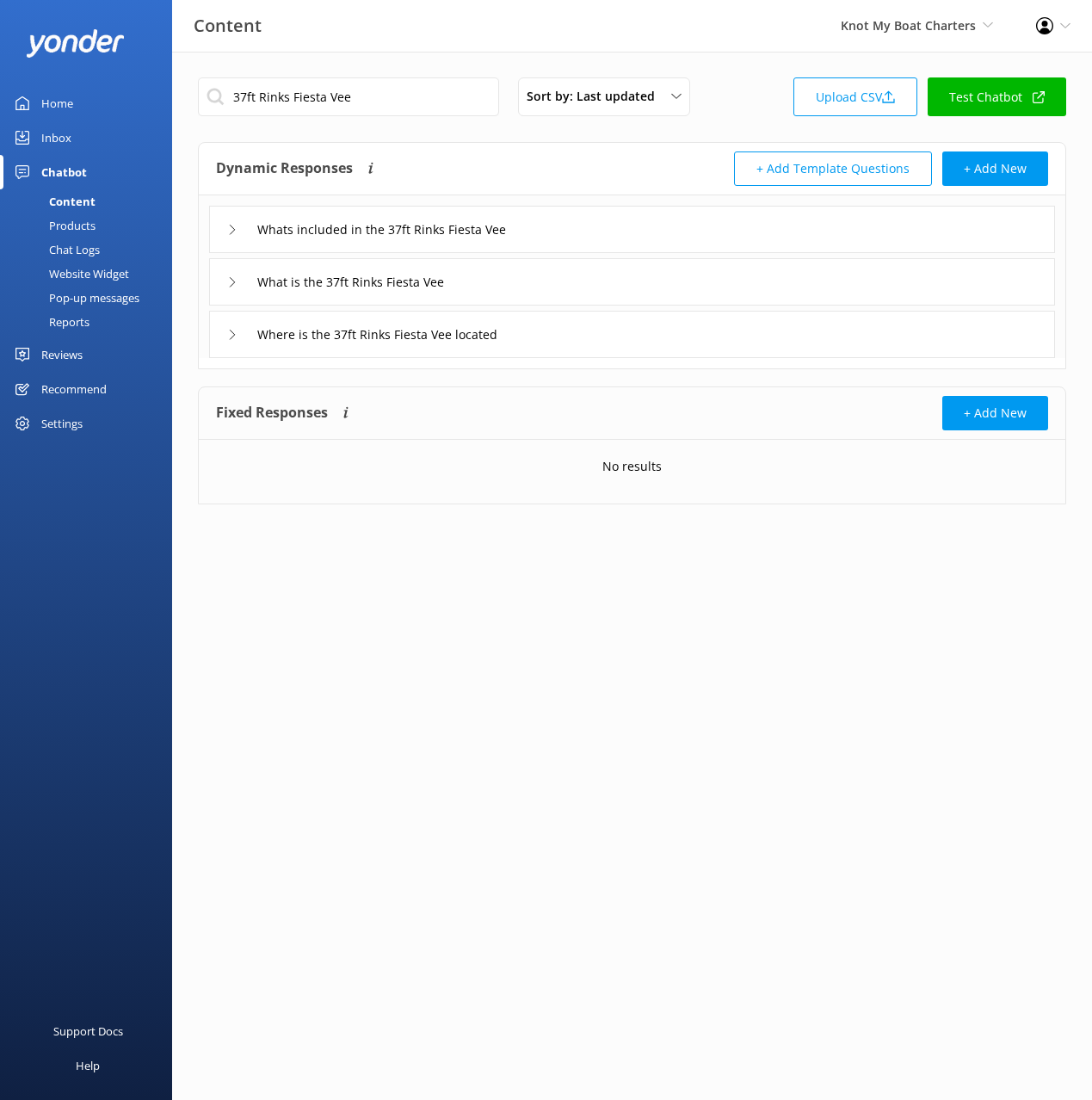
click at [663, 243] on div "Whats included in the 37ft Rinks Fiesta Vee" at bounding box center [632, 229] width 845 height 47
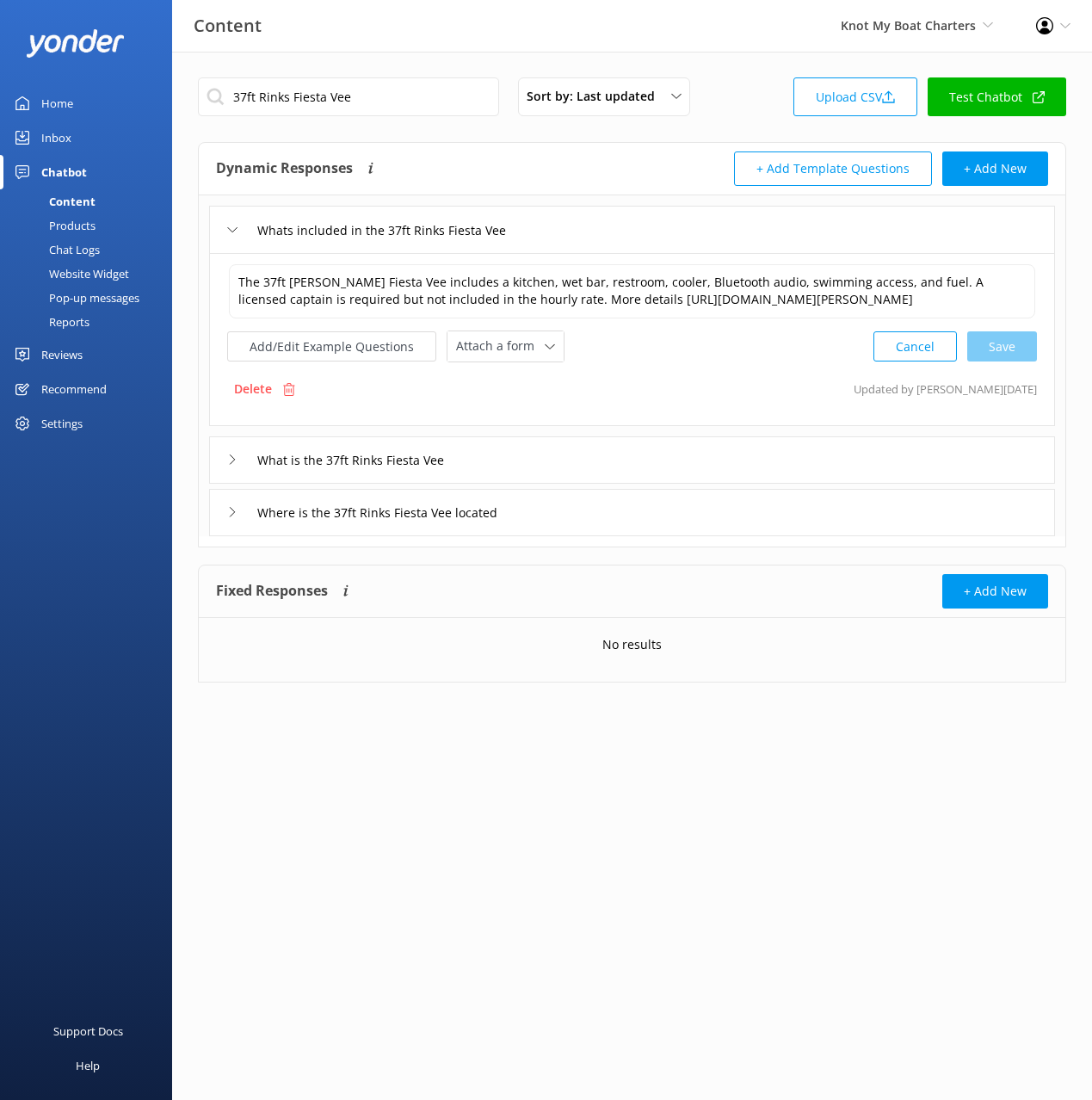
click at [291, 385] on icon at bounding box center [288, 389] width 13 height 13
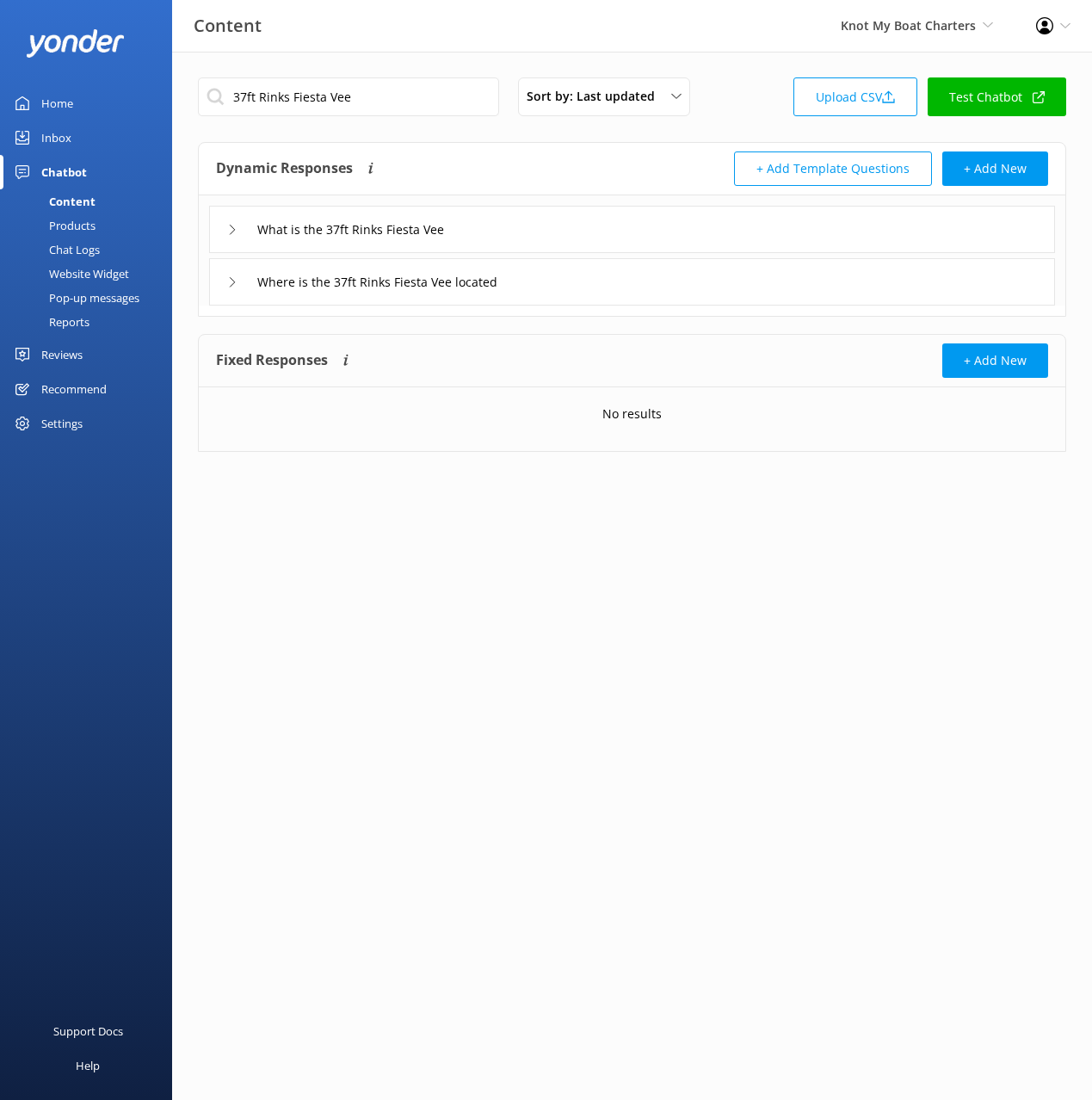
click at [647, 227] on div "What is the 37ft Rinks Fiesta Vee" at bounding box center [632, 229] width 845 height 47
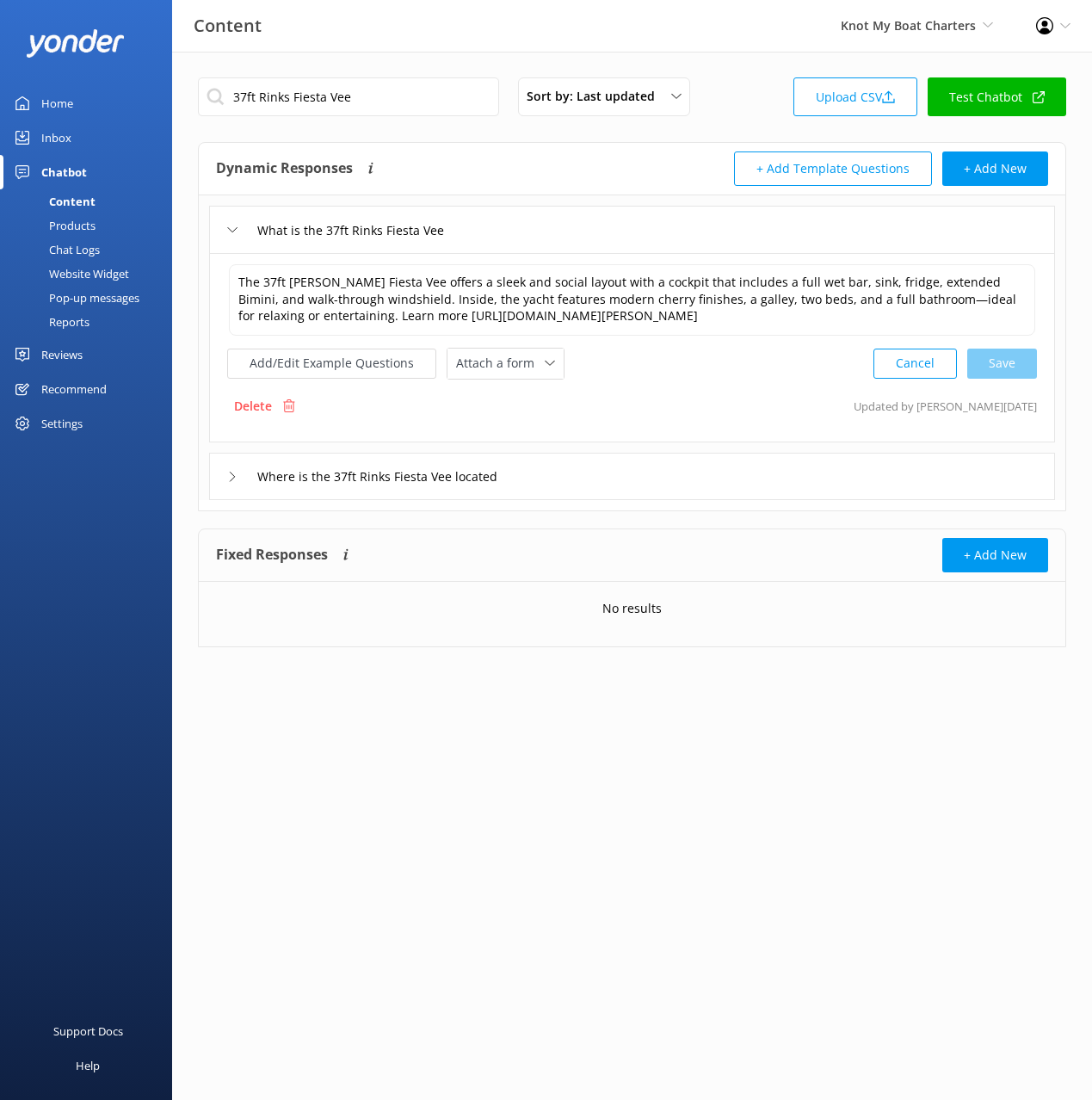
click at [283, 410] on icon at bounding box center [288, 405] width 13 height 13
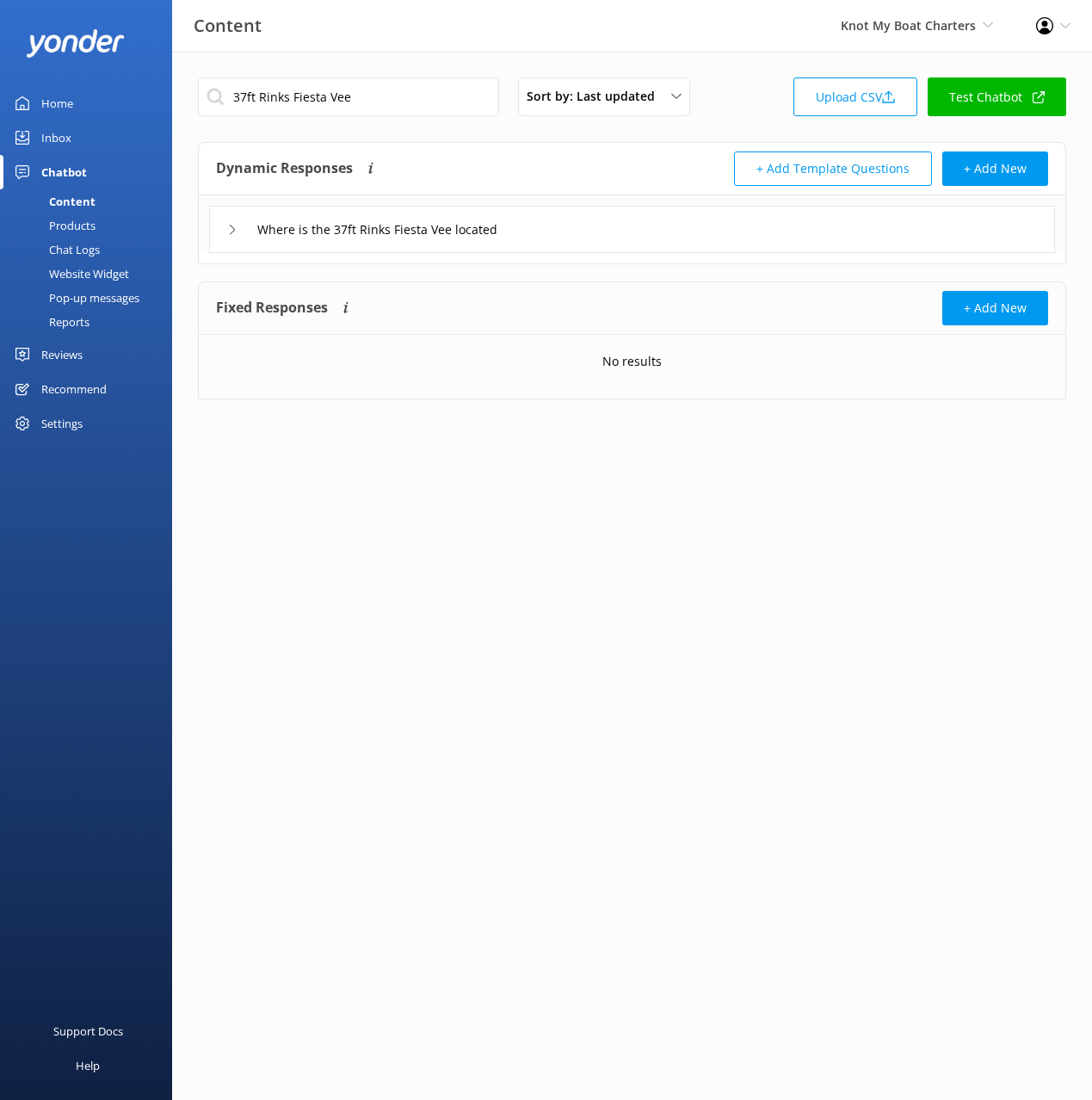
click at [673, 230] on div "Where is the 37ft Rinks Fiesta Vee located" at bounding box center [632, 229] width 845 height 47
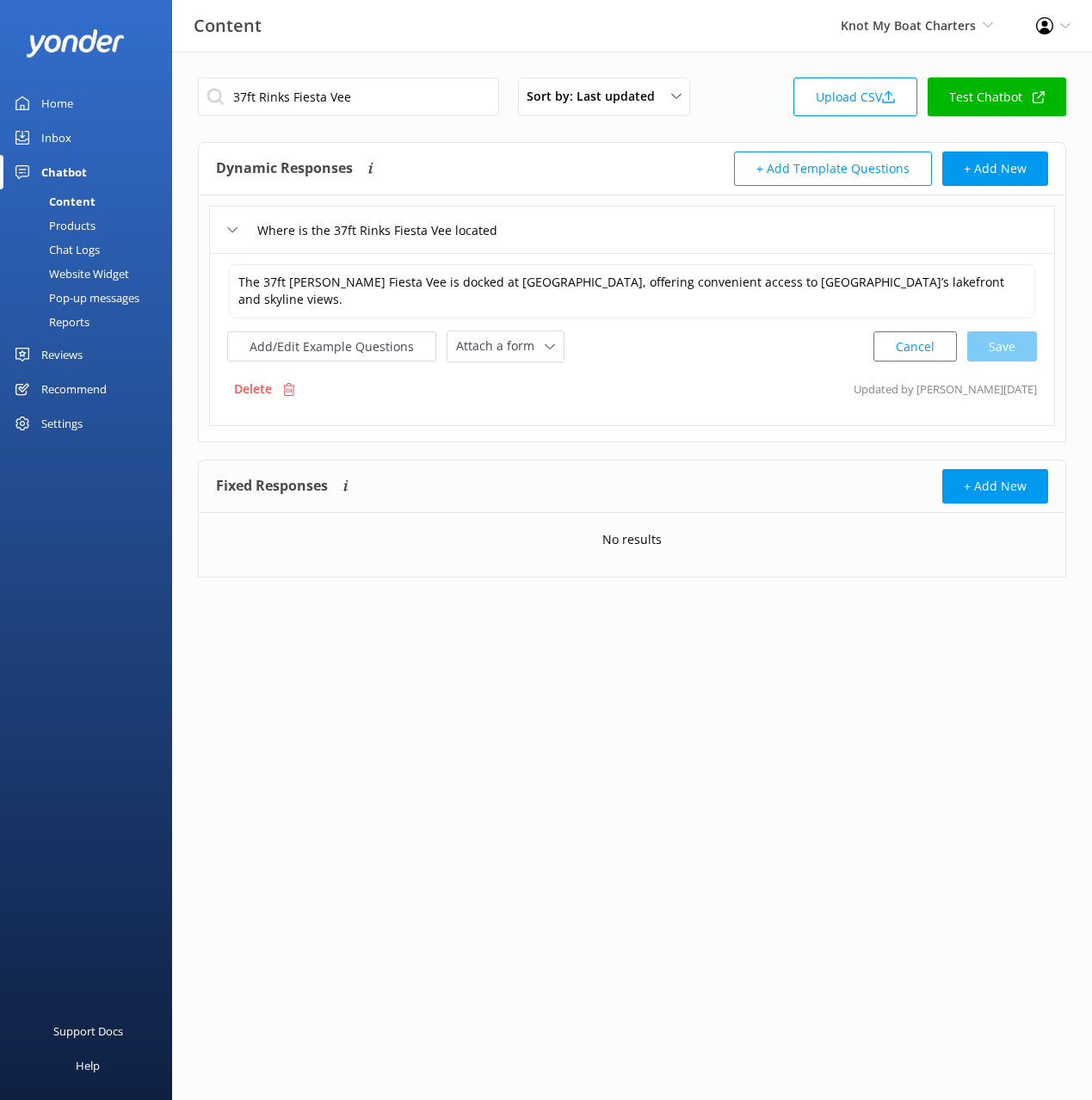
click at [262, 389] on p "Delete" at bounding box center [252, 389] width 38 height 19
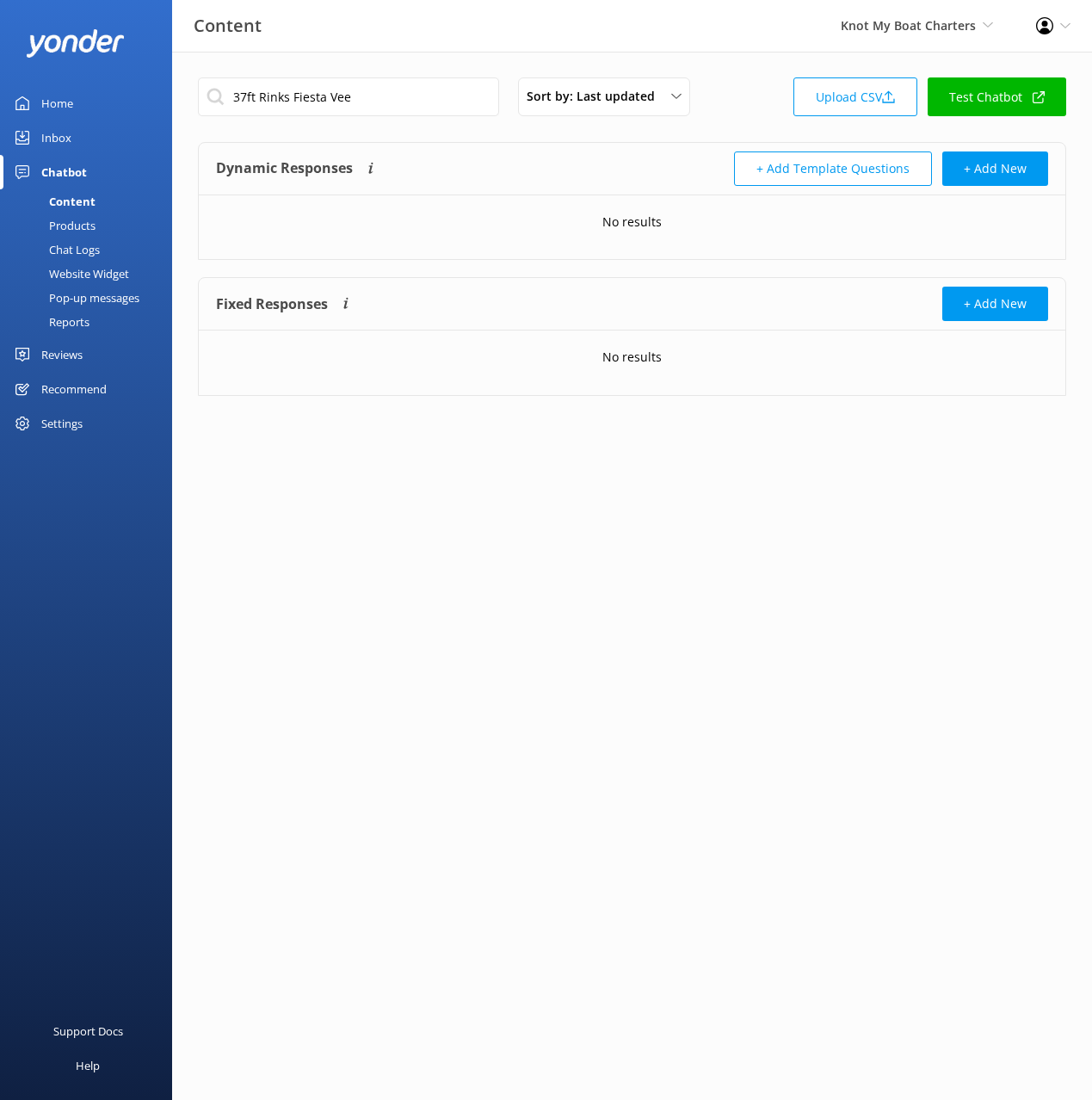
click at [855, 646] on html "Content Knot My Boat Charters Black Cat Cruises [GEOGRAPHIC_DATA] [GEOGRAPHIC_D…" at bounding box center [546, 550] width 1092 height 1100
click at [384, 91] on input "37ft Rinks Fiesta Vee" at bounding box center [348, 97] width 301 height 39
paste input "How much does the 37ft Sea Ray Sundancer cost"
type input "How much does the 37ft Sea Ray Sundancer cost"
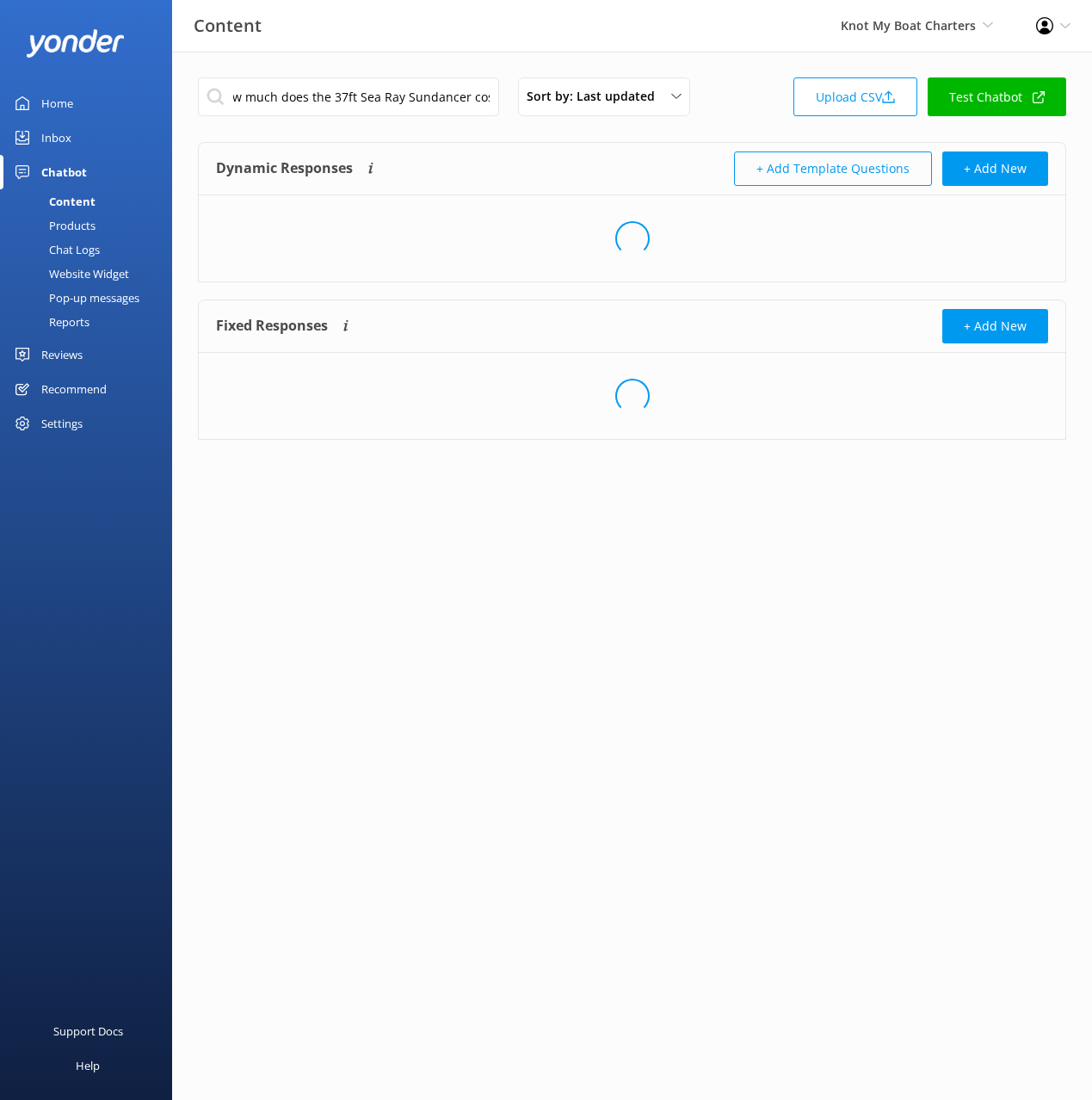
drag, startPoint x: 753, startPoint y: 89, endPoint x: 845, endPoint y: 162, distance: 117.4
click at [753, 89] on div "How much does the 37ft Sea [PERSON_NAME] cost Sort by: Last updated Title (A-Z)…" at bounding box center [631, 102] width 868 height 49
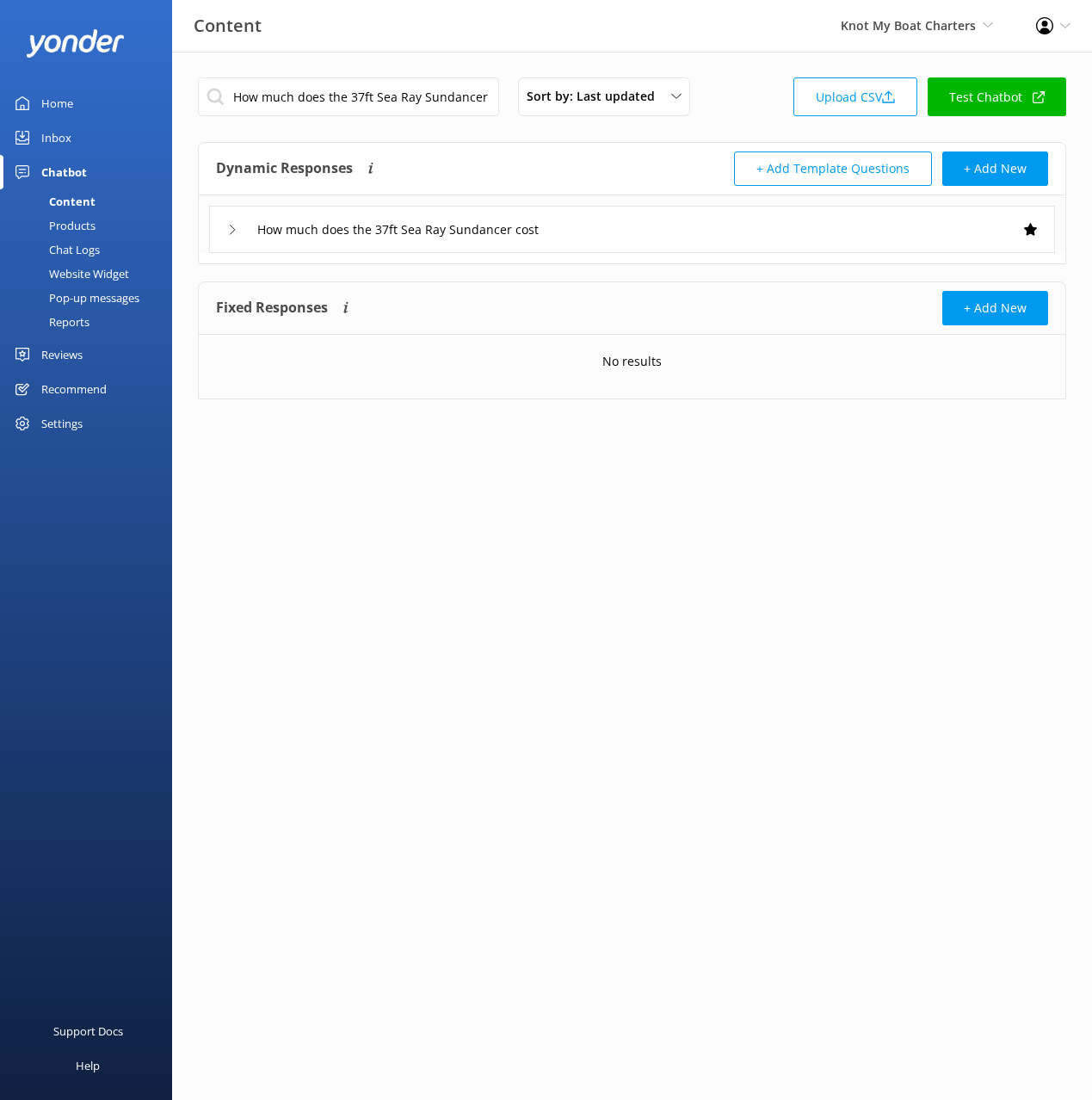
click at [608, 228] on div "How much does the 37ft Sea Ray Sundancer cost" at bounding box center [632, 229] width 845 height 47
click at [610, 229] on div "How much does the 37ft Sea Ray Sundancer cost" at bounding box center [632, 229] width 845 height 47
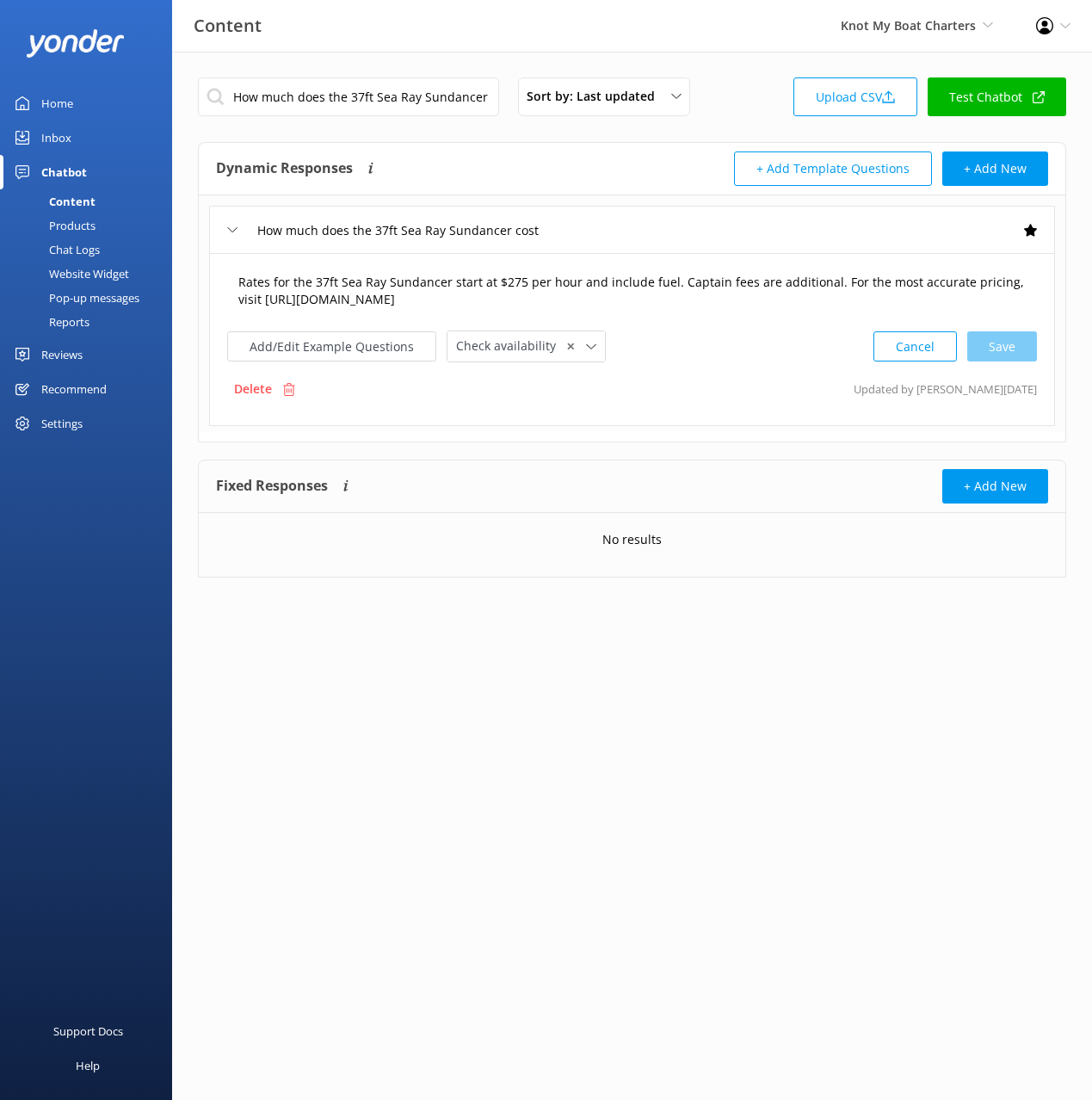
click at [630, 280] on textarea "Rates for the 37ft Sea Ray Sundancer start at $275 per hour and include fuel. C…" at bounding box center [632, 291] width 806 height 54
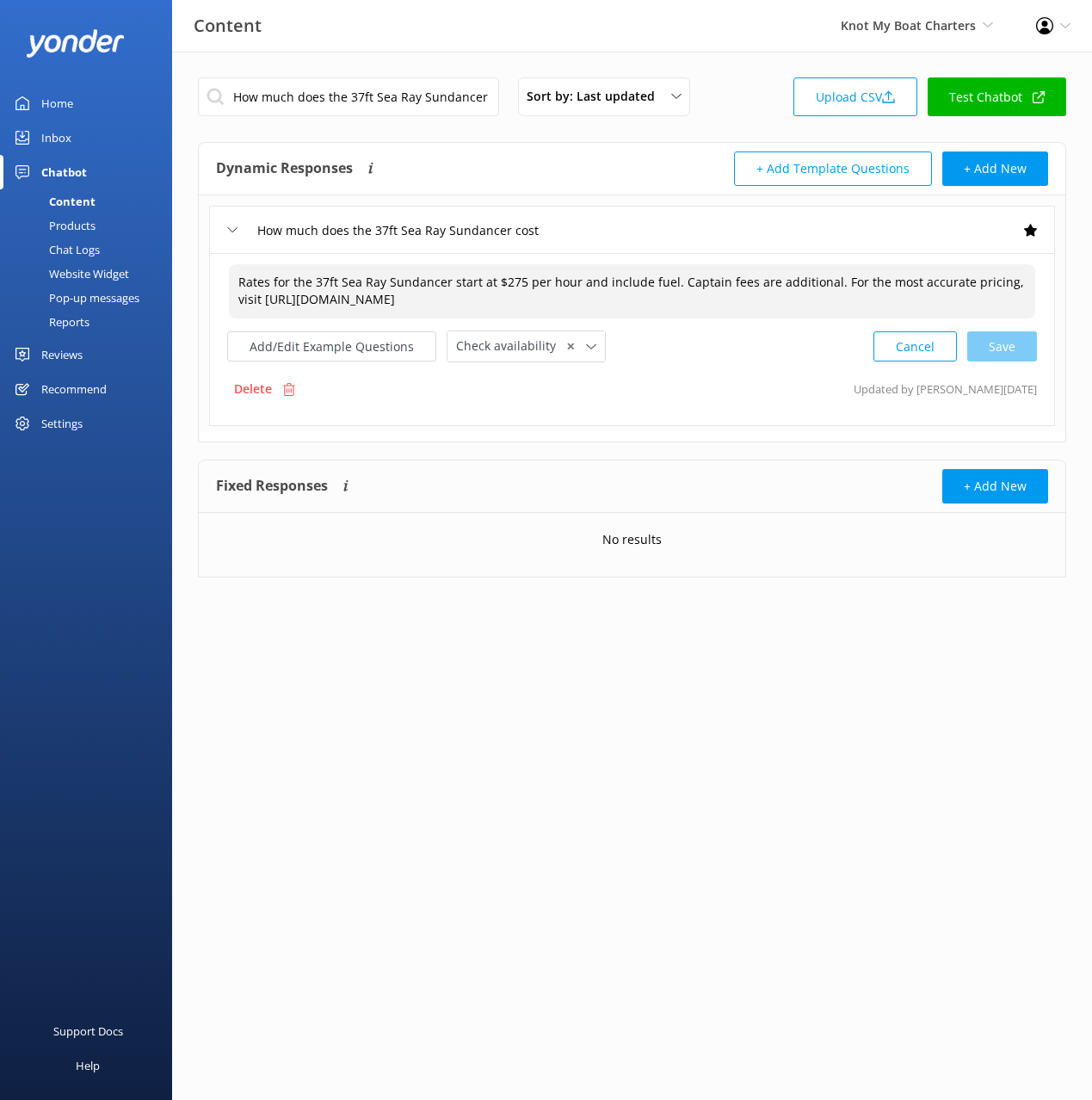
paste textarea "50 per hour and include fuel. Captain fees are additional. For the most accurat…"
click at [1009, 348] on div "Cancel Save" at bounding box center [955, 346] width 163 height 32
type textarea "Rates for the 37ft Sea Ray Sundancer start at $250 per hour and include fuel. C…"
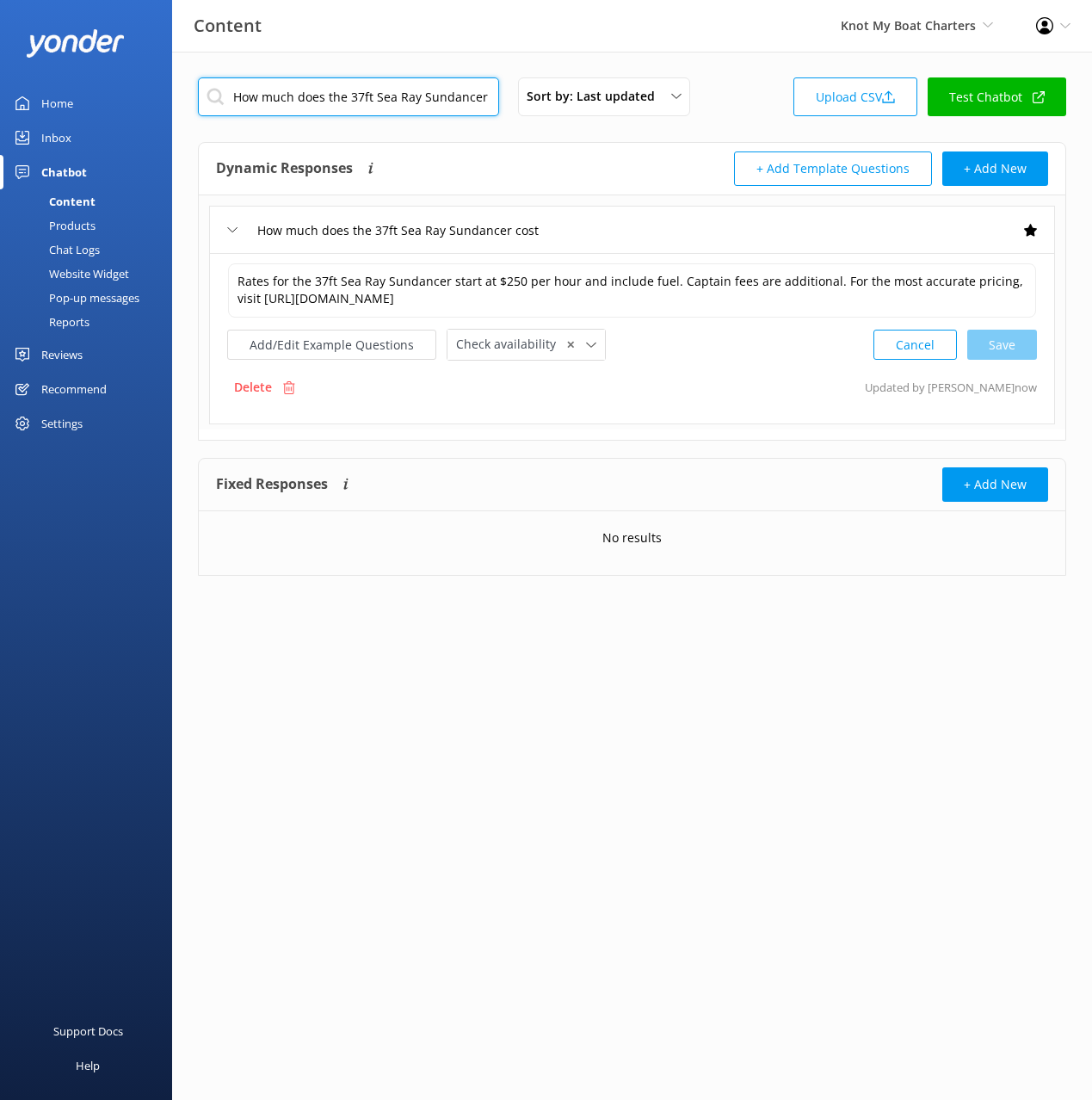
click at [422, 91] on input "How much does the 37ft Sea Ray Sundancer cost" at bounding box center [348, 97] width 301 height 39
paste input "Do I need a [MEDICAL_DATA] license to become a member"
type input "Do I need a [MEDICAL_DATA] license to become a member"
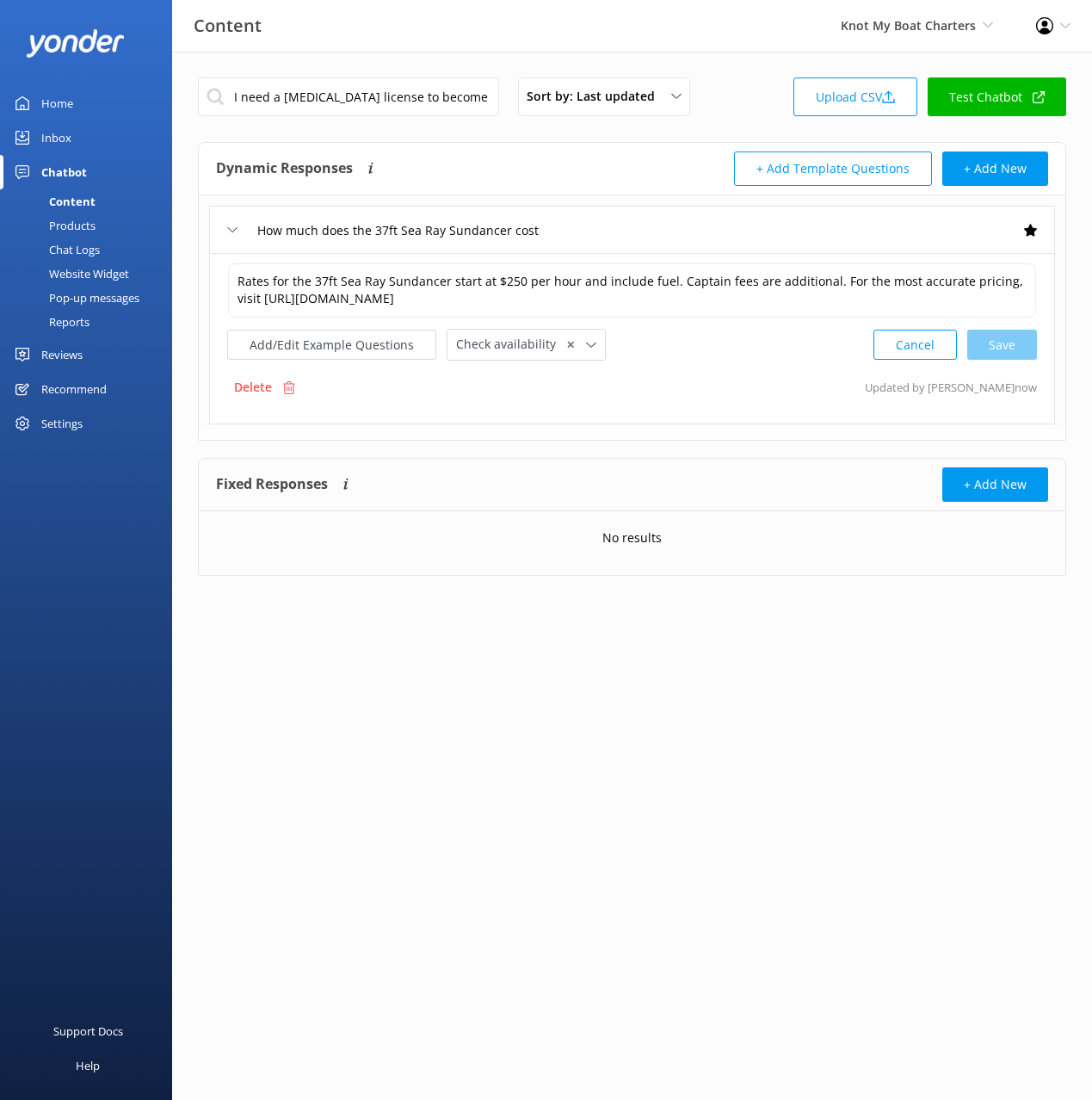
drag, startPoint x: 632, startPoint y: 154, endPoint x: 715, endPoint y: 206, distance: 97.9
click at [632, 154] on div "+ Add Template Questions + Add New" at bounding box center [841, 168] width 417 height 34
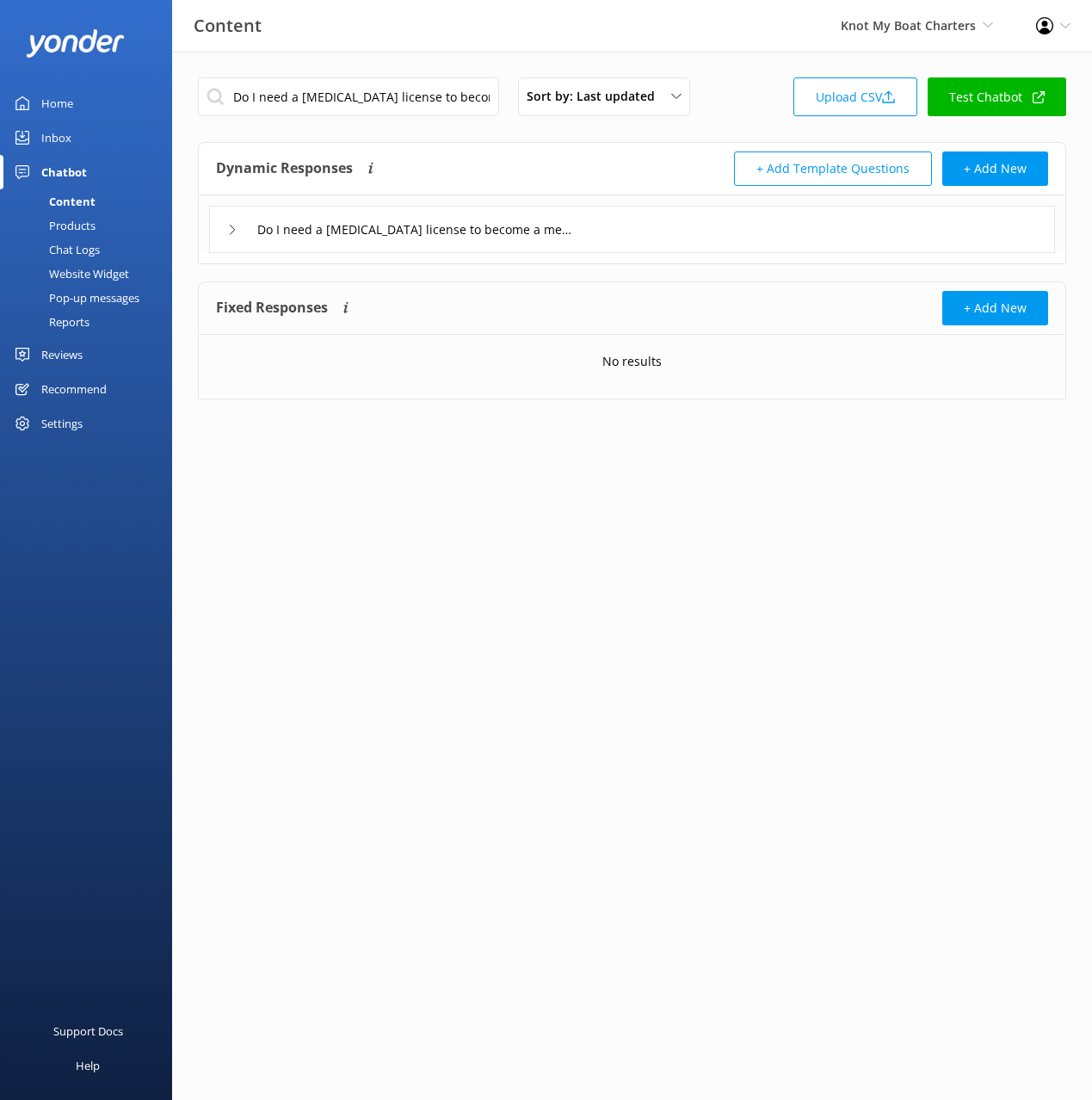
click at [663, 236] on div "Do I need a [MEDICAL_DATA] license to become a member" at bounding box center [632, 229] width 845 height 47
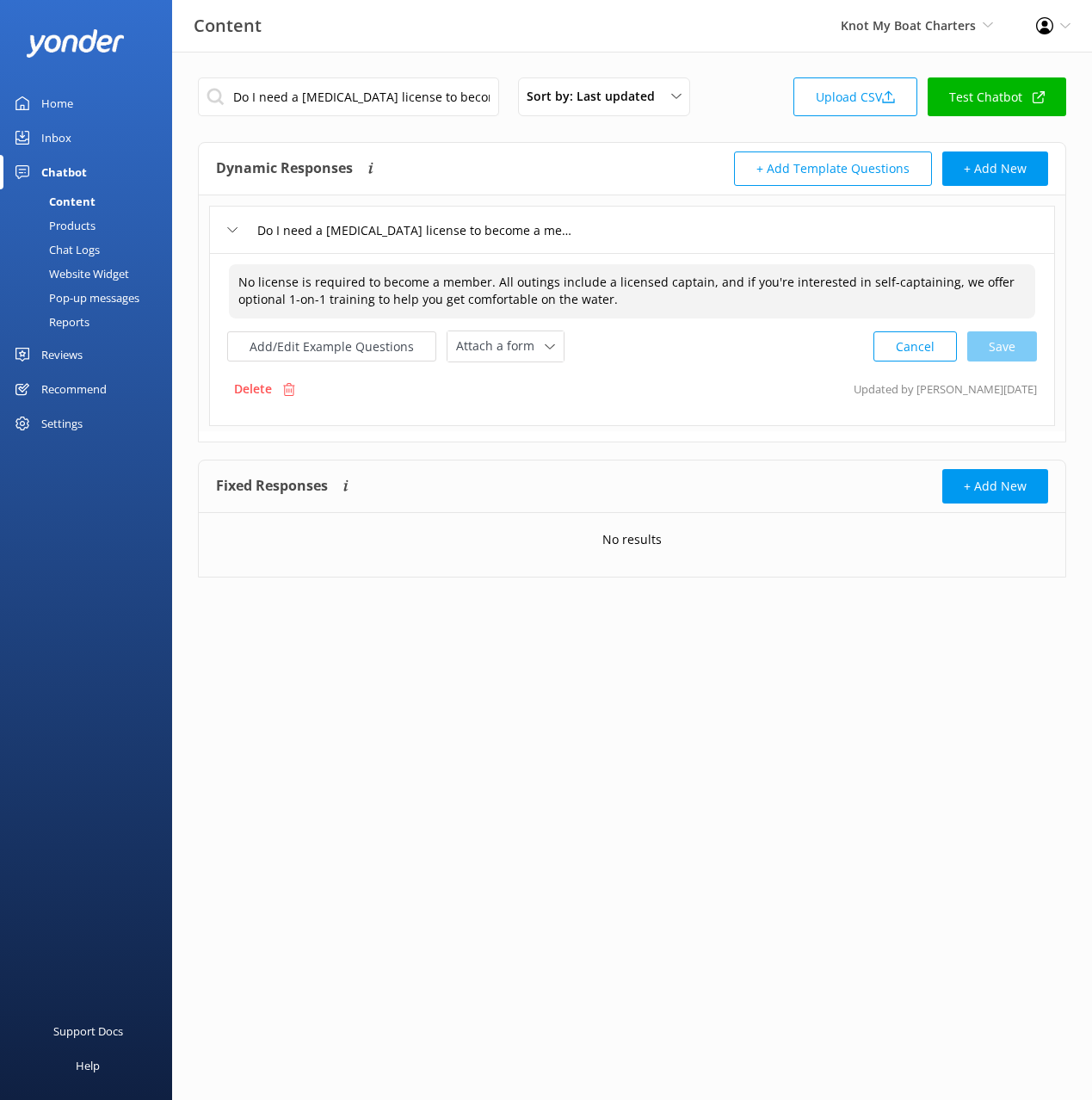
drag, startPoint x: 600, startPoint y: 318, endPoint x: 597, endPoint y: 305, distance: 13.3
click at [599, 312] on textarea "No license is required to become a member. All outings include a licensed capta…" at bounding box center [632, 291] width 806 height 54
paste textarea "the option to hire a licensed captain from the company's extensive list of capt…"
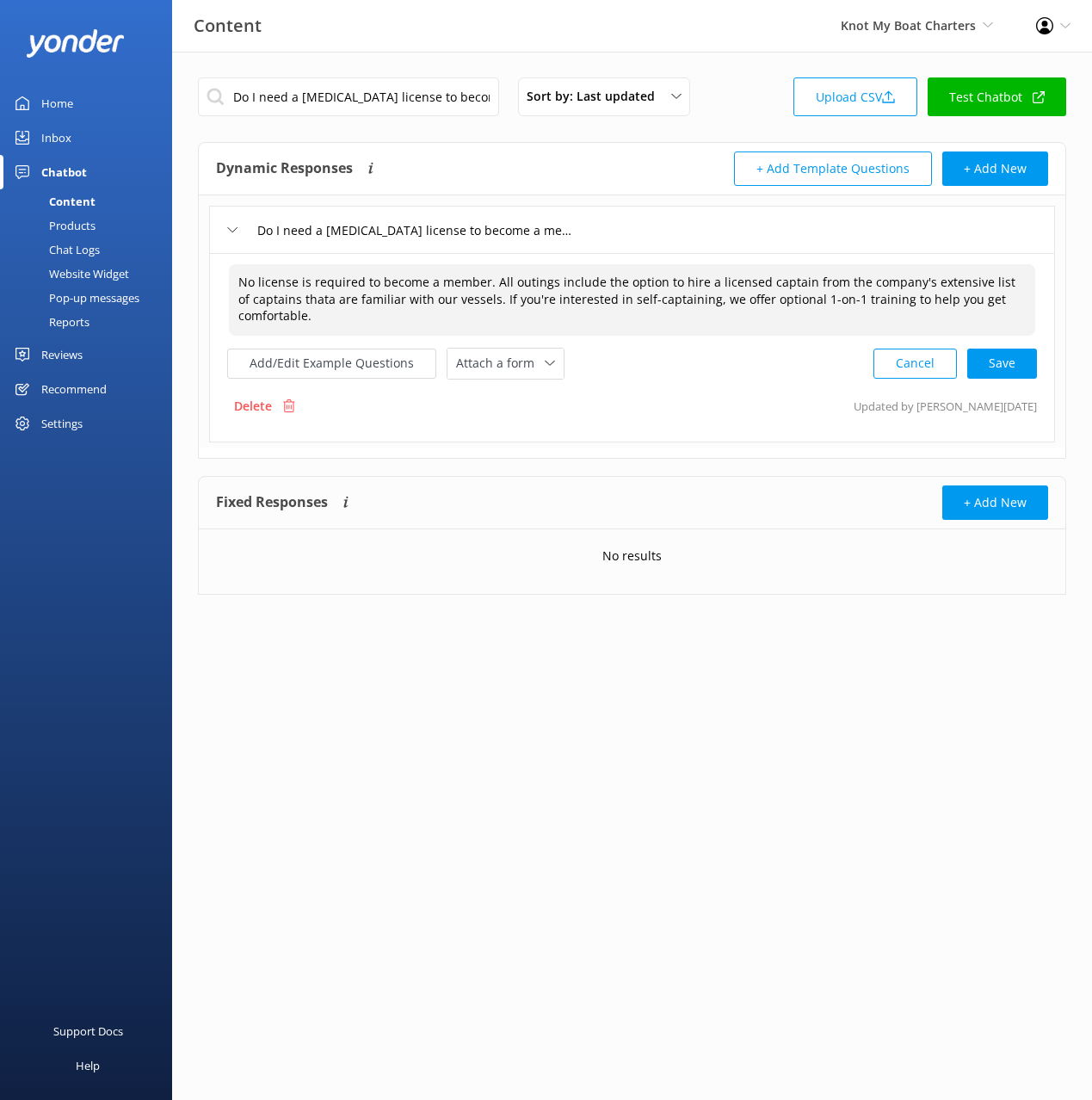
click at [313, 297] on textarea "No license is required to become a member. All outings include the option to hi…" at bounding box center [632, 299] width 806 height 71
click at [995, 371] on div "Cancel Save" at bounding box center [955, 363] width 163 height 32
type textarea "No license is required to become a member. All outings include the option to hi…"
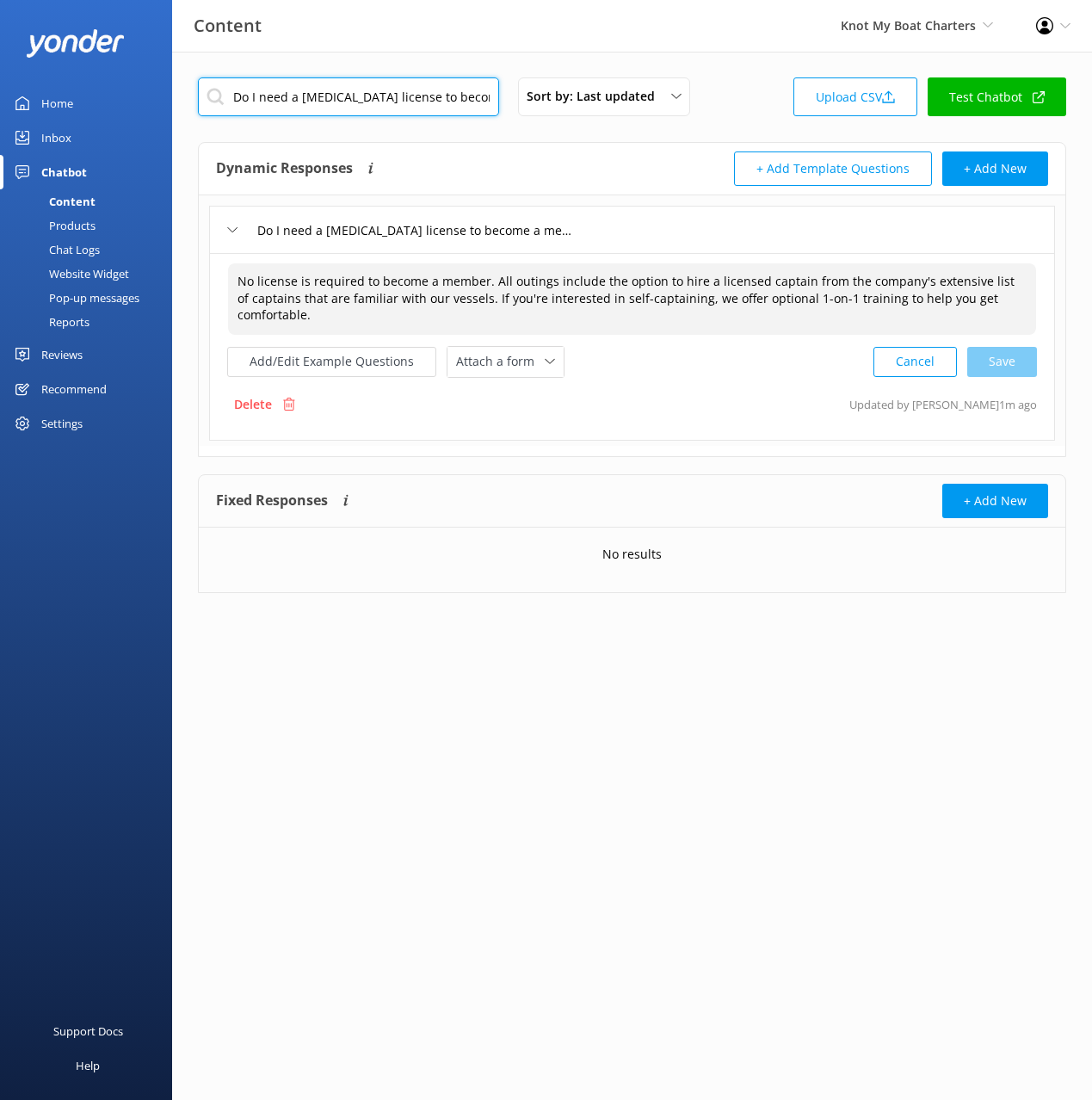
click at [443, 82] on input "Do I need a [MEDICAL_DATA] license to become a member" at bounding box center [348, 97] width 301 height 39
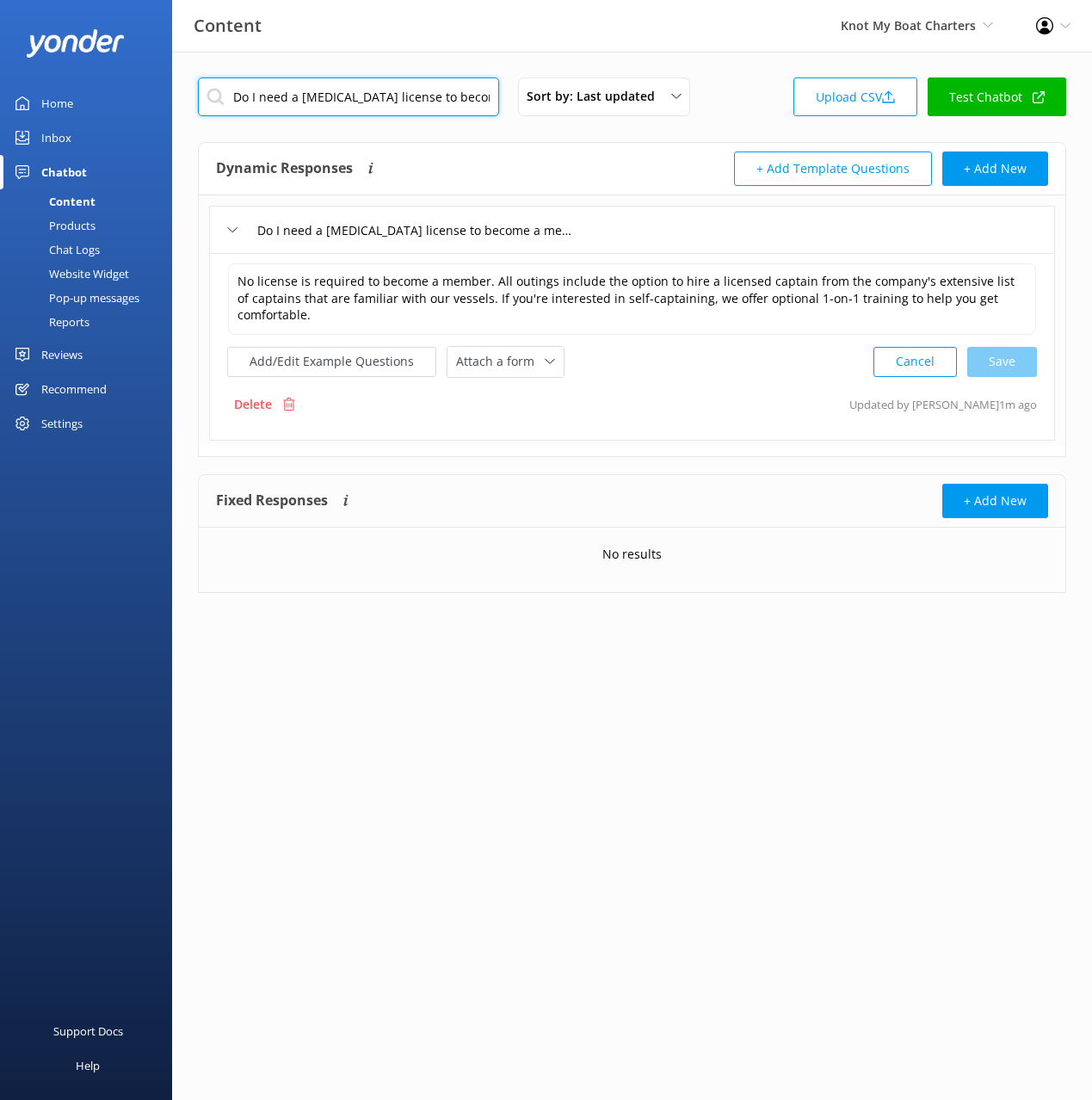
paste input "Are we able to view [MEDICAL_DATA] before renting"
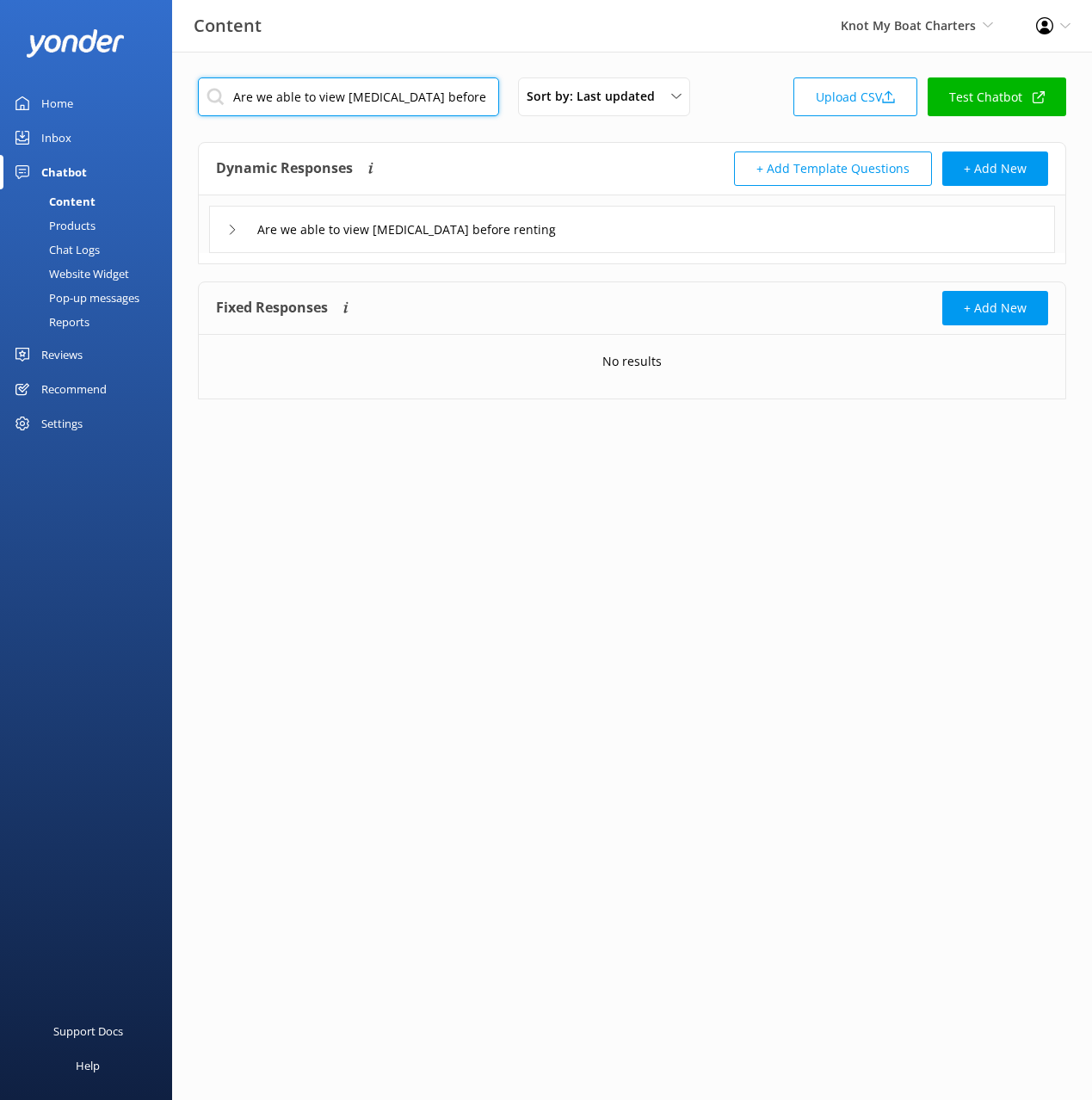
type input "Are we able to view [MEDICAL_DATA] before renting"
click at [728, 235] on div "Are we able to view [MEDICAL_DATA] before renting" at bounding box center [632, 229] width 845 height 47
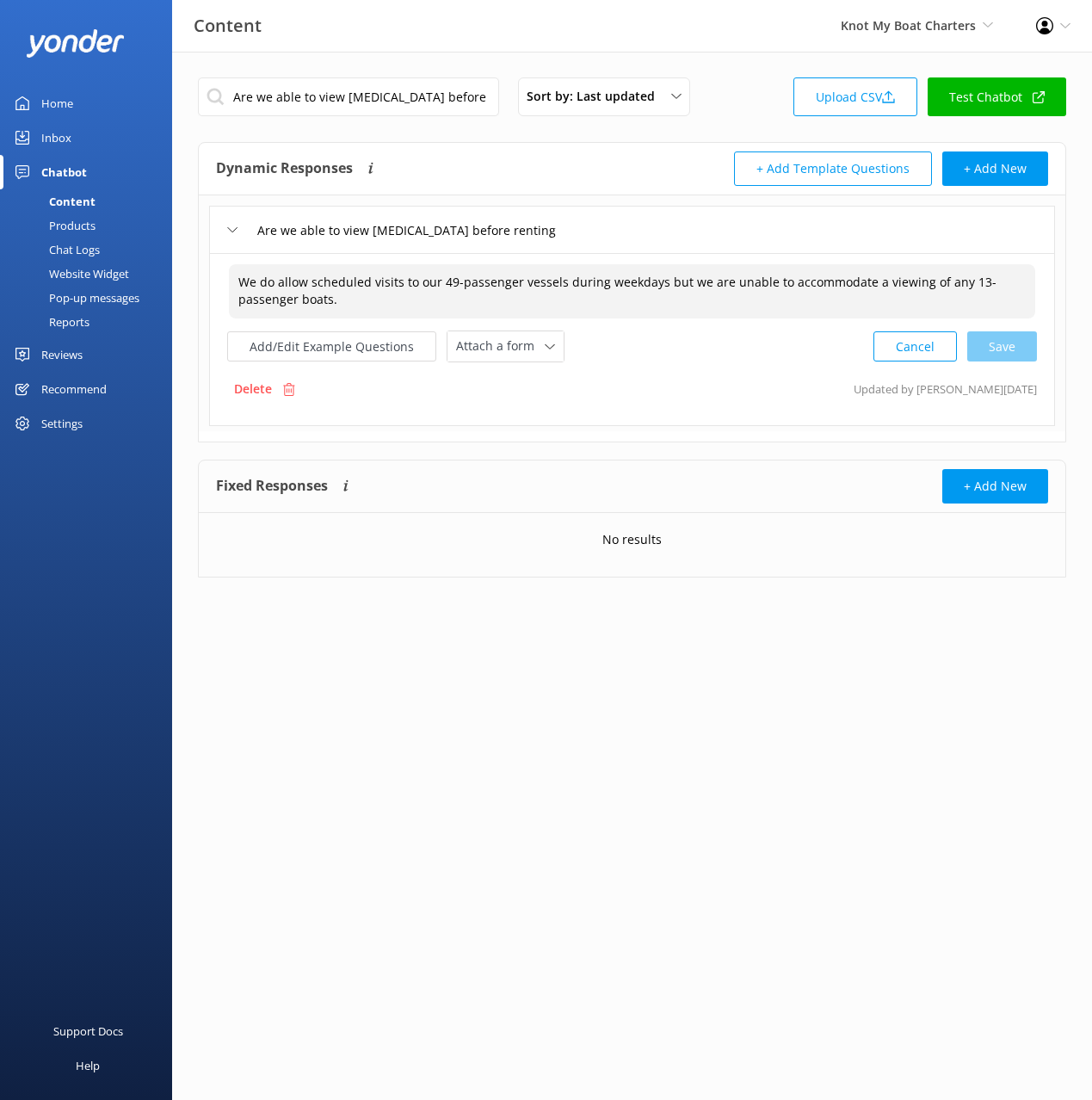
click at [701, 277] on textarea "We do allow scheduled visits to our 49-passenger vessels during weekdays but we…" at bounding box center [632, 291] width 806 height 54
paste textarea "’re happy to provide video walkthroughs of any of our vessels upon request. Jus…"
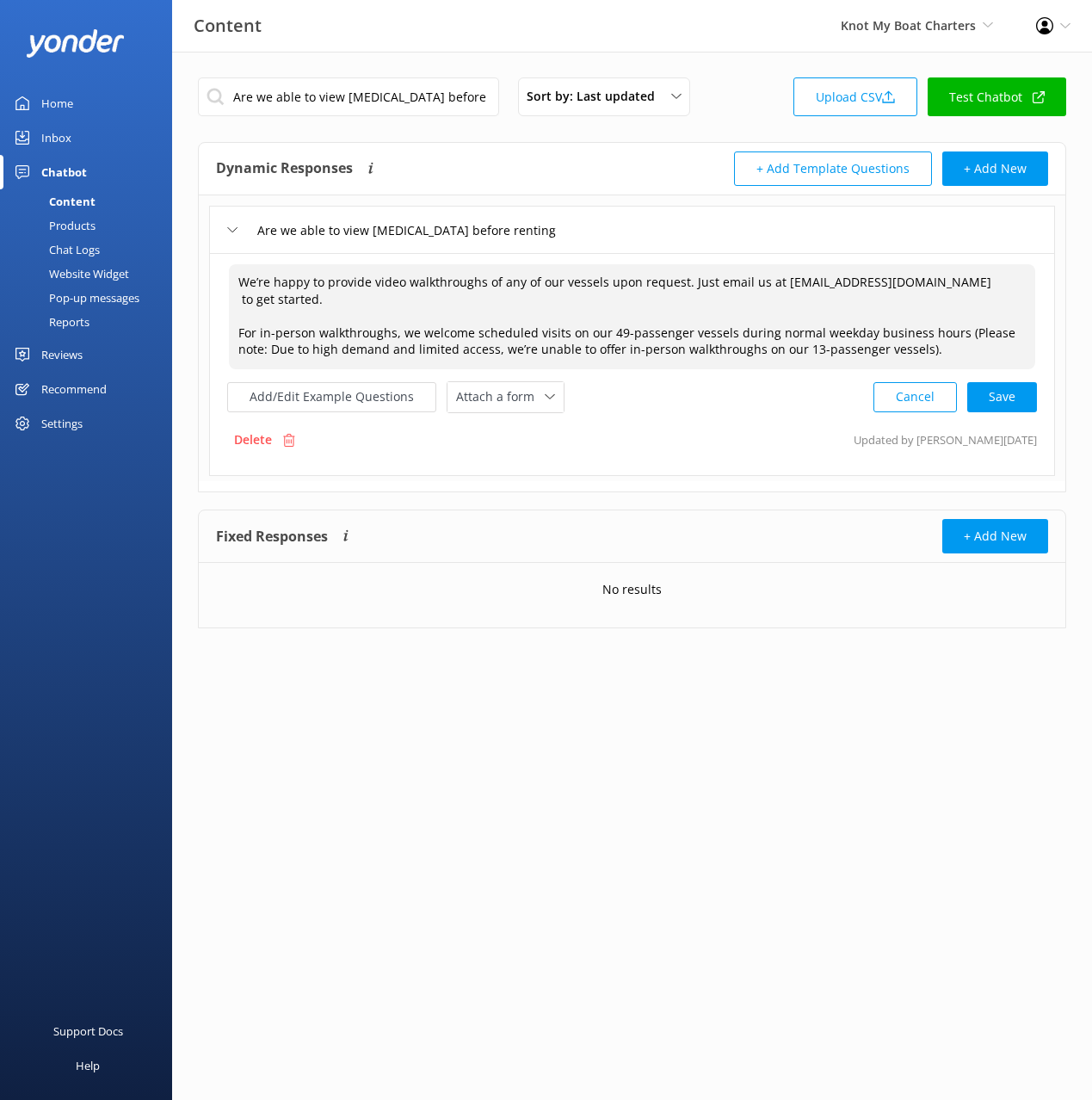
click at [234, 331] on textarea "We’re happy to provide video walkthroughs of any of our vessels upon request. J…" at bounding box center [632, 316] width 806 height 105
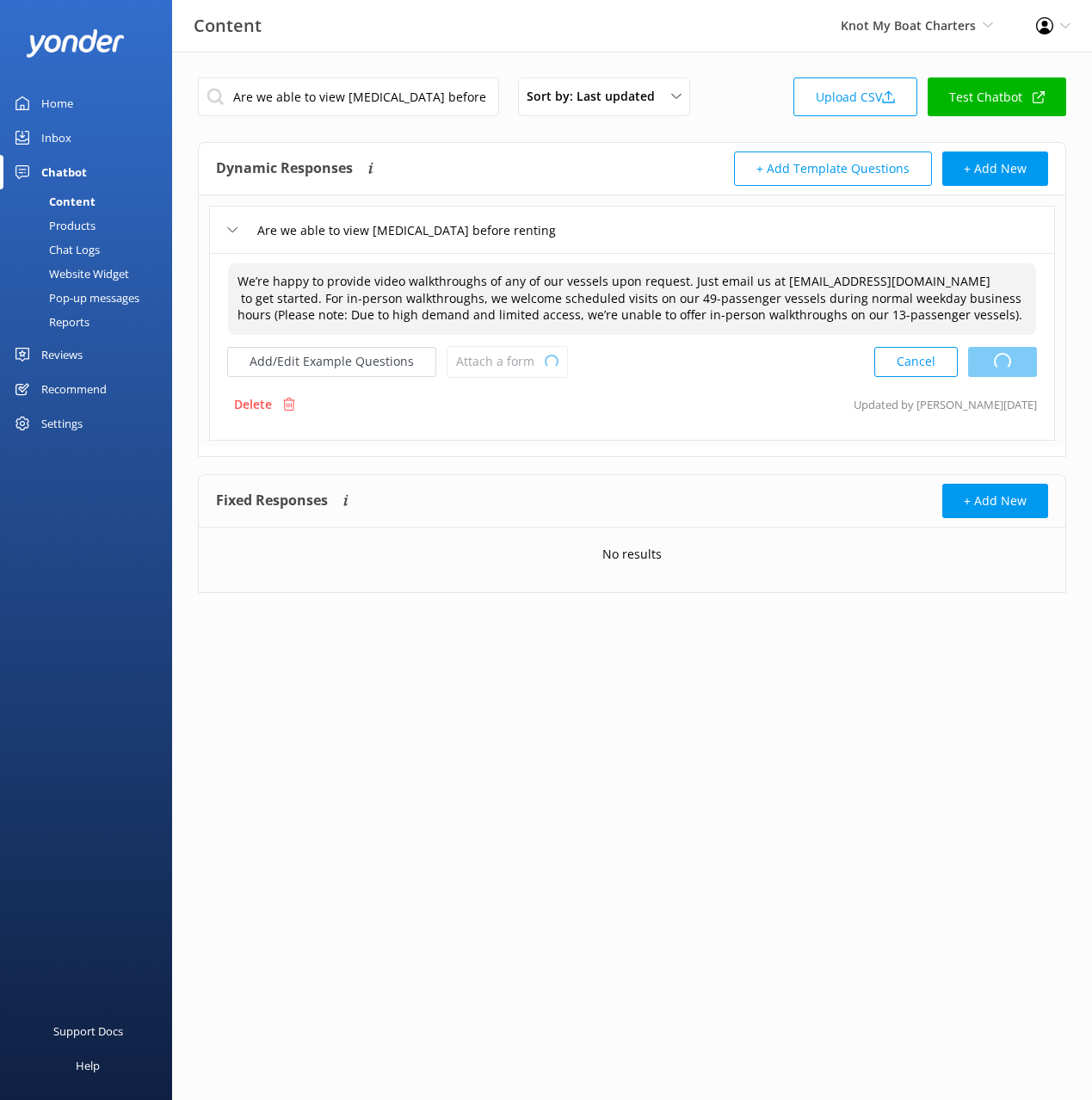
click at [1017, 362] on div "Cancel Loading.." at bounding box center [956, 362] width 162 height 32
type textarea "We’re happy to provide video walkthroughs of any of our vessels upon request. J…"
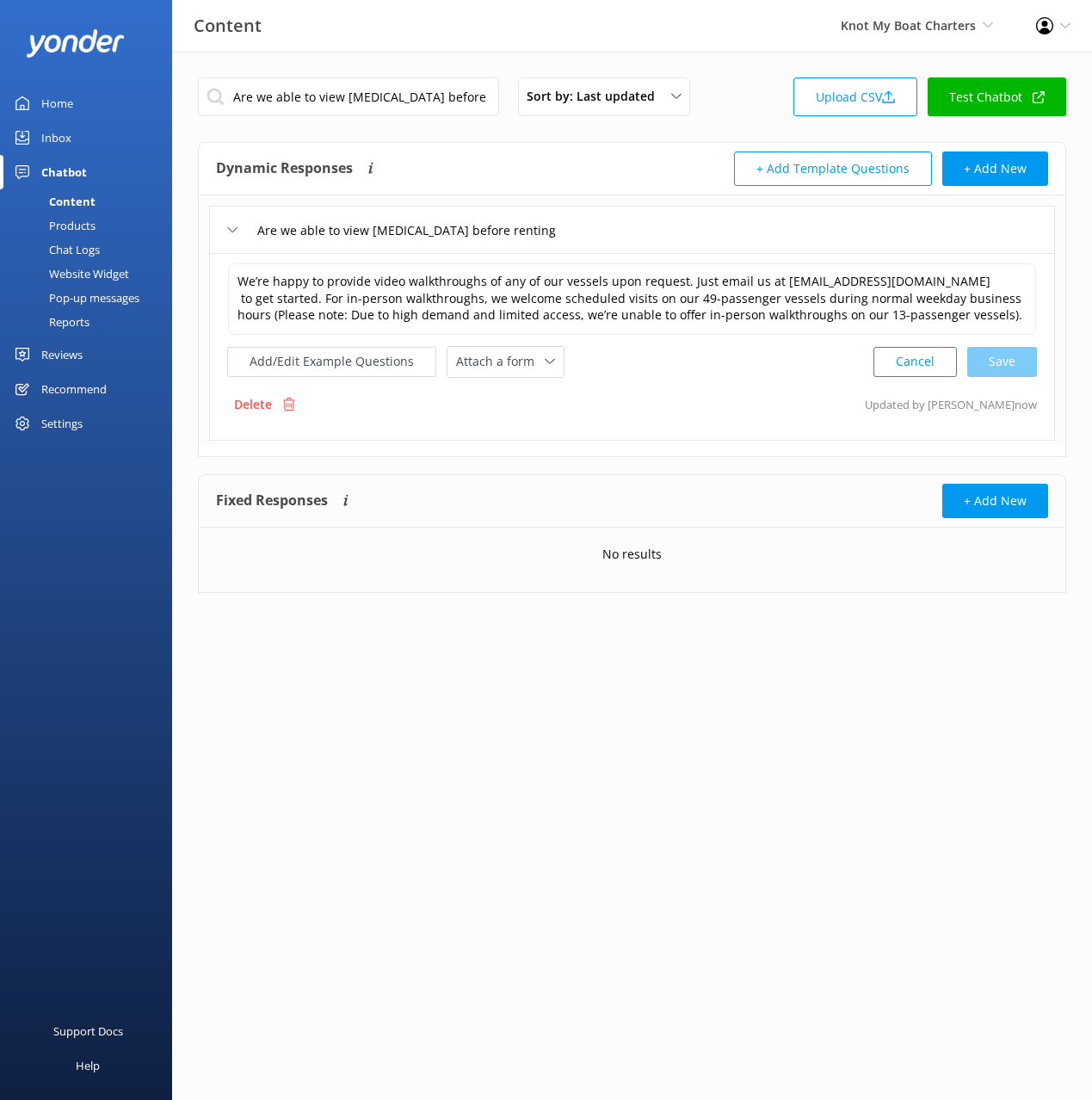
click at [625, 247] on div "Are we able to view [MEDICAL_DATA] before renting" at bounding box center [632, 229] width 845 height 47
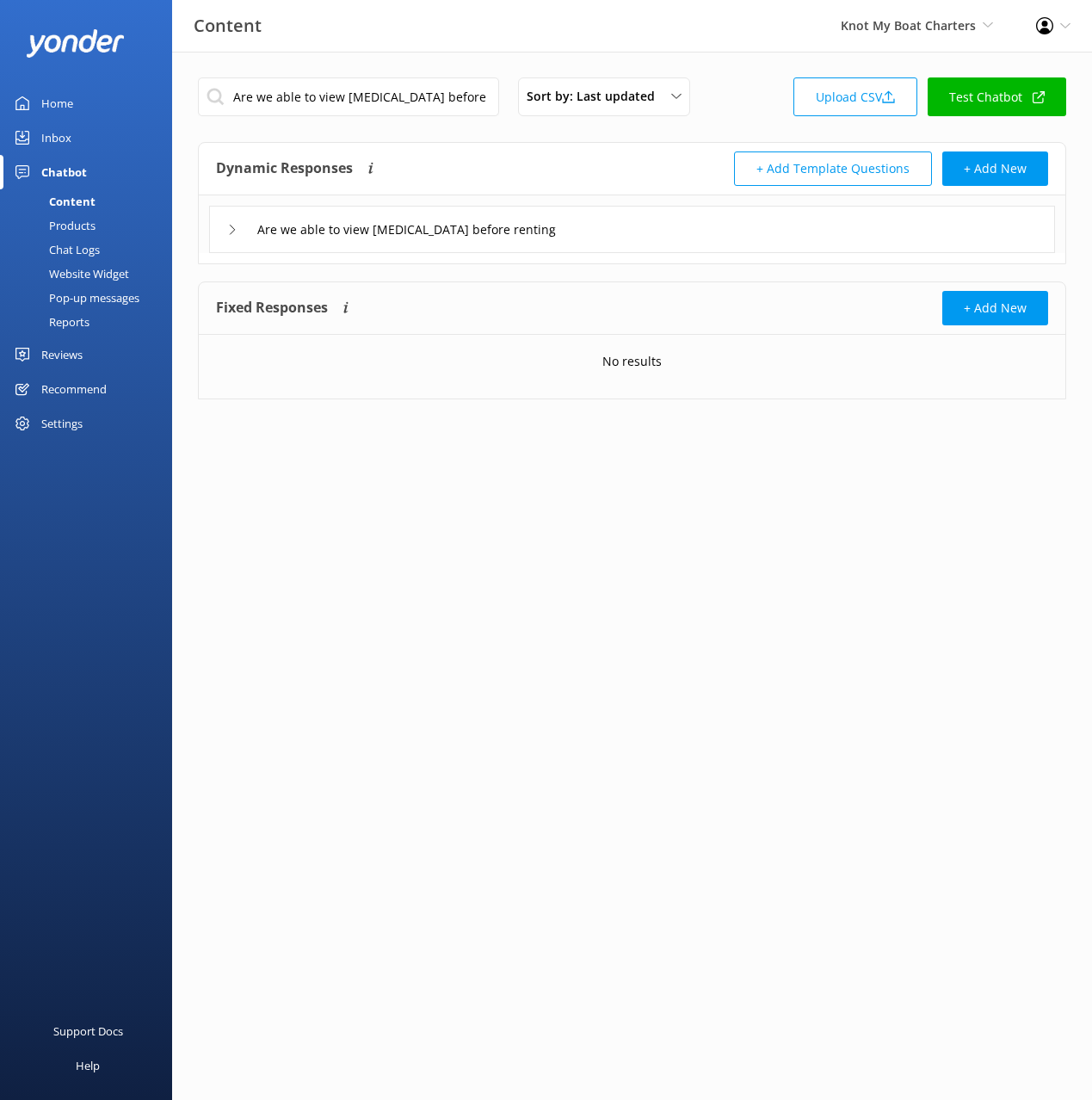
drag, startPoint x: 578, startPoint y: 173, endPoint x: 561, endPoint y: 168, distance: 17.7
click at [576, 173] on div "Dynamic Responses The chatbot will generate a response based on the content inf…" at bounding box center [425, 168] width 417 height 34
click at [418, 89] on input "Are we able to view [MEDICAL_DATA] before renting" at bounding box center [348, 97] width 301 height 39
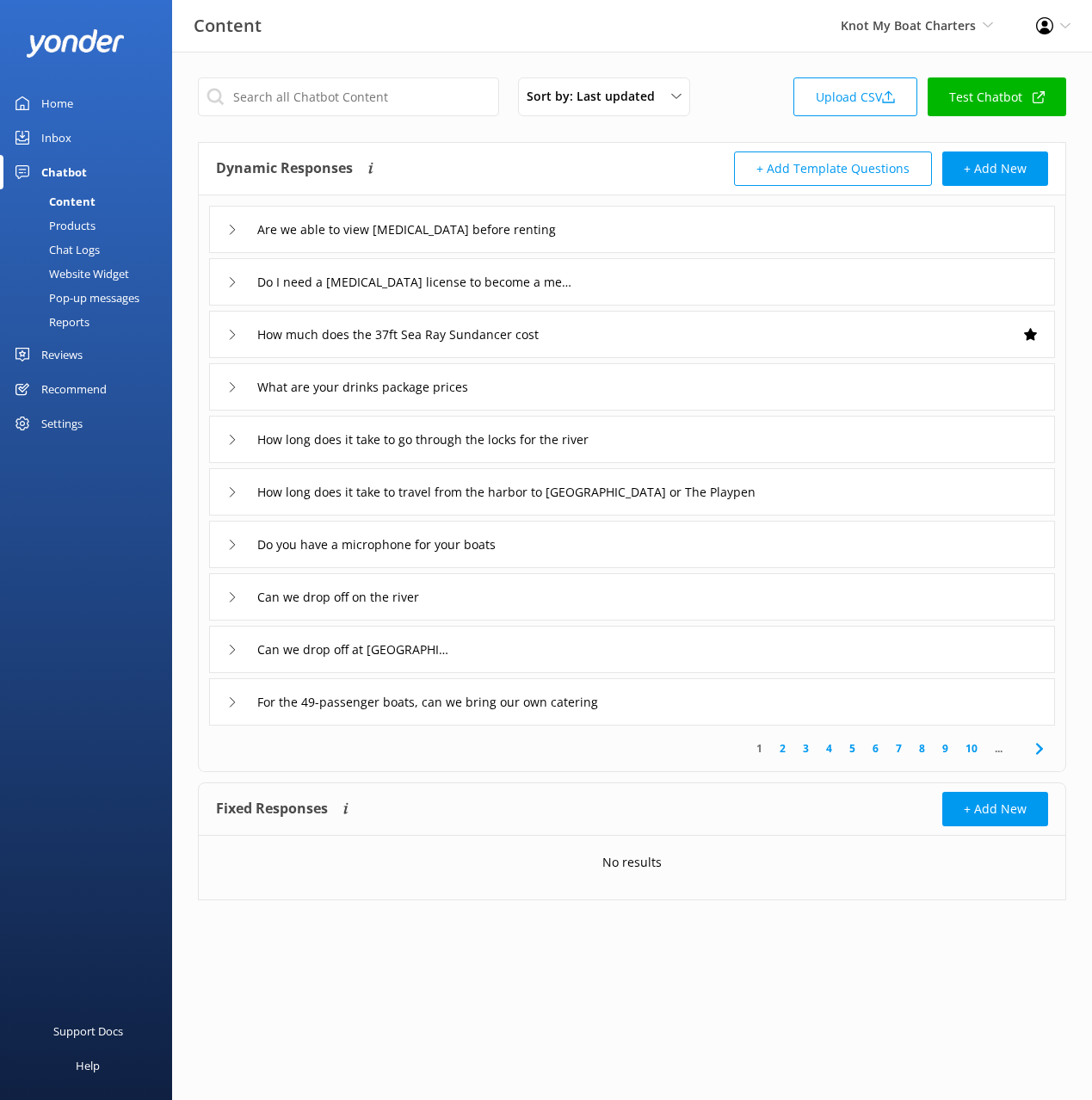
click at [671, 36] on div "Content Knot My Boat Charters Black Cat Cruises [GEOGRAPHIC_DATA] [GEOGRAPHIC_D…" at bounding box center [546, 25] width 1092 height 52
click at [739, 43] on div "Content Knot My Boat Charters Black Cat Cruises [GEOGRAPHIC_DATA] [GEOGRAPHIC_D…" at bounding box center [546, 25] width 1092 height 52
click at [691, 49] on div "Content Knot My Boat Charters Black Cat Cruises [GEOGRAPHIC_DATA] [GEOGRAPHIC_D…" at bounding box center [546, 25] width 1092 height 52
drag, startPoint x: 791, startPoint y: 49, endPoint x: 832, endPoint y: 38, distance: 42.4
click at [791, 49] on div "Content Knot My Boat Charters Black Cat Cruises [GEOGRAPHIC_DATA] [GEOGRAPHIC_D…" at bounding box center [546, 25] width 1092 height 52
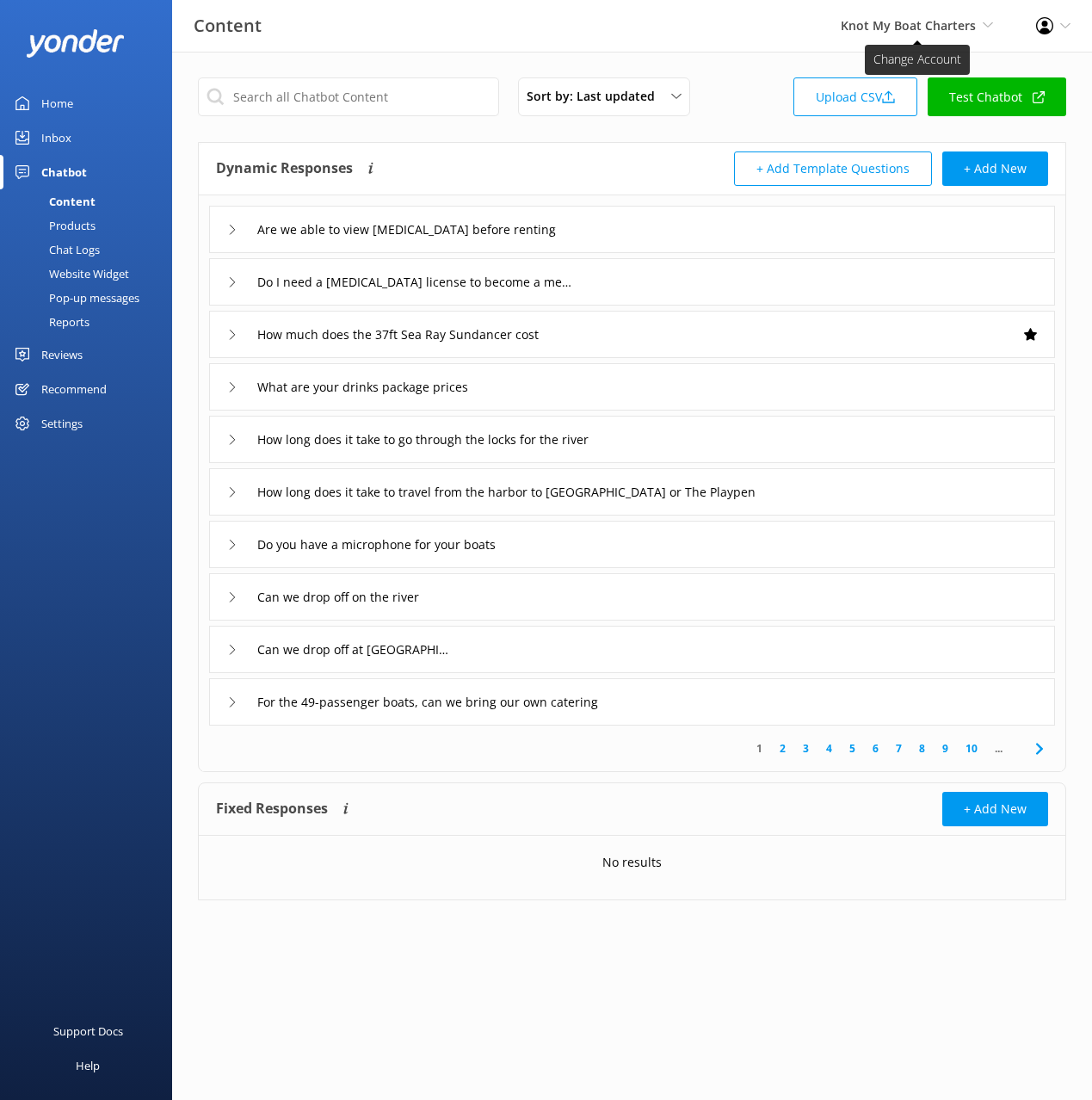
click at [867, 31] on span "Knot My Boat Charters" at bounding box center [908, 25] width 135 height 17
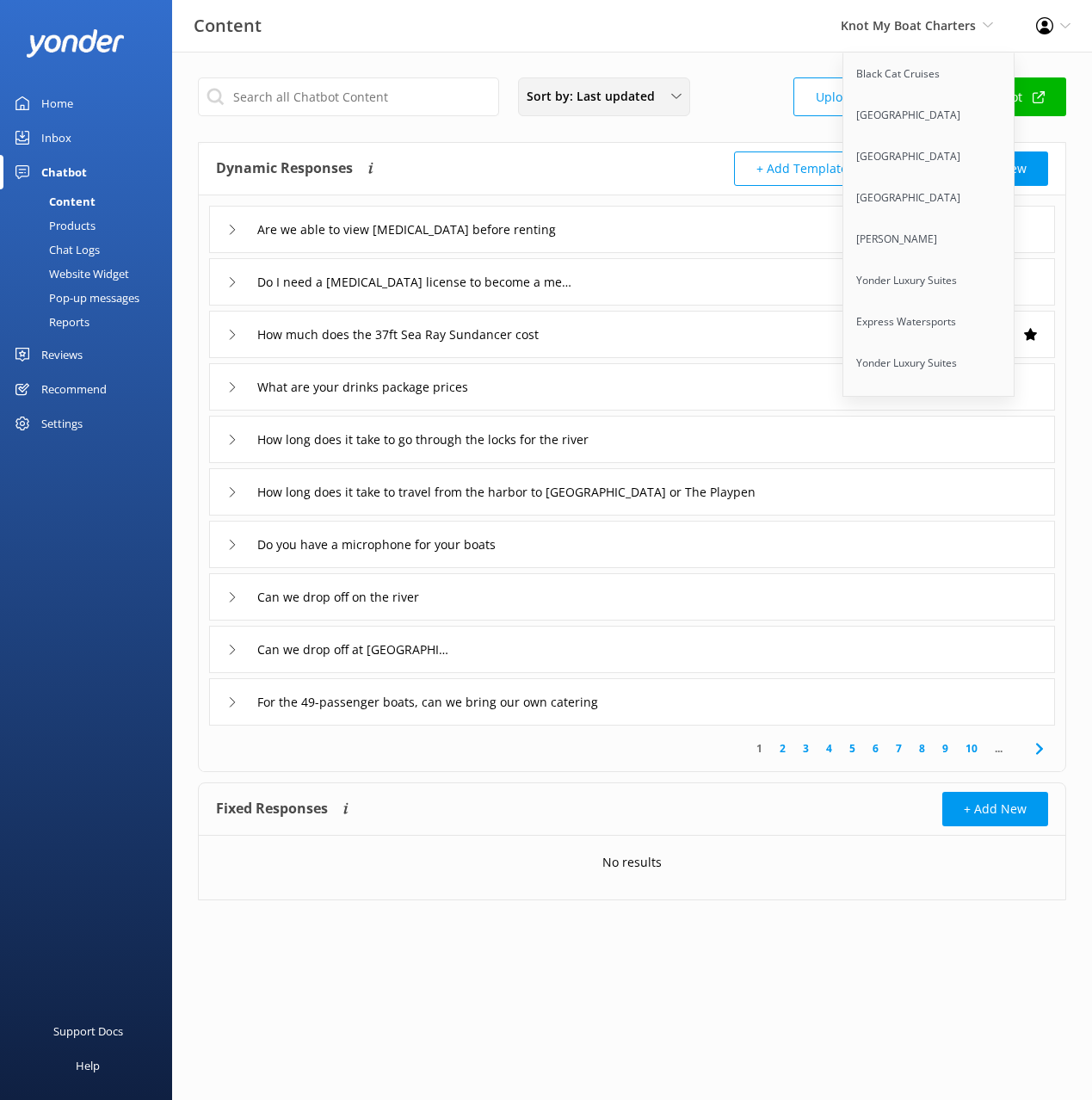
drag, startPoint x: 751, startPoint y: 48, endPoint x: 681, endPoint y: 80, distance: 77.0
click at [751, 48] on div "Content Knot My Boat Charters Black Cat Cruises [GEOGRAPHIC_DATA] [GEOGRAPHIC_D…" at bounding box center [546, 25] width 1092 height 52
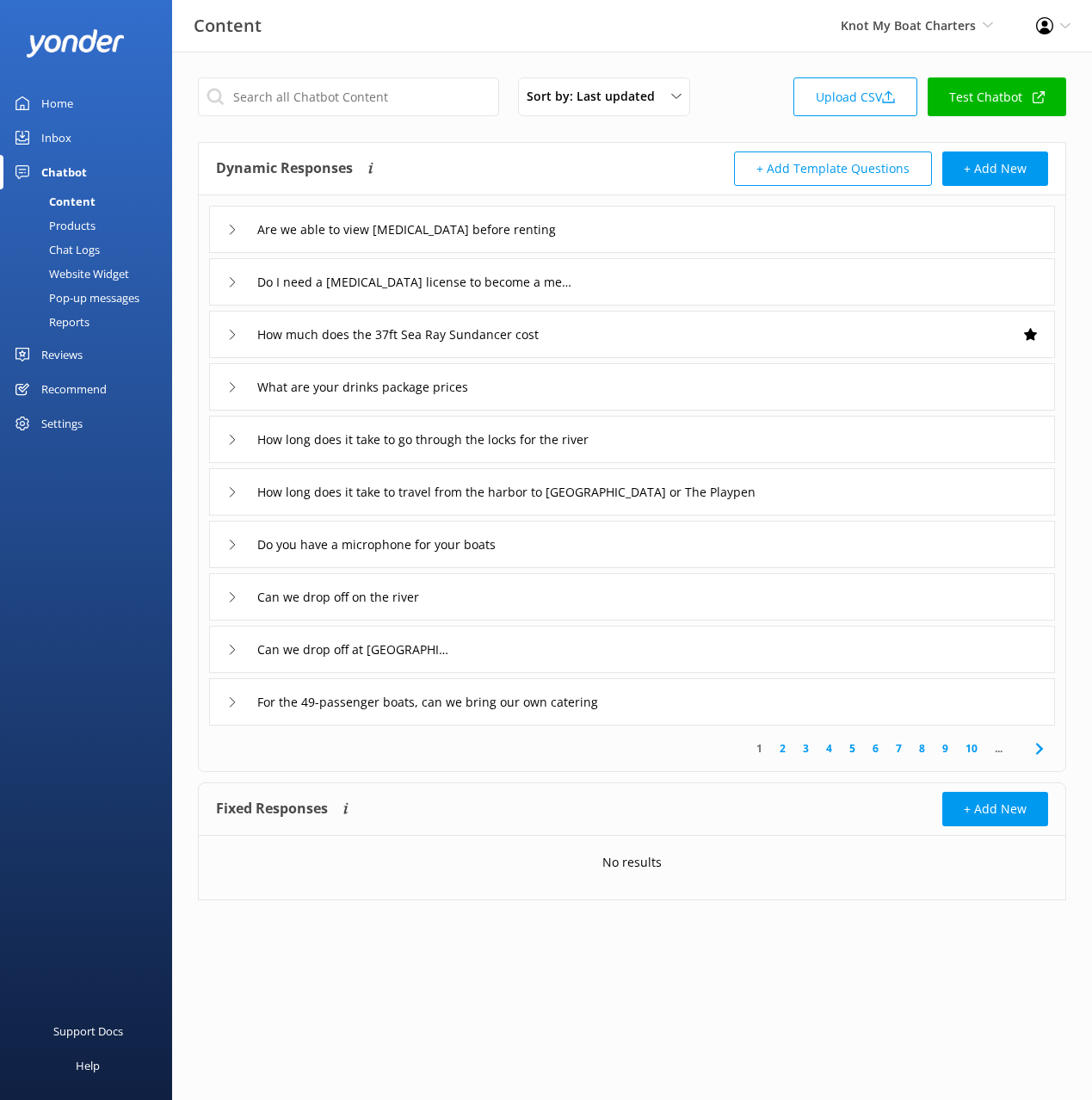
drag, startPoint x: 75, startPoint y: 139, endPoint x: 138, endPoint y: 137, distance: 63.0
click at [75, 139] on link "Inbox" at bounding box center [86, 137] width 172 height 34
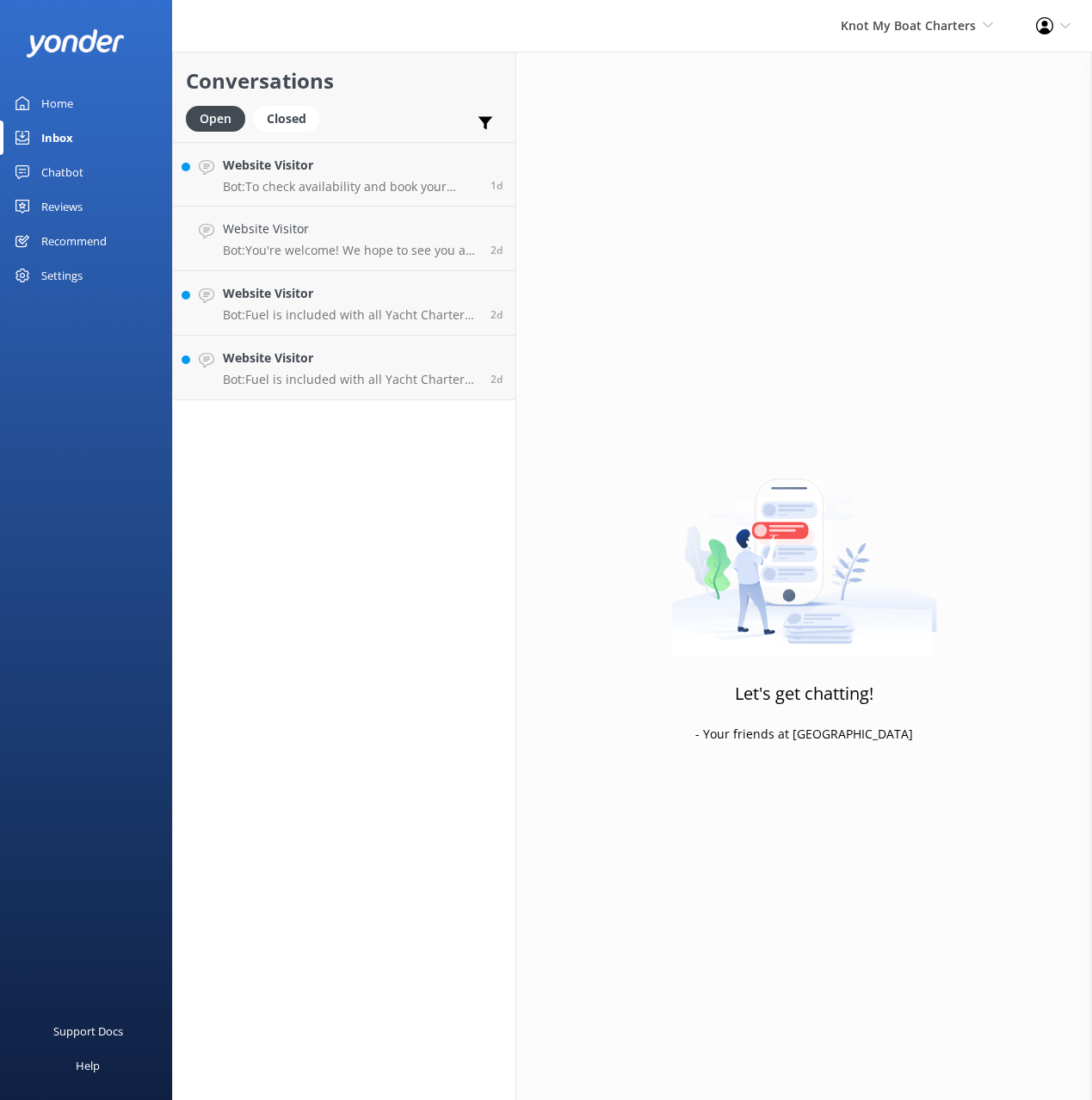
click at [381, 115] on div "Open Closed Important Converted Assigned to me Unassigned" at bounding box center [344, 126] width 317 height 41
click at [369, 168] on h4 "Website Visitor" at bounding box center [350, 164] width 254 height 19
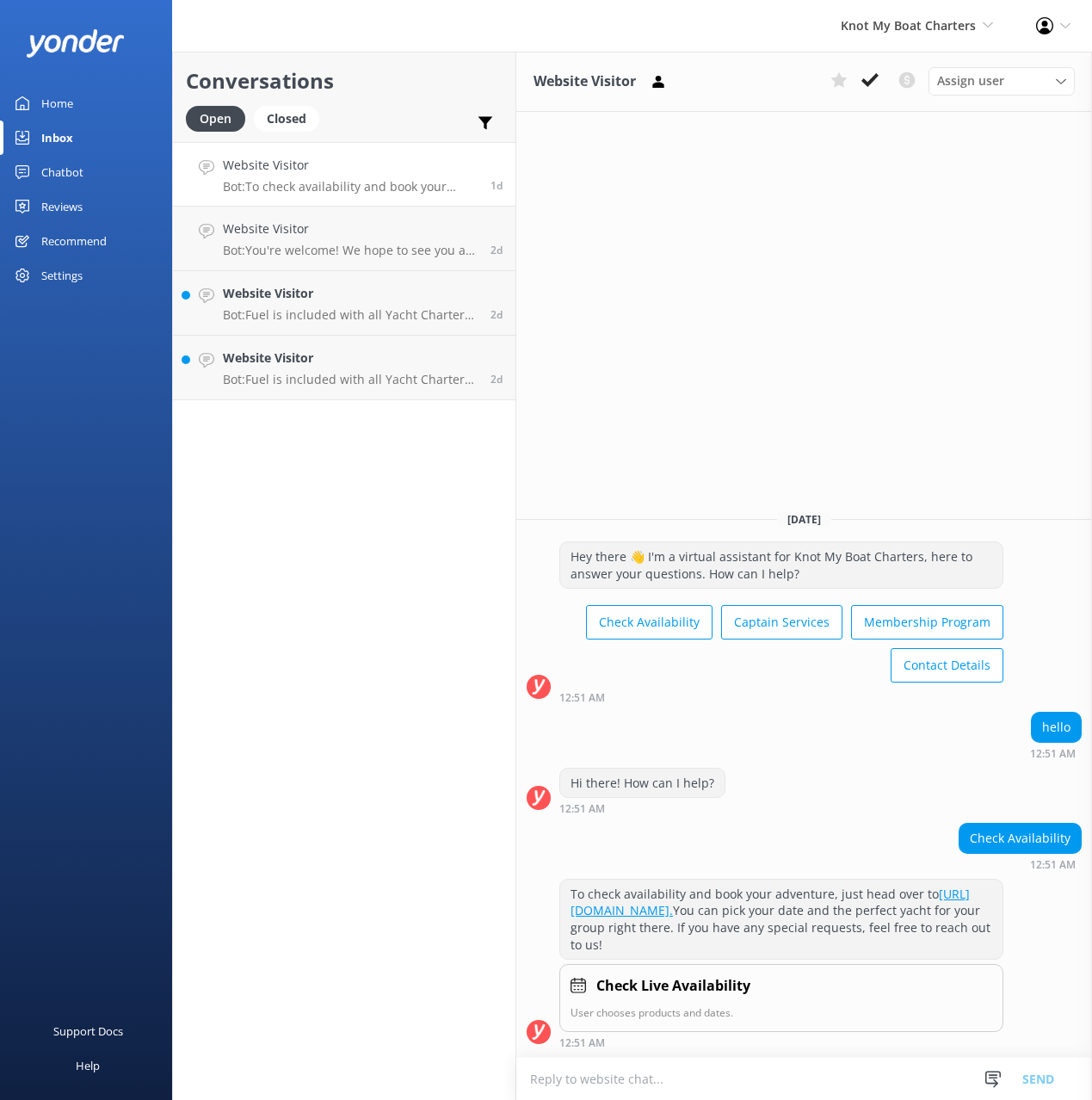
click at [346, 496] on div "Conversations Open Closed Important Converted Assigned to me Unassigned Website…" at bounding box center [344, 575] width 344 height 1048
click at [344, 511] on div "Conversations Open Closed Important Converted Assigned to me Unassigned Website…" at bounding box center [344, 575] width 344 height 1048
click at [895, 789] on div "Hi there! How can I help? 12:51 AM" at bounding box center [804, 791] width 575 height 47
drag, startPoint x: 395, startPoint y: 78, endPoint x: 391, endPoint y: 91, distance: 13.6
click at [395, 78] on h2 "Conversations" at bounding box center [344, 80] width 317 height 32
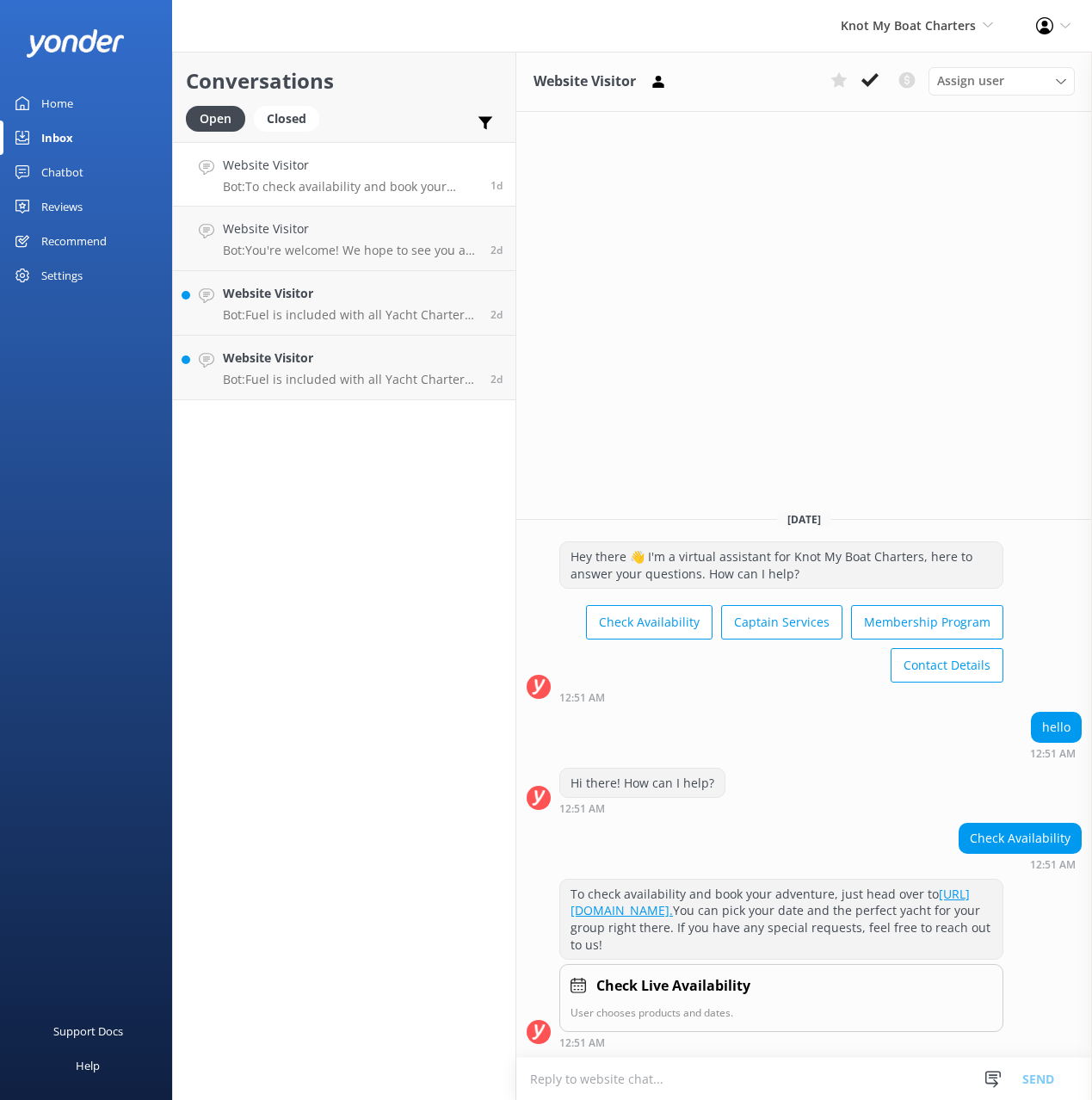
click at [341, 500] on div "Conversations Open Closed Important Converted Assigned to me Unassigned Website…" at bounding box center [344, 575] width 344 height 1048
click at [999, 1073] on icon at bounding box center [993, 1079] width 18 height 18
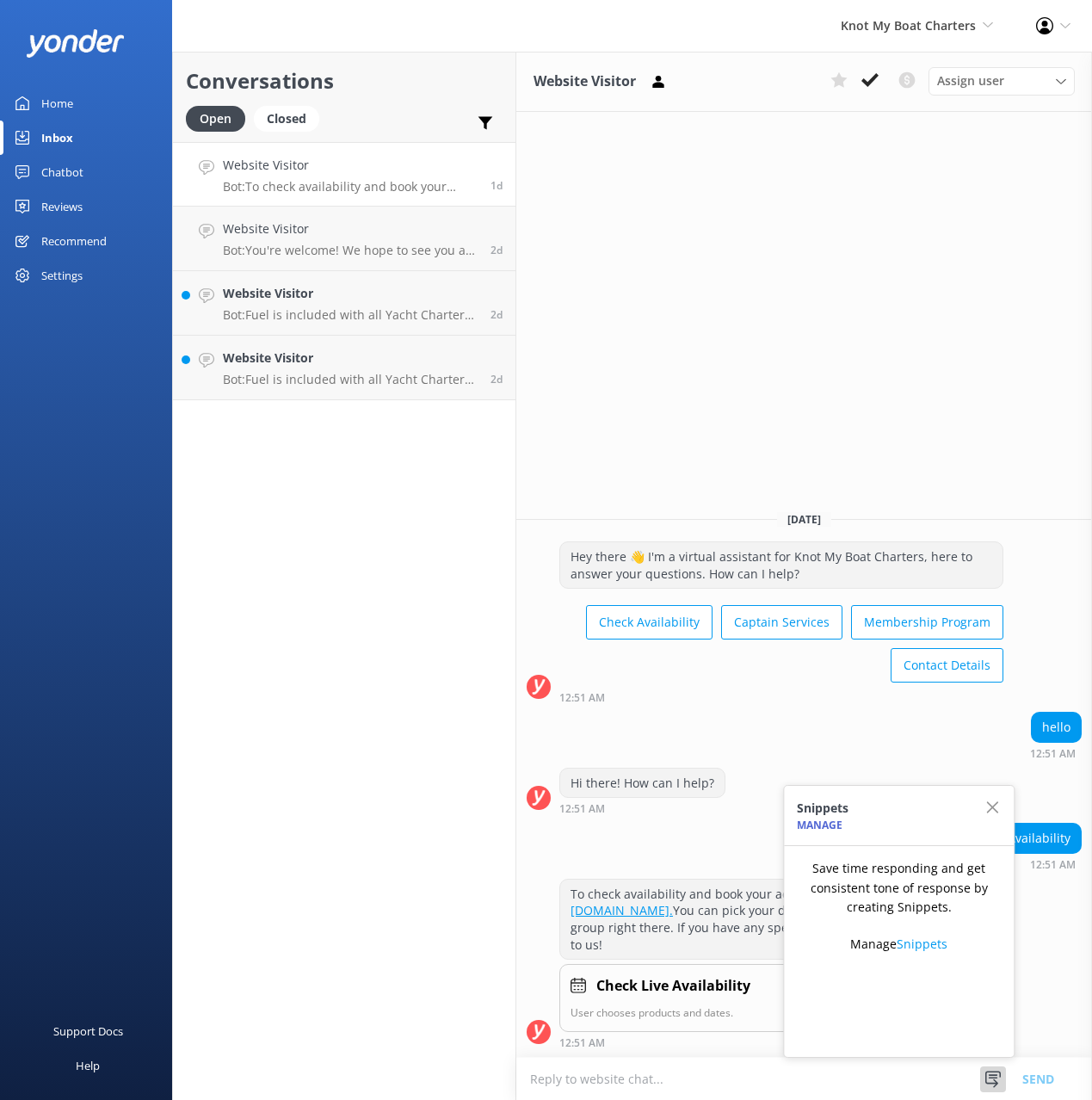
click at [1048, 913] on div "To check availability and book your adventure, just head over to [URL][DOMAIN_N…" at bounding box center [804, 963] width 575 height 169
click at [995, 807] on icon "button" at bounding box center [992, 807] width 18 height 18
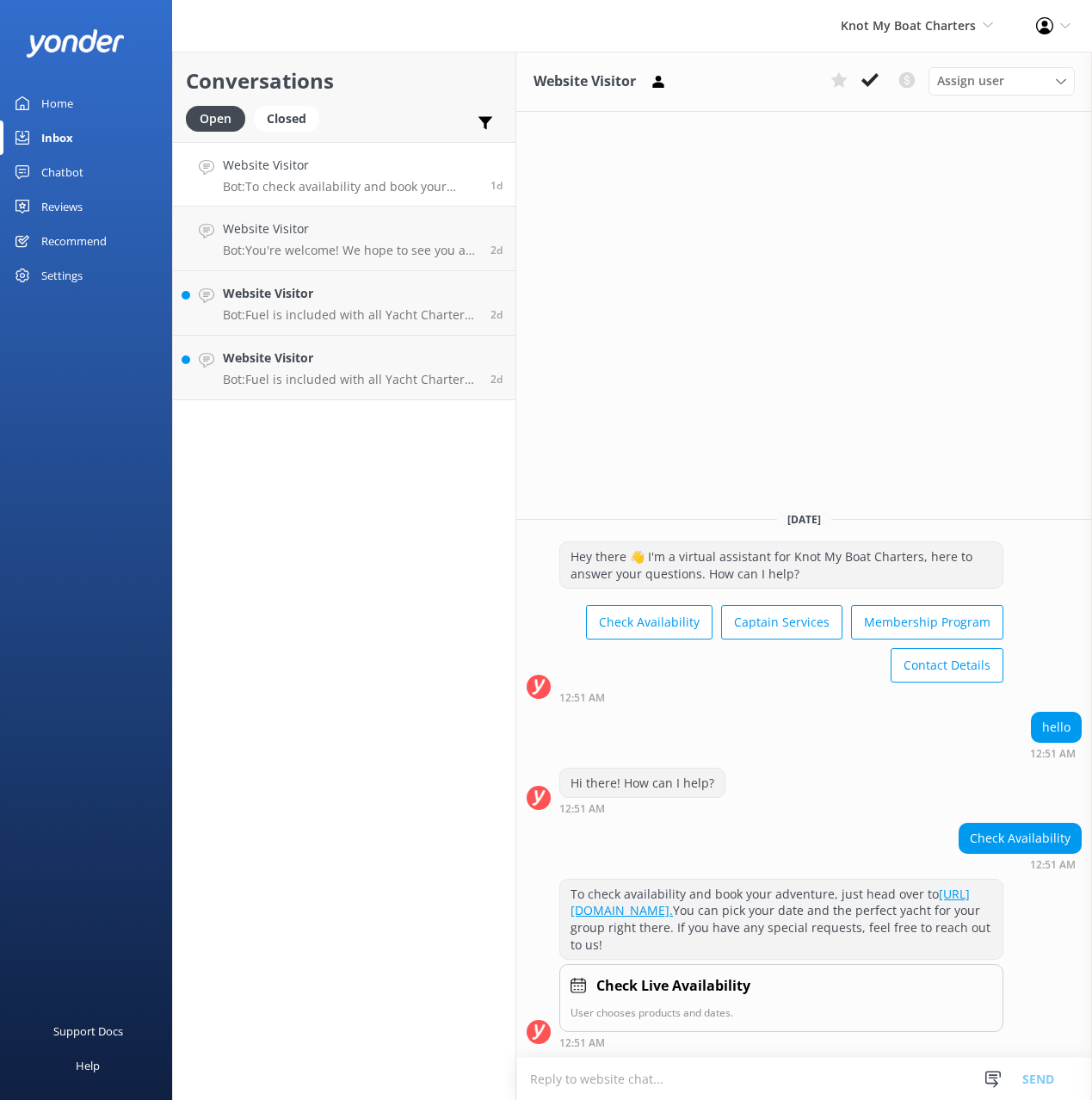
click at [65, 175] on div "Chatbot" at bounding box center [62, 171] width 42 height 34
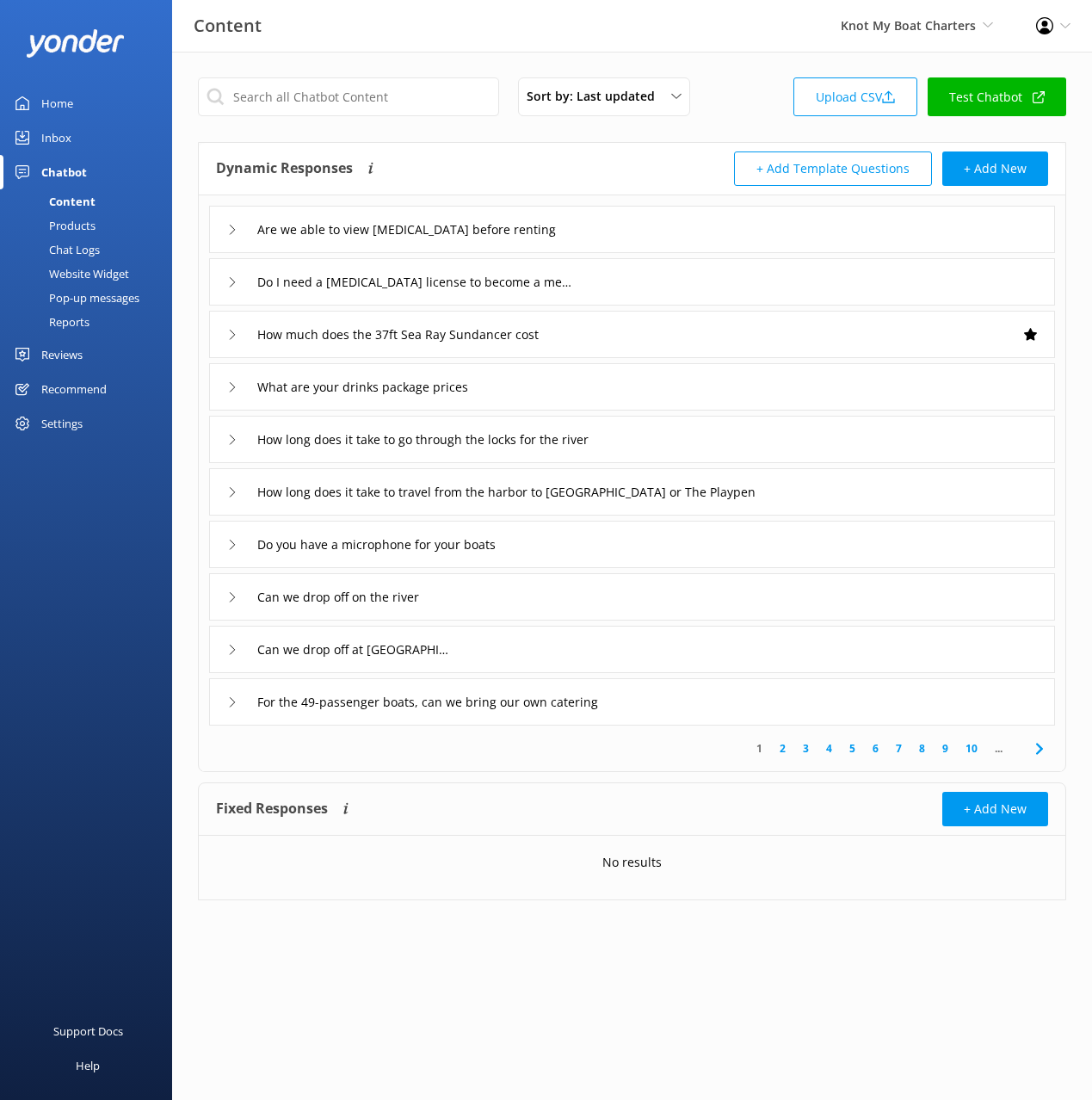
click at [82, 322] on div "Reports" at bounding box center [50, 322] width 79 height 24
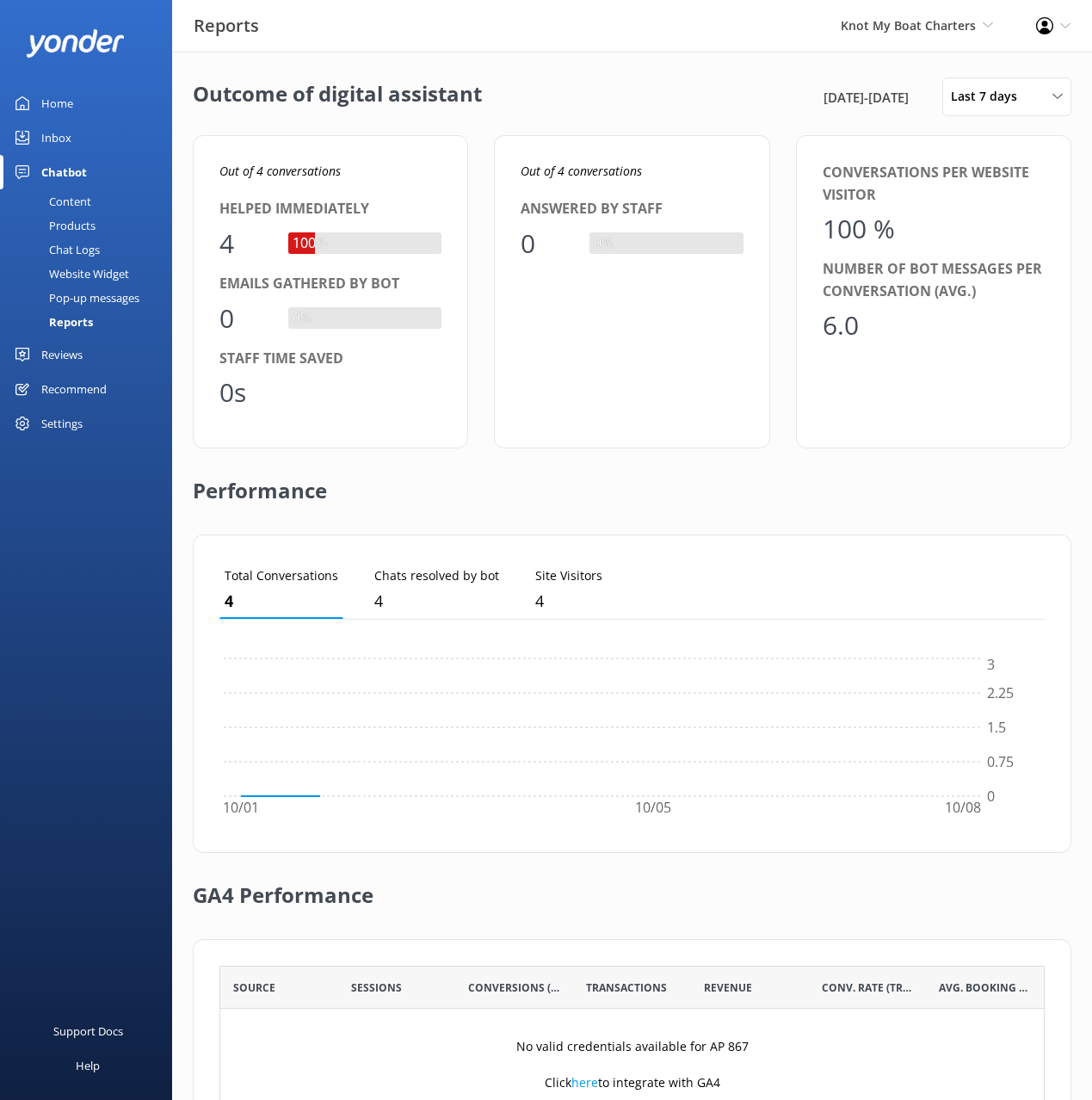
scroll to position [173, 825]
click at [464, 133] on div "Outcome of digital assistant [DATE] - [DATE] Last 7 days Last 7 days Last 30 da…" at bounding box center [632, 625] width 920 height 1148
click at [718, 487] on div "Performance" at bounding box center [632, 491] width 879 height 86
drag, startPoint x: 62, startPoint y: 95, endPoint x: 144, endPoint y: 80, distance: 83.4
click at [62, 95] on div "Home" at bounding box center [57, 103] width 32 height 34
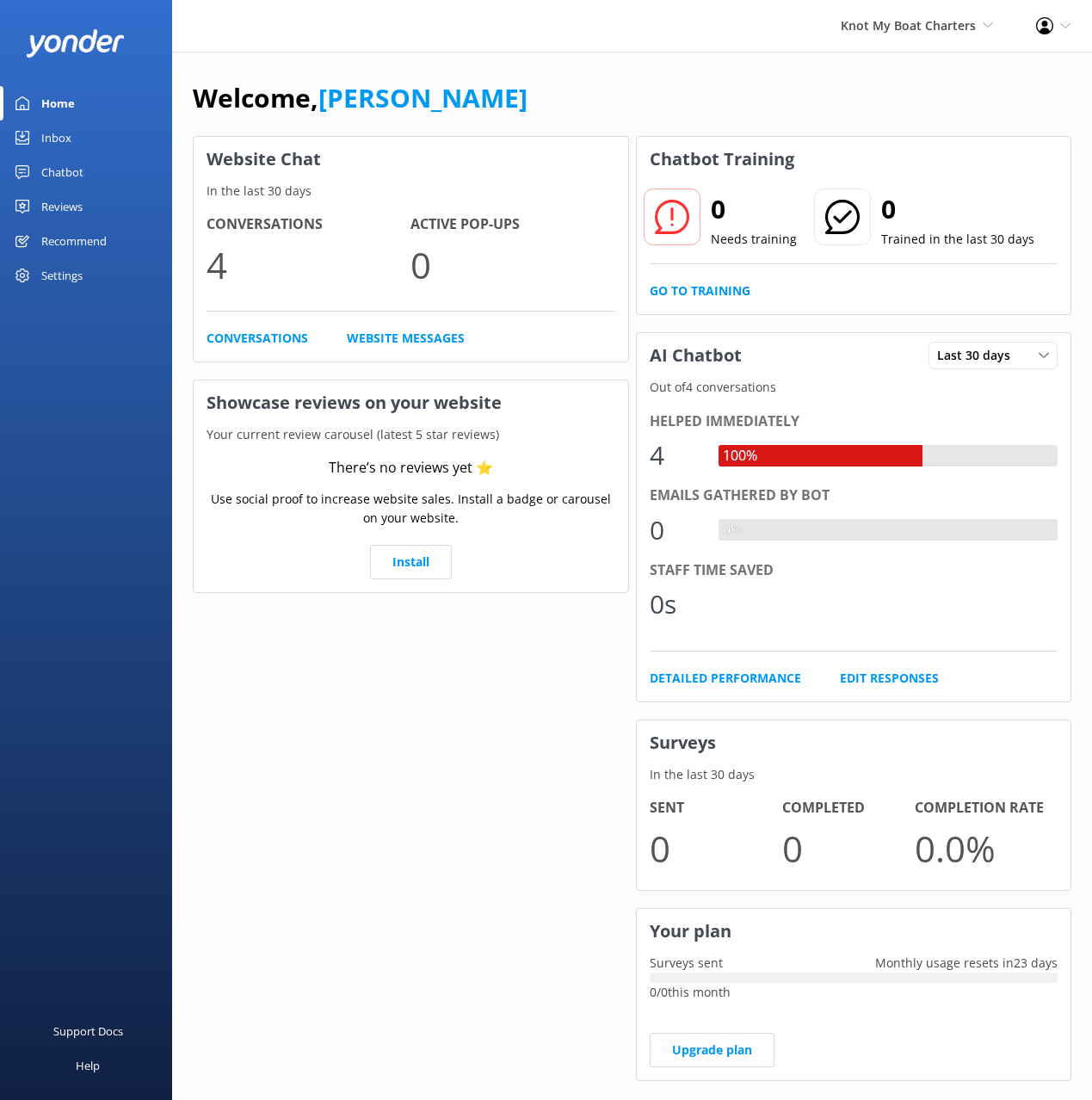
drag, startPoint x: 475, startPoint y: 57, endPoint x: 425, endPoint y: 46, distance: 51.2
click at [474, 57] on div "Welcome, [PERSON_NAME] Website Chat In the last 30 days Conversations 4 Active …" at bounding box center [632, 592] width 920 height 1081
click at [1045, 29] on use at bounding box center [1045, 26] width 18 height 18
click at [1005, 69] on link "Profile Settings" at bounding box center [1007, 75] width 172 height 43
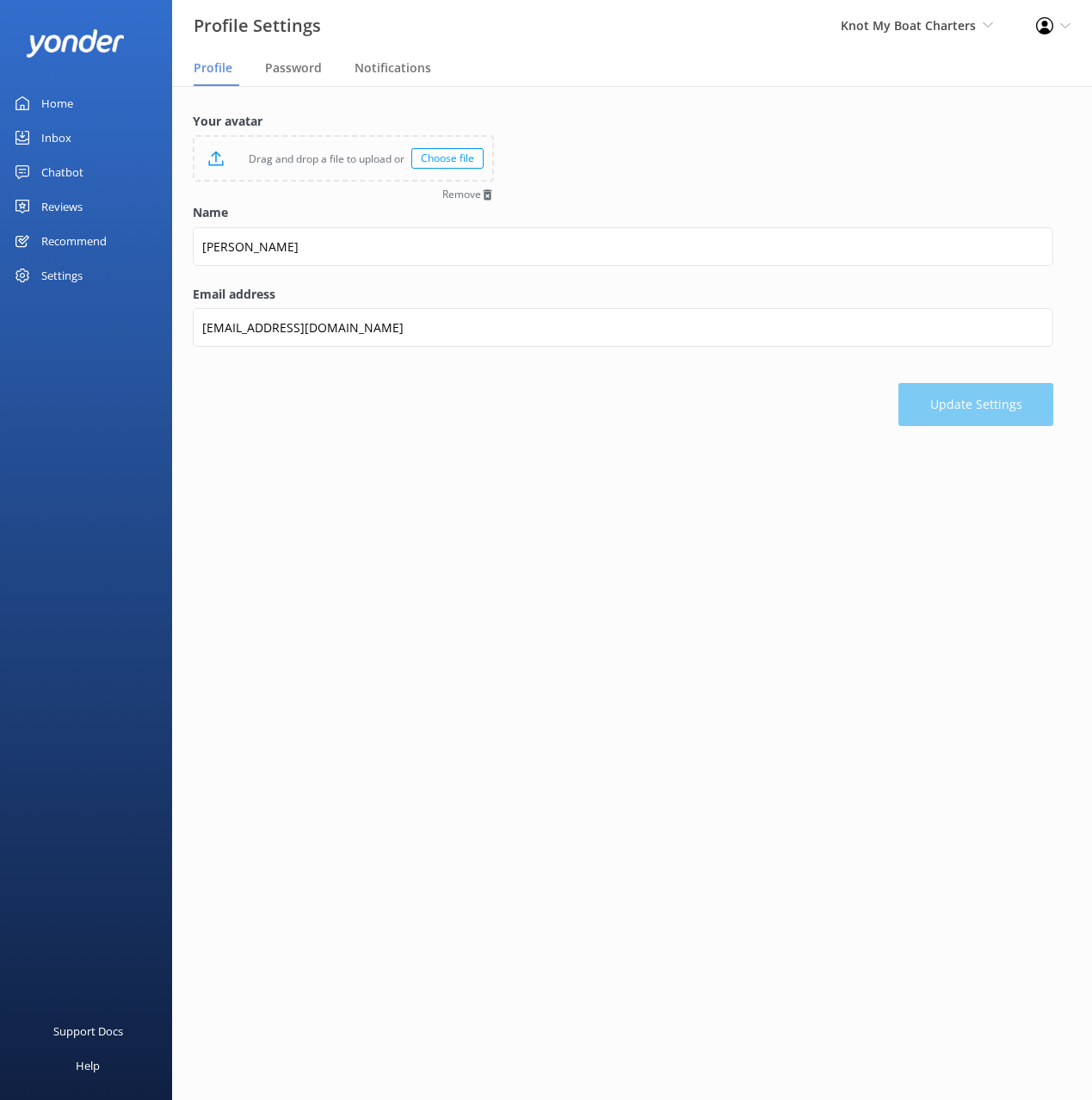
drag, startPoint x: 355, startPoint y: 68, endPoint x: 373, endPoint y: 86, distance: 25.5
click at [355, 68] on span "Notifications" at bounding box center [392, 69] width 76 height 18
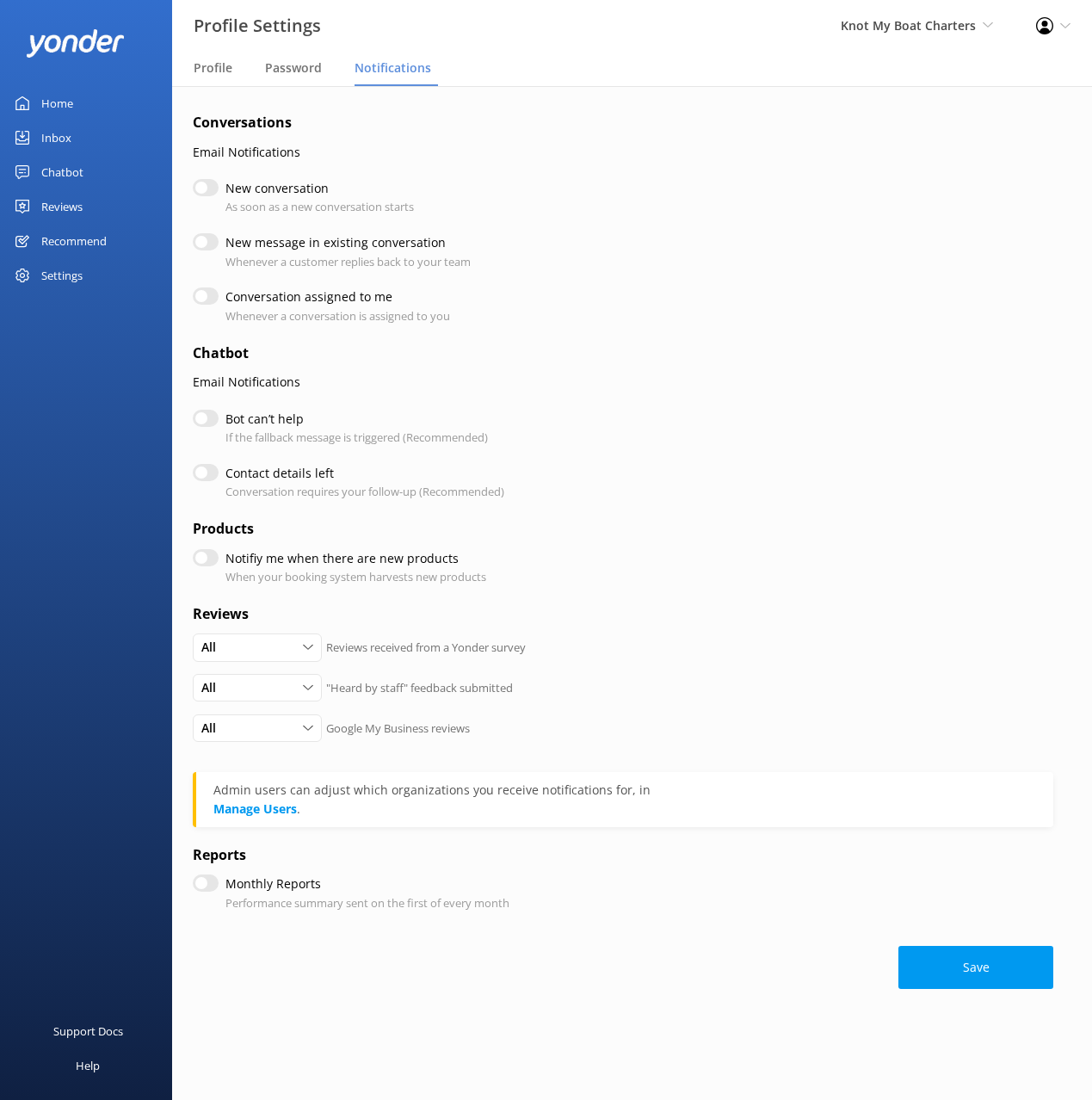
click at [615, 975] on div "Save" at bounding box center [622, 959] width 860 height 61
drag, startPoint x: 360, startPoint y: 793, endPoint x: 660, endPoint y: 799, distance: 300.1
click at [657, 799] on div "Admin users can adjust which organizations you receive notifications for, in Ma…" at bounding box center [624, 800] width 823 height 38
drag, startPoint x: 675, startPoint y: 796, endPoint x: 654, endPoint y: 812, distance: 26.4
click at [675, 796] on div "Admin users can adjust which organizations you receive notifications for, in" at bounding box center [624, 790] width 823 height 19
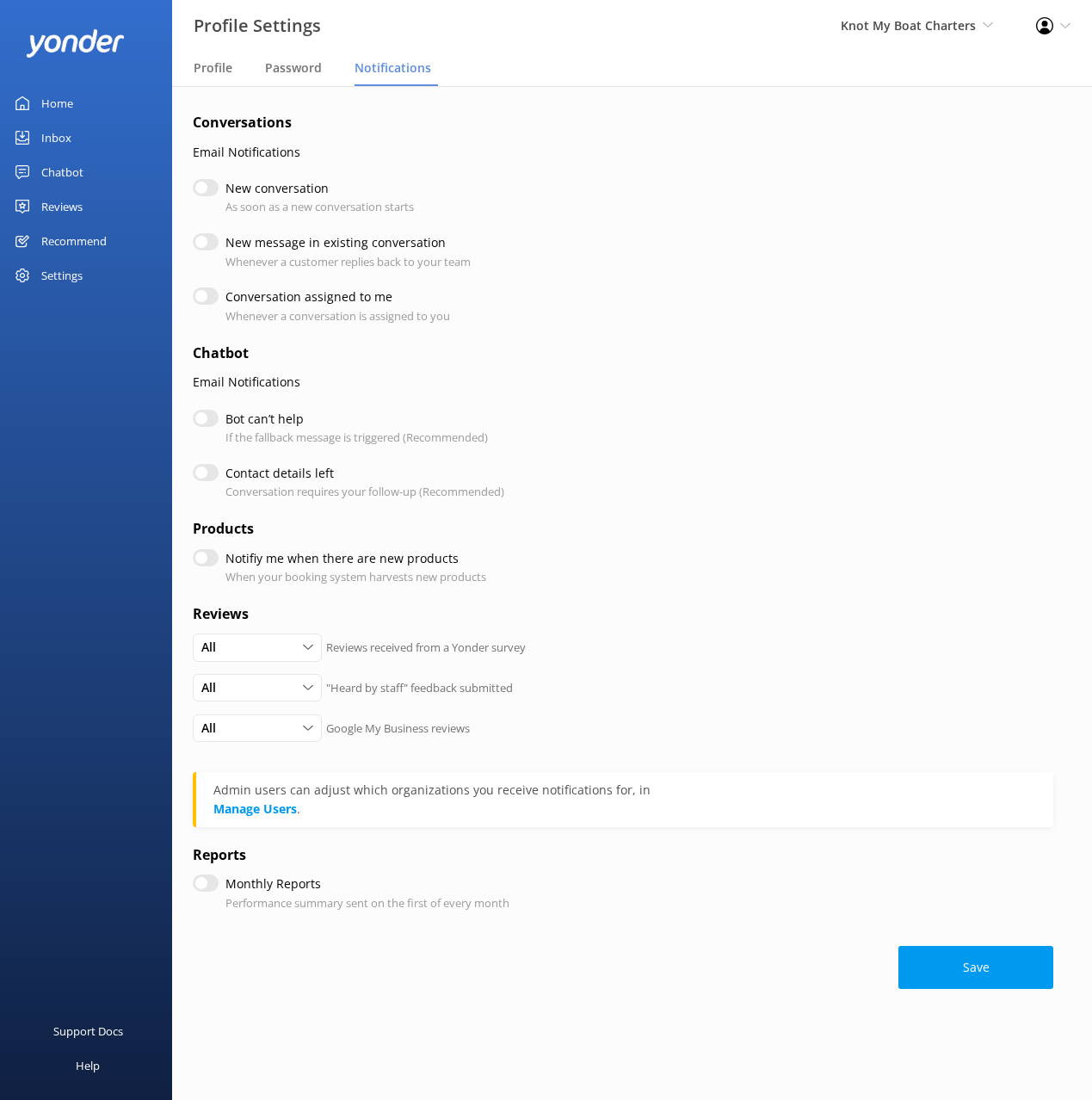
drag, startPoint x: 594, startPoint y: 945, endPoint x: 574, endPoint y: 947, distance: 20.1
click at [593, 945] on div "Save" at bounding box center [622, 959] width 860 height 61
click at [92, 809] on div "Support Docs Help" at bounding box center [86, 825] width 172 height 550
click at [902, 21] on span "Knot My Boat Charters" at bounding box center [908, 25] width 135 height 17
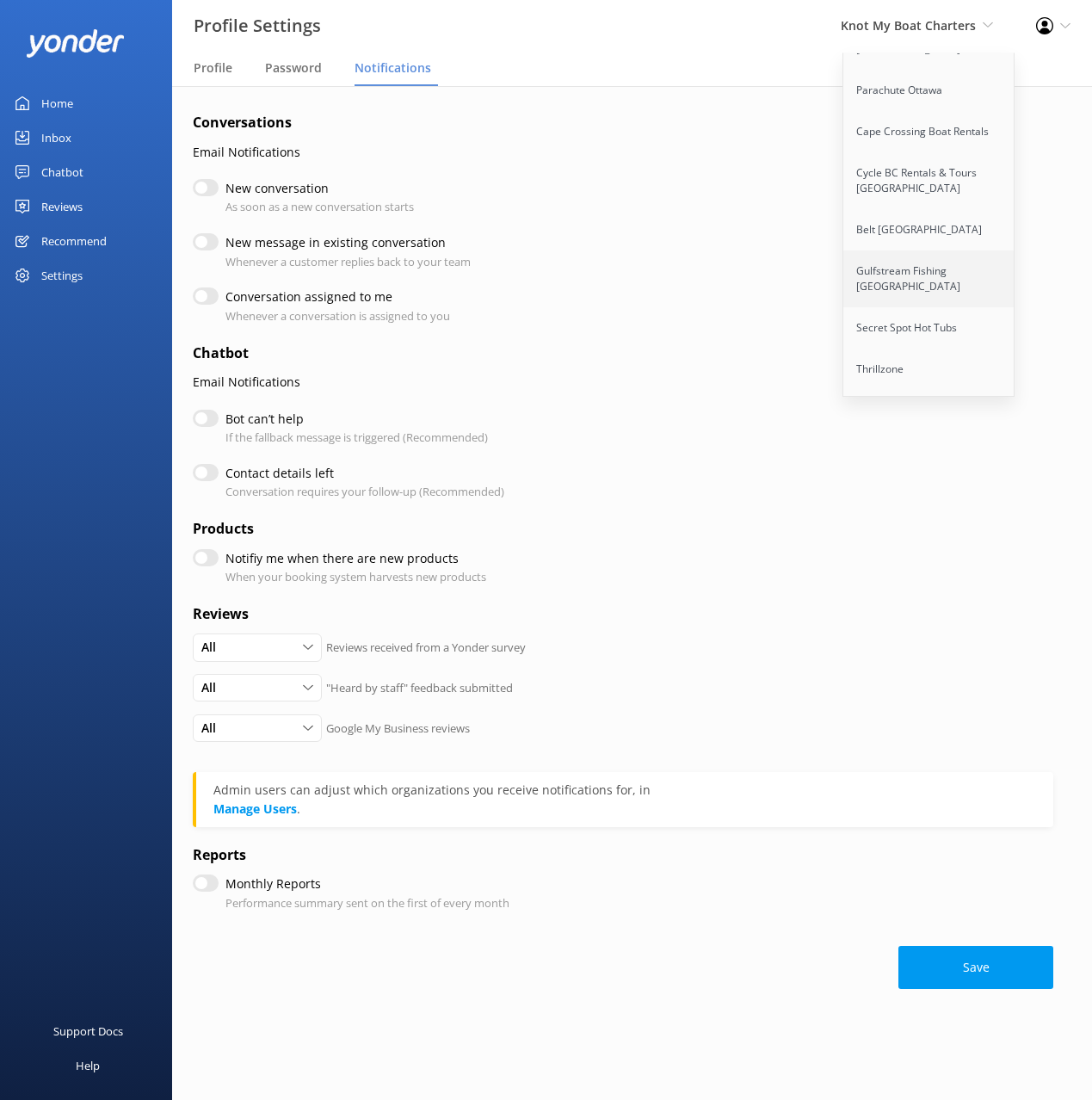
click at [944, 251] on link "Gulfstream Fishing [GEOGRAPHIC_DATA]" at bounding box center [930, 279] width 172 height 57
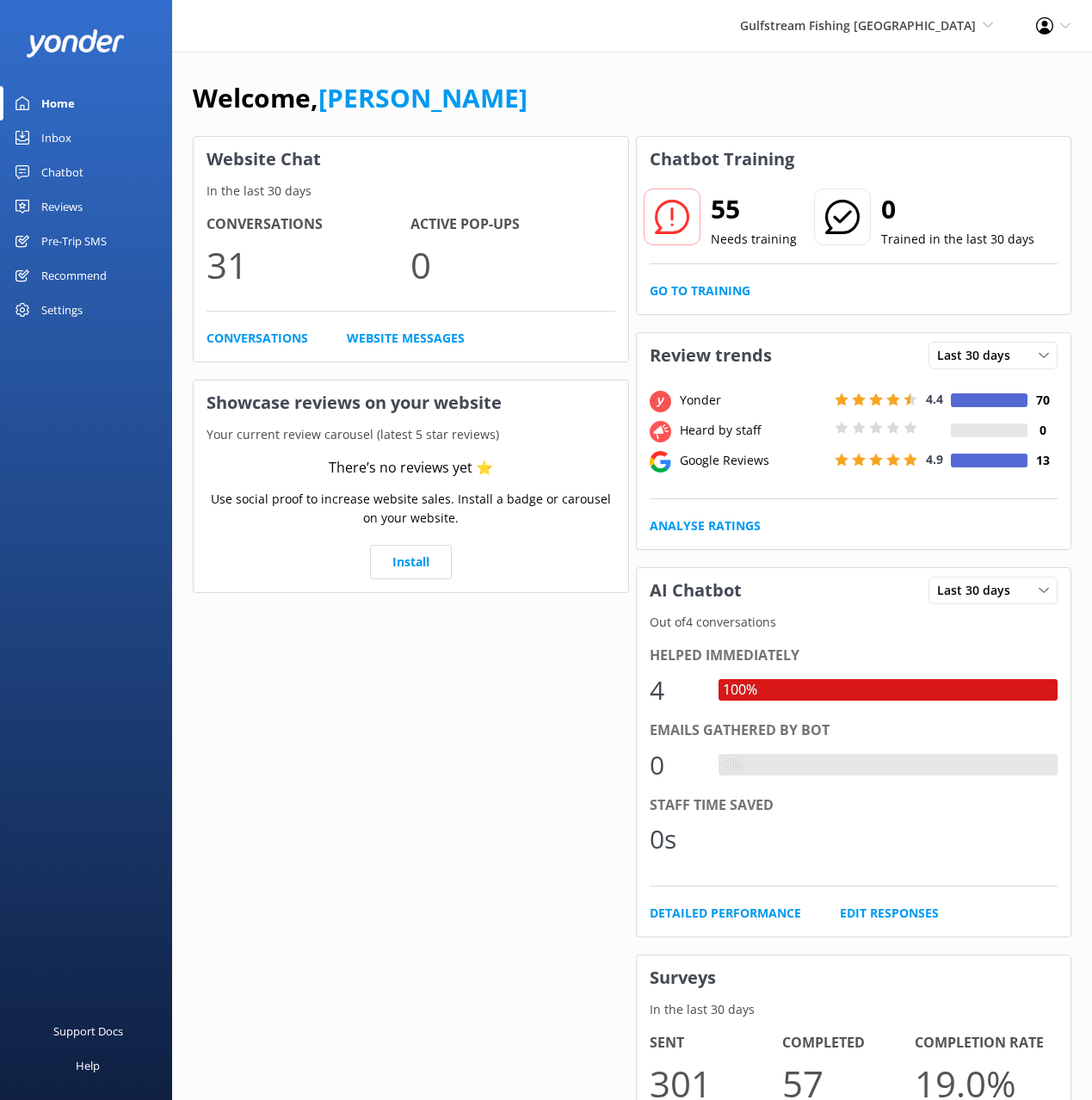
drag, startPoint x: 1056, startPoint y: 32, endPoint x: 1052, endPoint y: 40, distance: 8.9
click at [1056, 32] on div "Profile Settings Logout" at bounding box center [1053, 25] width 77 height 52
click at [999, 77] on link "Profile Settings" at bounding box center [1007, 75] width 172 height 43
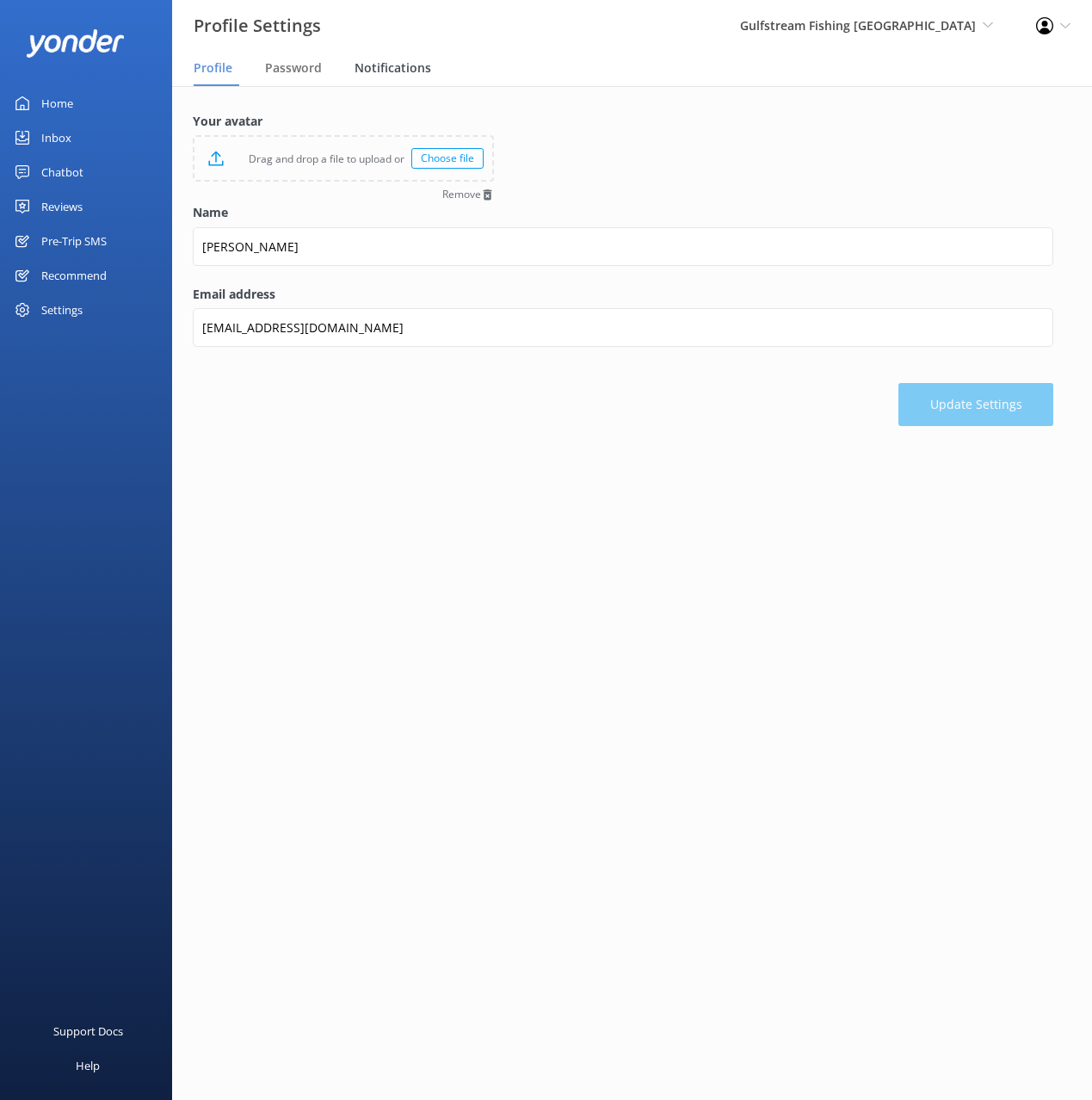
click at [410, 65] on span "Notifications" at bounding box center [392, 69] width 76 height 18
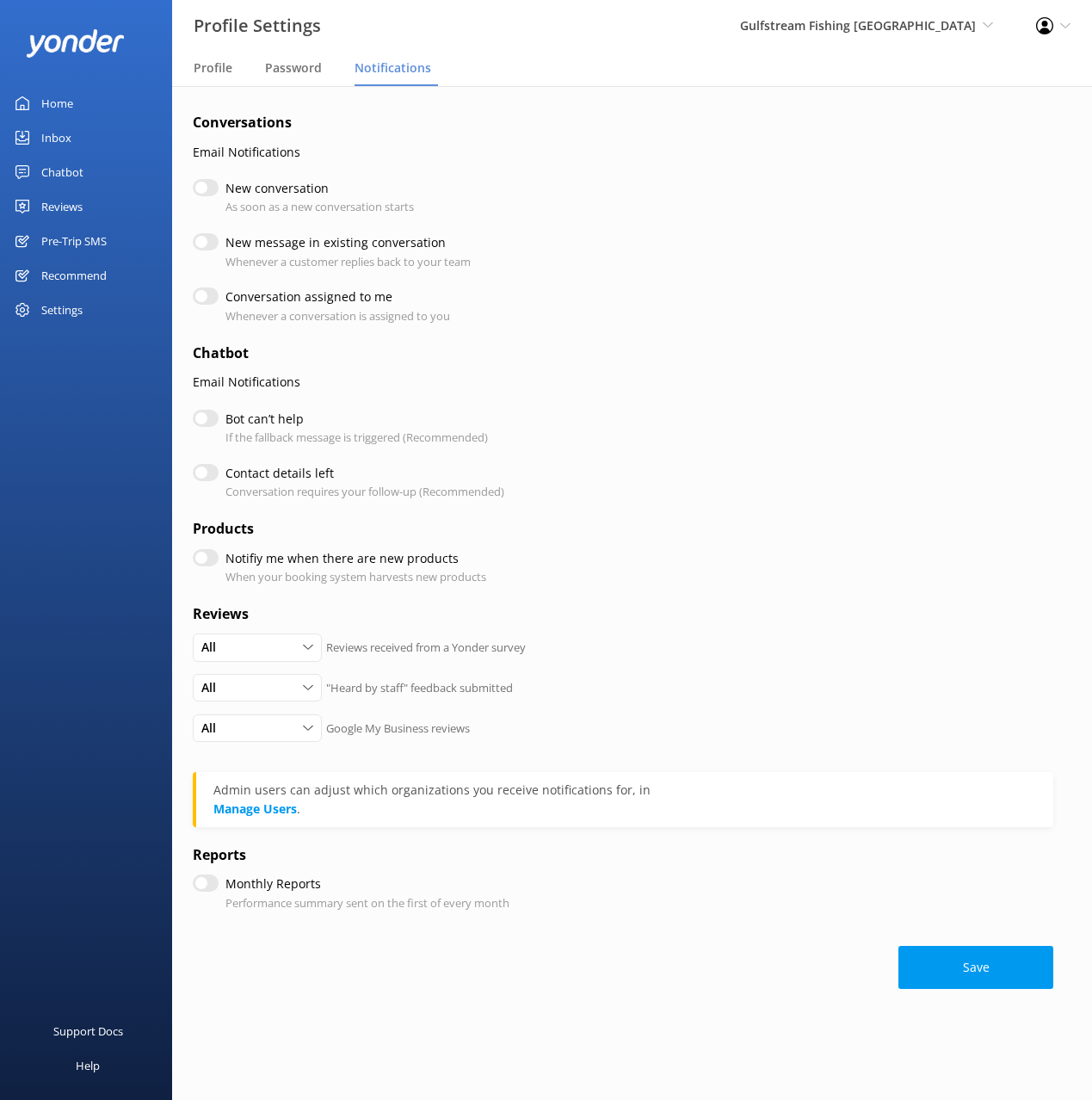
click at [75, 403] on div "Home Inbox Chatbot Content Products Chat Logs Website Widget Pop-up messages Re…" at bounding box center [86, 275] width 172 height 550
click at [82, 231] on div "Pre-Trip SMS" at bounding box center [73, 241] width 66 height 34
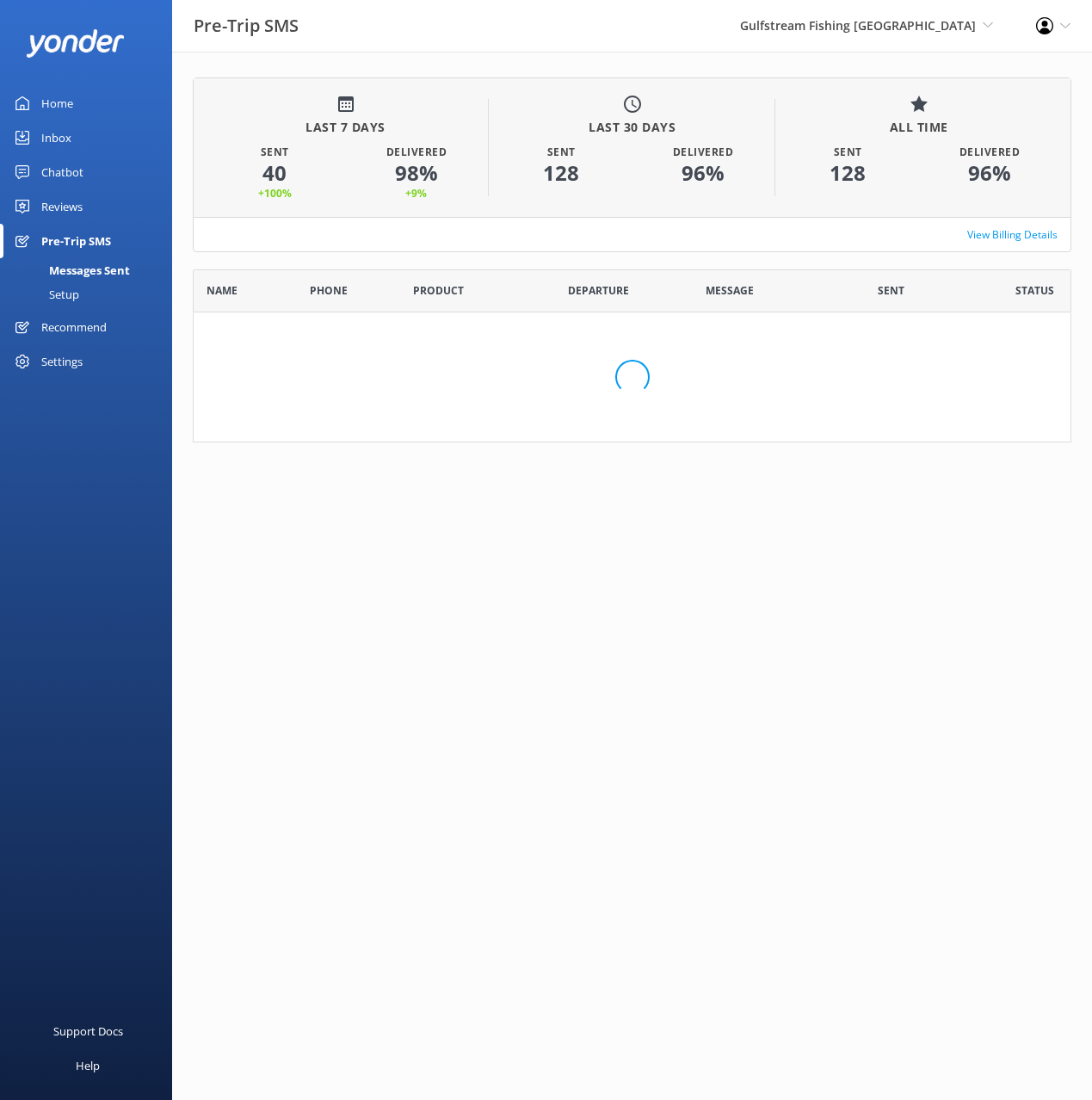
scroll to position [475, 879]
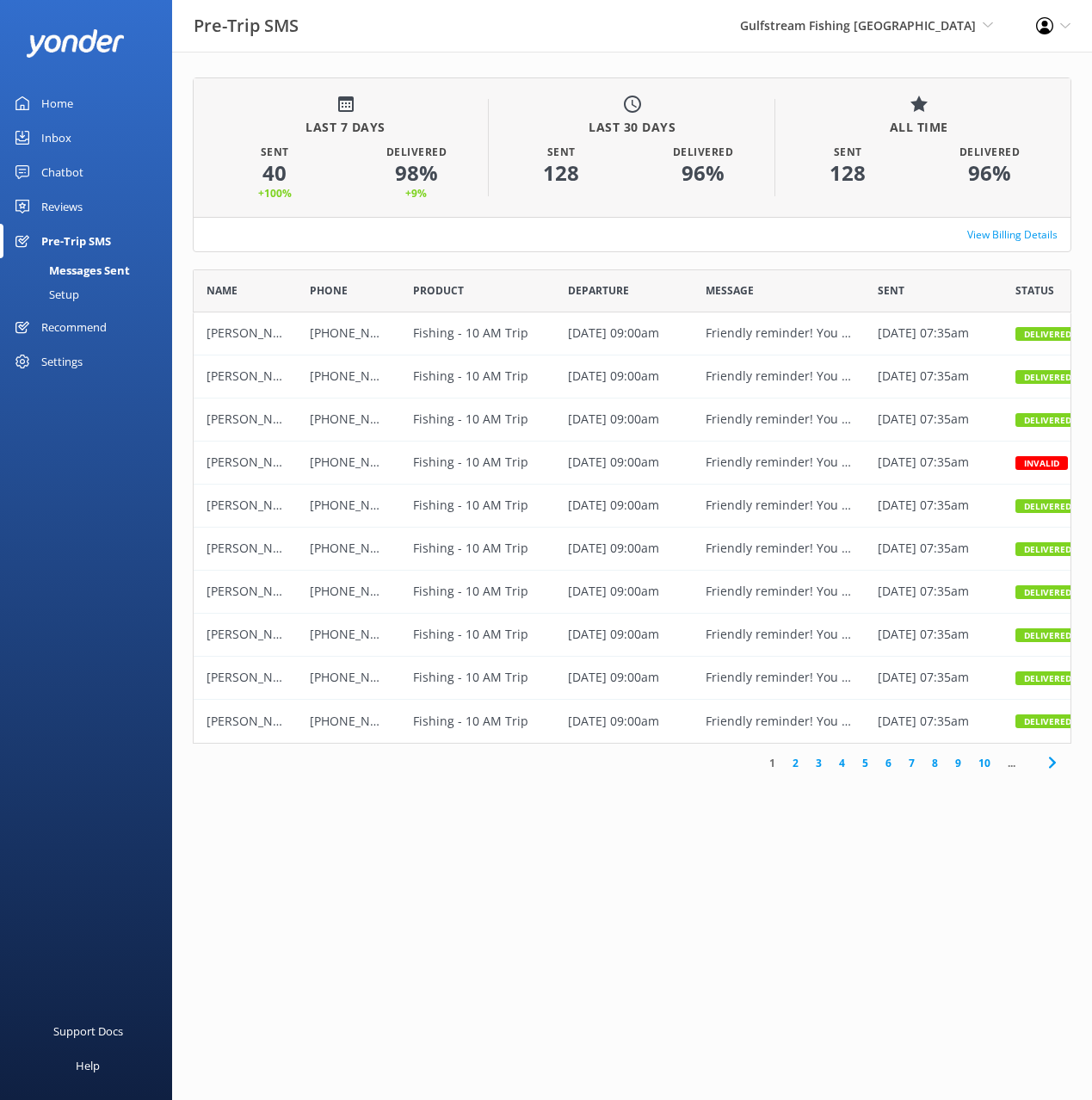
click at [111, 487] on div "Home Inbox Chatbot Content Products Chat Logs Website Widget Pop-up messages Re…" at bounding box center [86, 275] width 172 height 550
drag, startPoint x: 1069, startPoint y: 461, endPoint x: 1050, endPoint y: 462, distance: 19.0
click at [1069, 461] on div "Invalid" at bounding box center [1036, 463] width 68 height 43
click at [585, 874] on html "Pre-Trip SMS Gulfstream Fishing Key West Black Cat Cruises Banff Airporter Inte…" at bounding box center [546, 550] width 1092 height 1100
click at [529, 809] on div "LAST 7 DAYS Sent 40 + 100 % Delivered 98 % + 9 % LAST 30 DAYS Sent 128 Delivere…" at bounding box center [632, 435] width 920 height 765
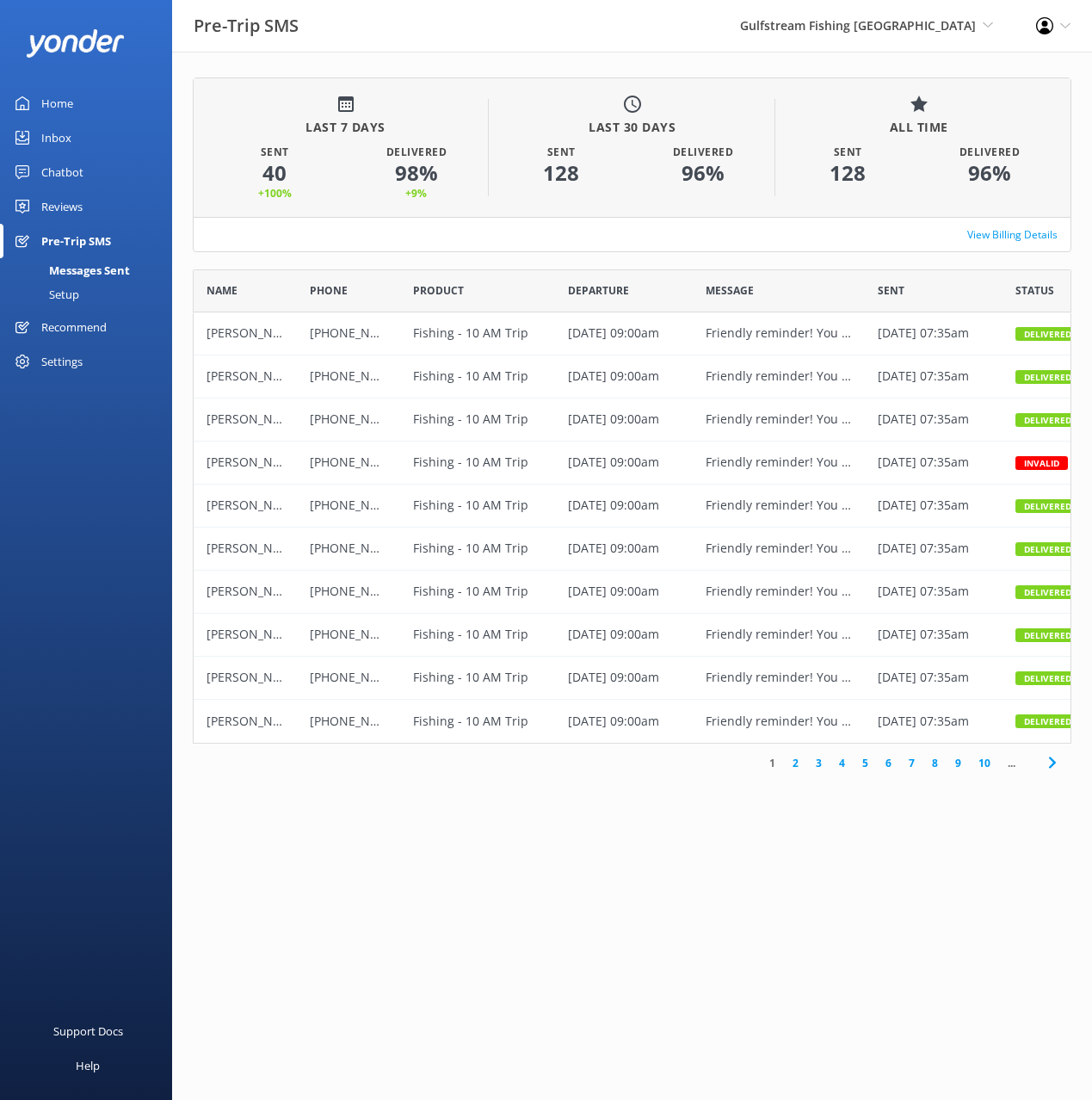
click at [51, 364] on div "Settings" at bounding box center [62, 361] width 41 height 34
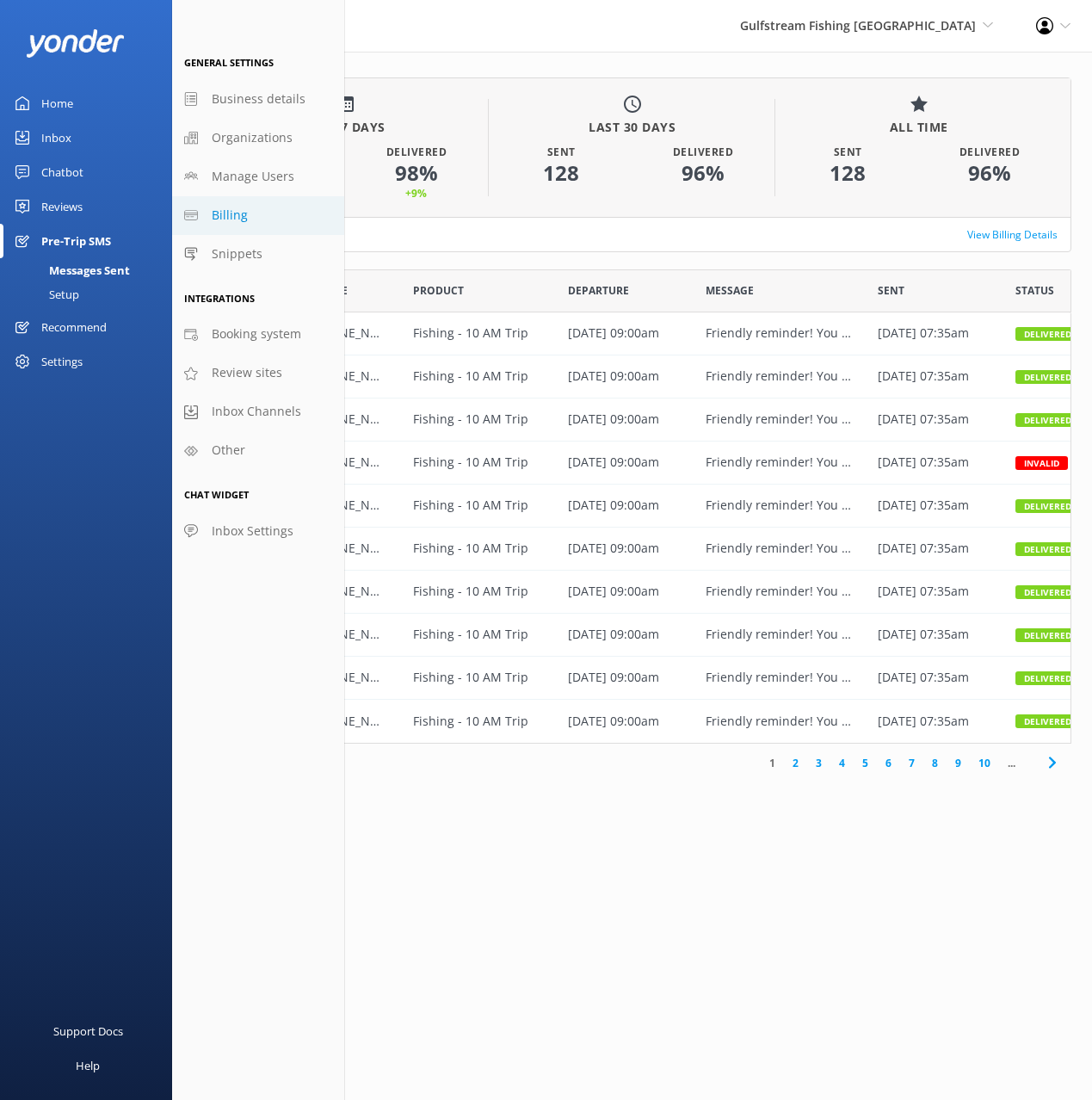
click at [251, 206] on link "Billing" at bounding box center [258, 216] width 172 height 39
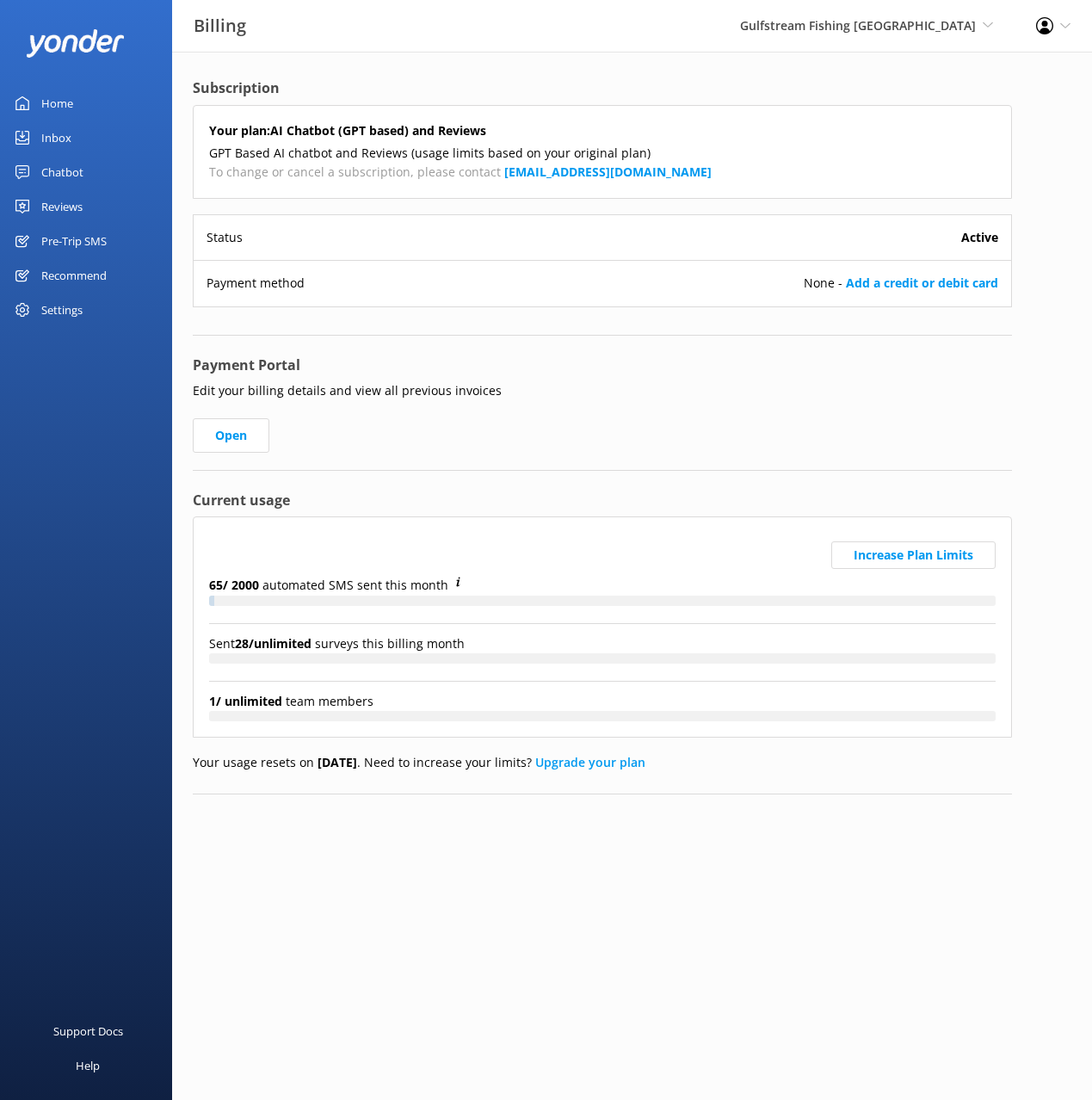
click at [637, 307] on div "Your plan: AI Chatbot (GPT based) and Reviews GPT Based AI chatbot and Reviews …" at bounding box center [602, 220] width 819 height 231
click at [614, 761] on link "Upgrade your plan" at bounding box center [590, 761] width 111 height 17
